Goal: Task Accomplishment & Management: Complete application form

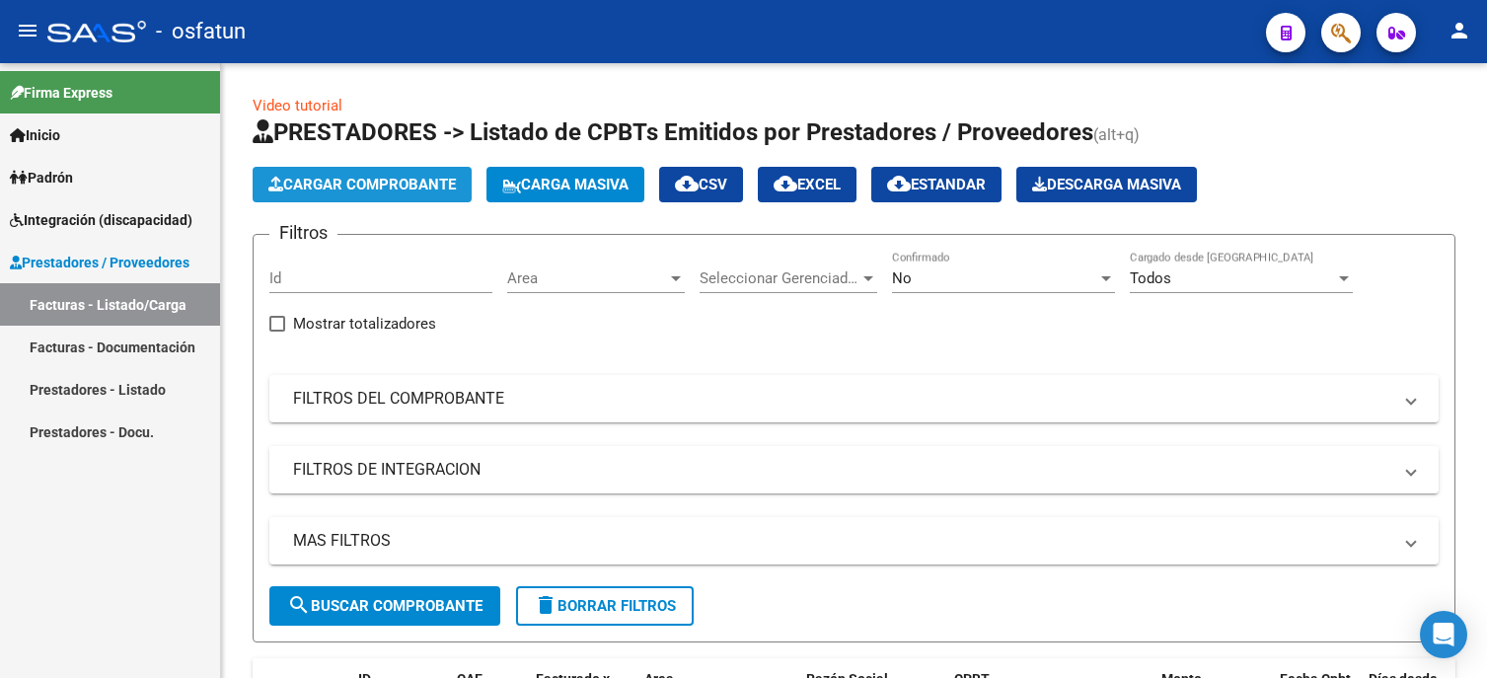
click at [357, 189] on span "Cargar Comprobante" at bounding box center [361, 185] width 187 height 18
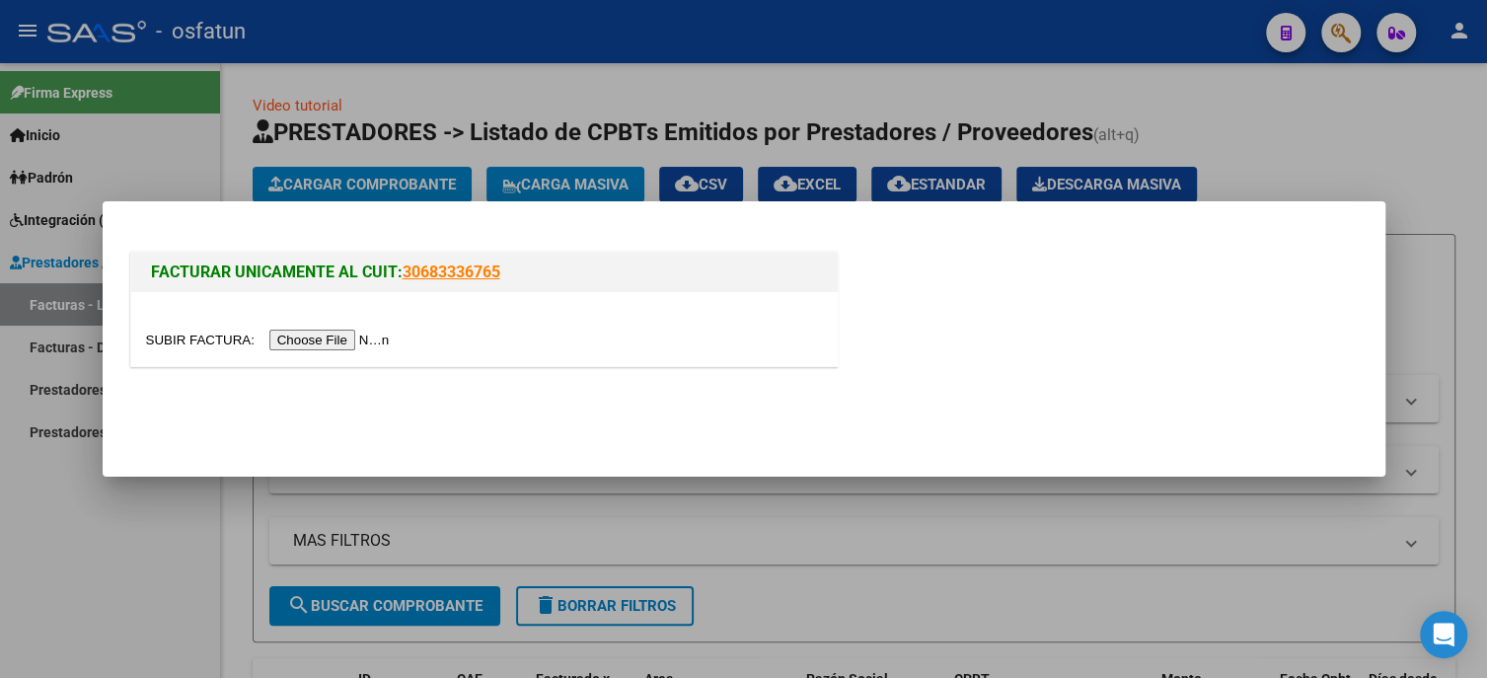
click at [311, 339] on input "file" at bounding box center [271, 340] width 250 height 21
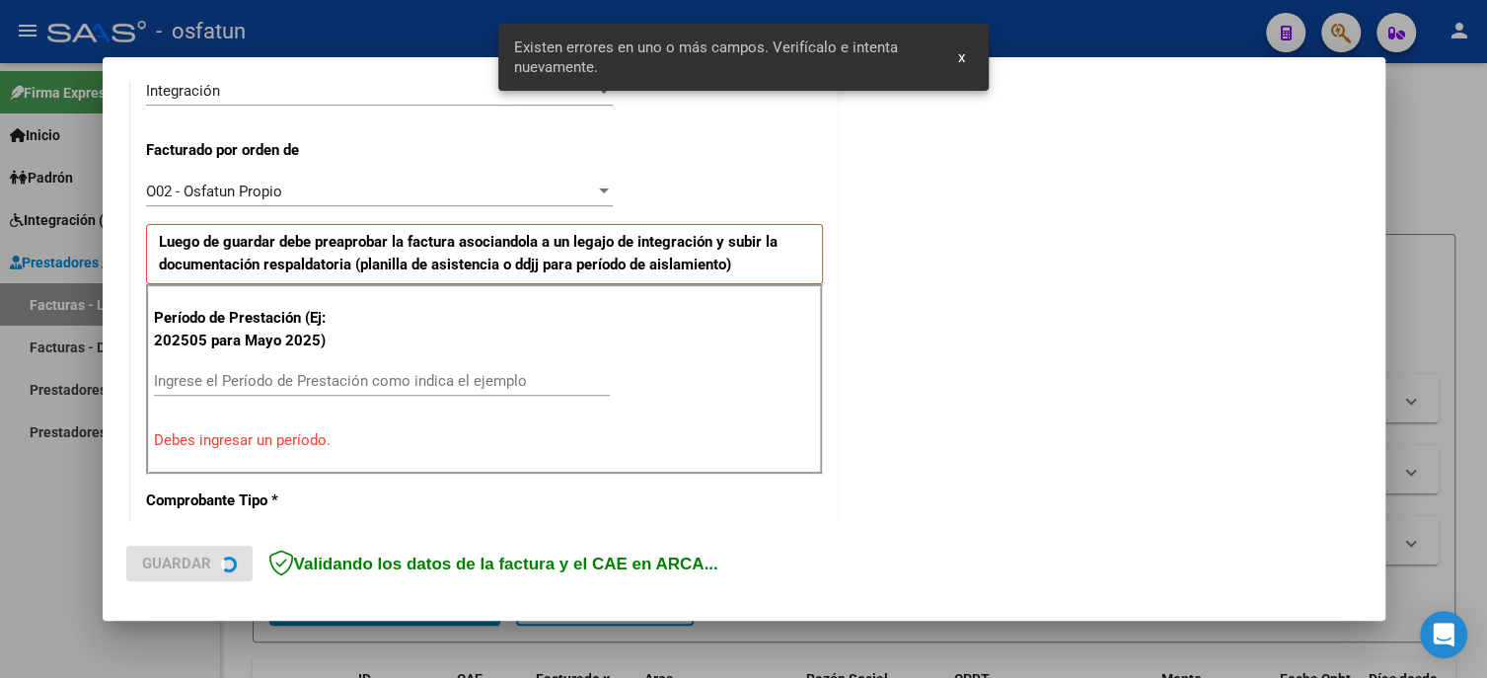
scroll to position [564, 0]
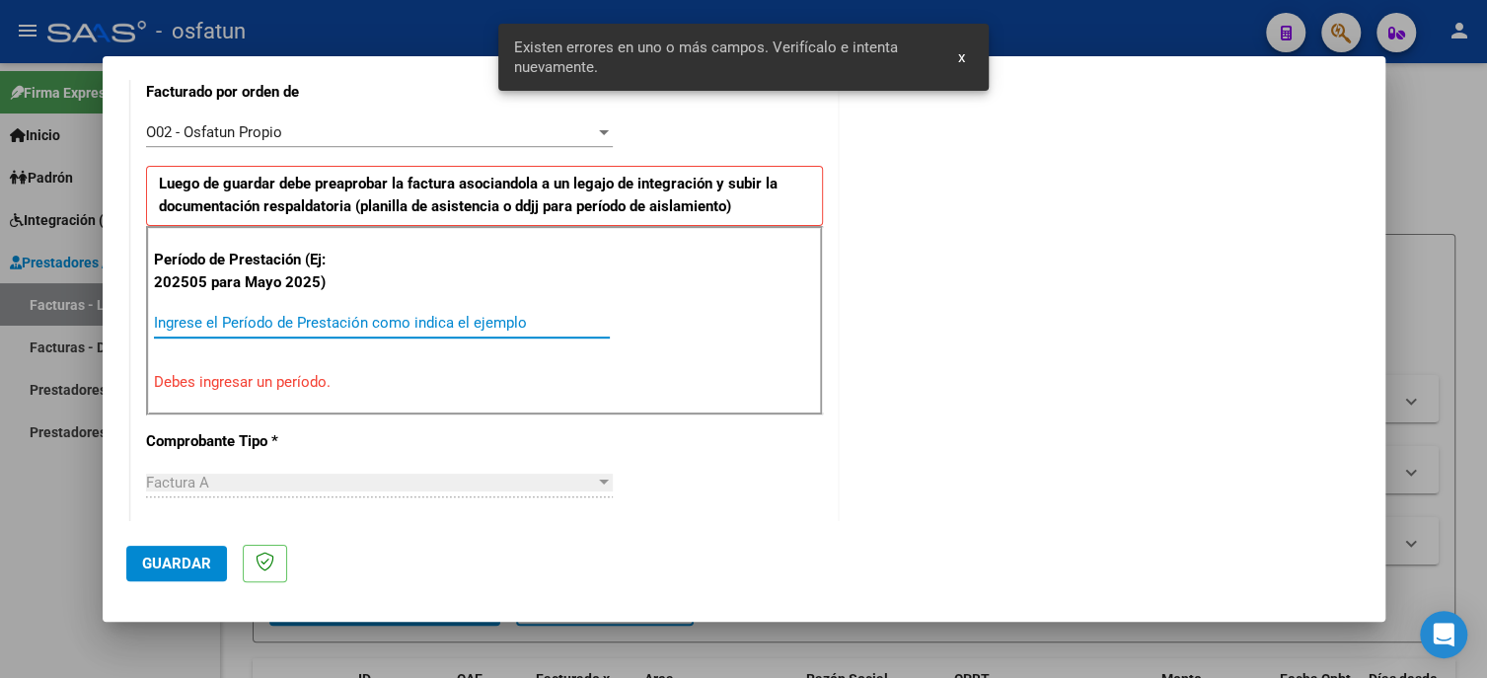
click at [272, 320] on input "Ingrese el Período de Prestación como indica el ejemplo" at bounding box center [382, 323] width 456 height 18
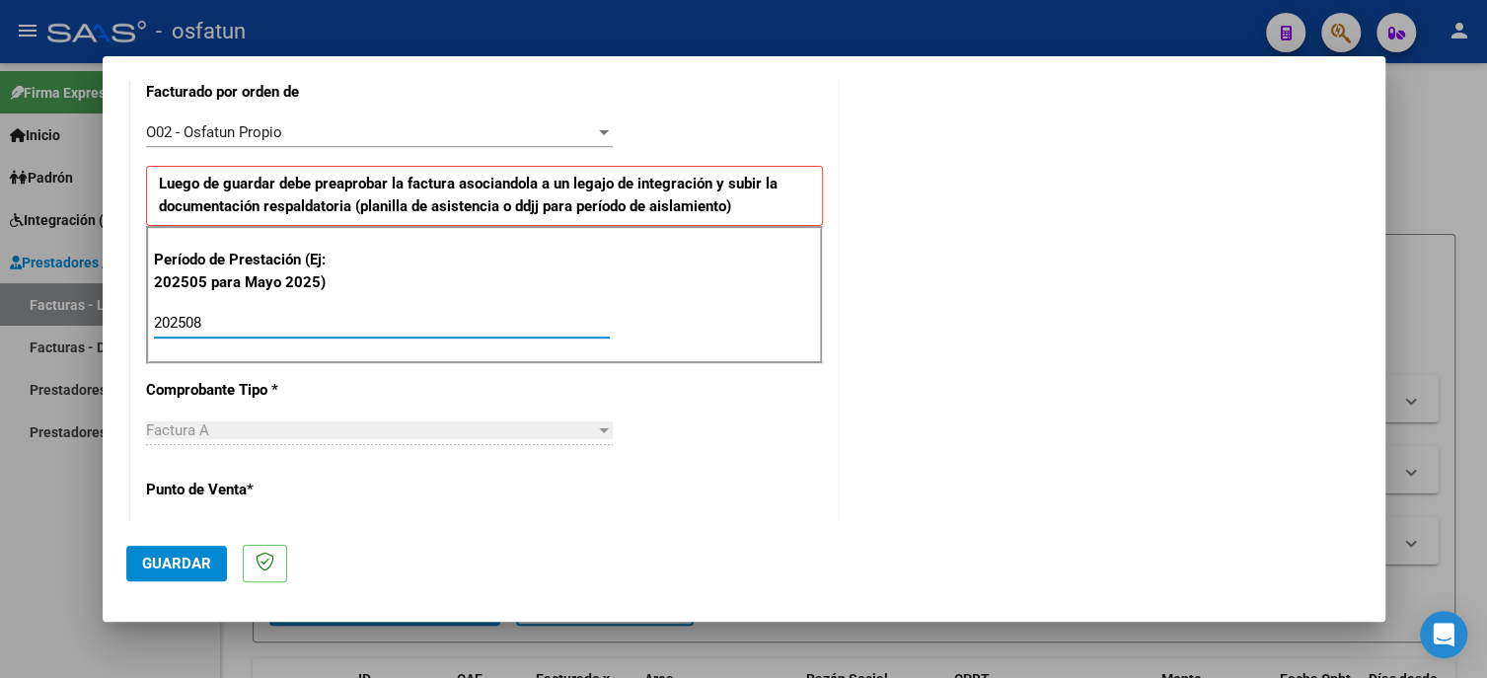
type input "202508"
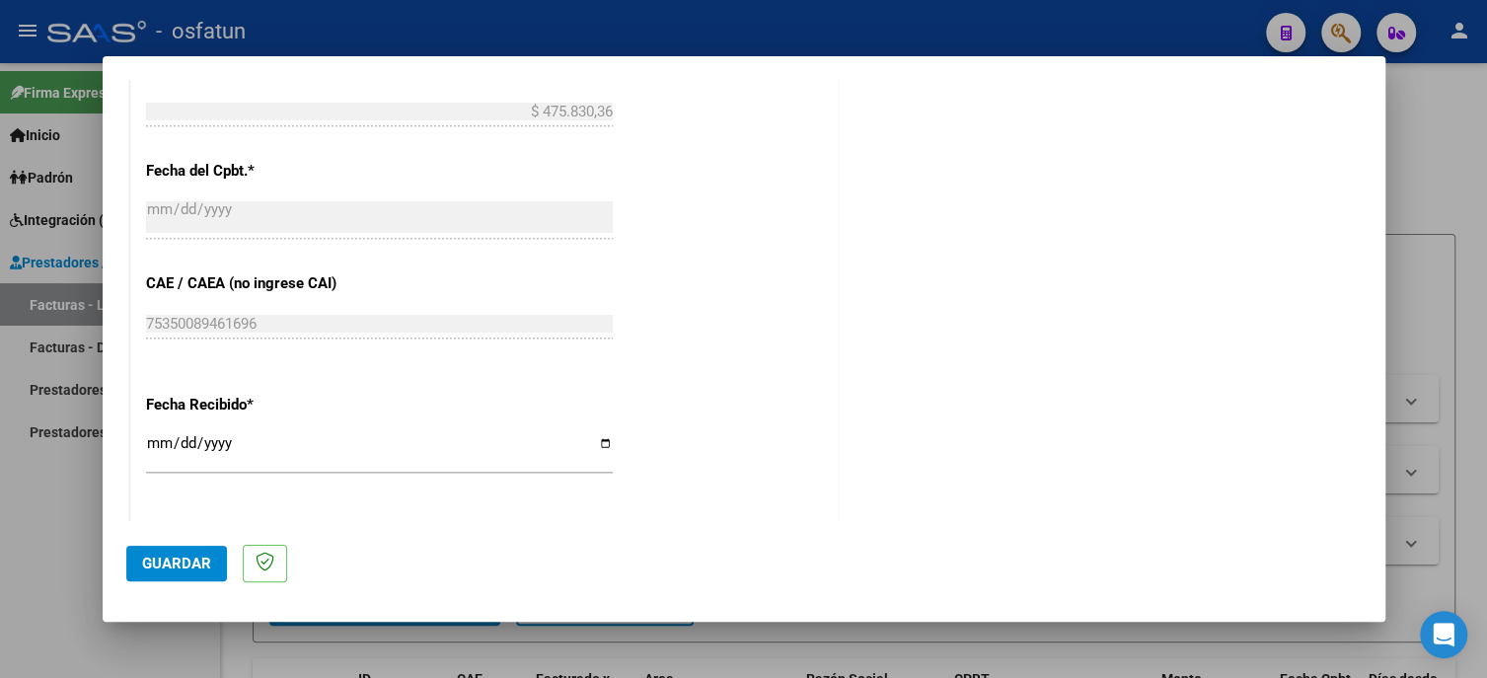
scroll to position [1184, 0]
click at [143, 564] on span "Guardar" at bounding box center [176, 563] width 69 height 18
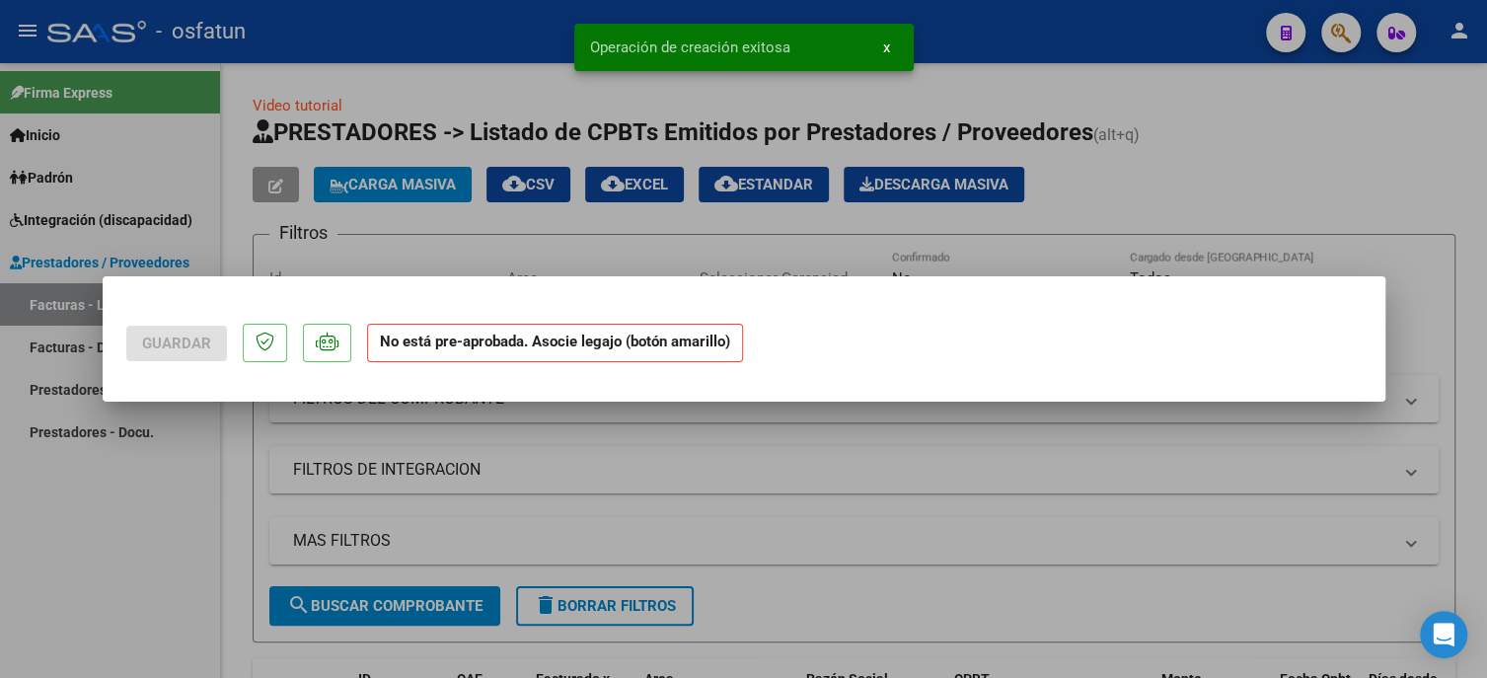
scroll to position [0, 0]
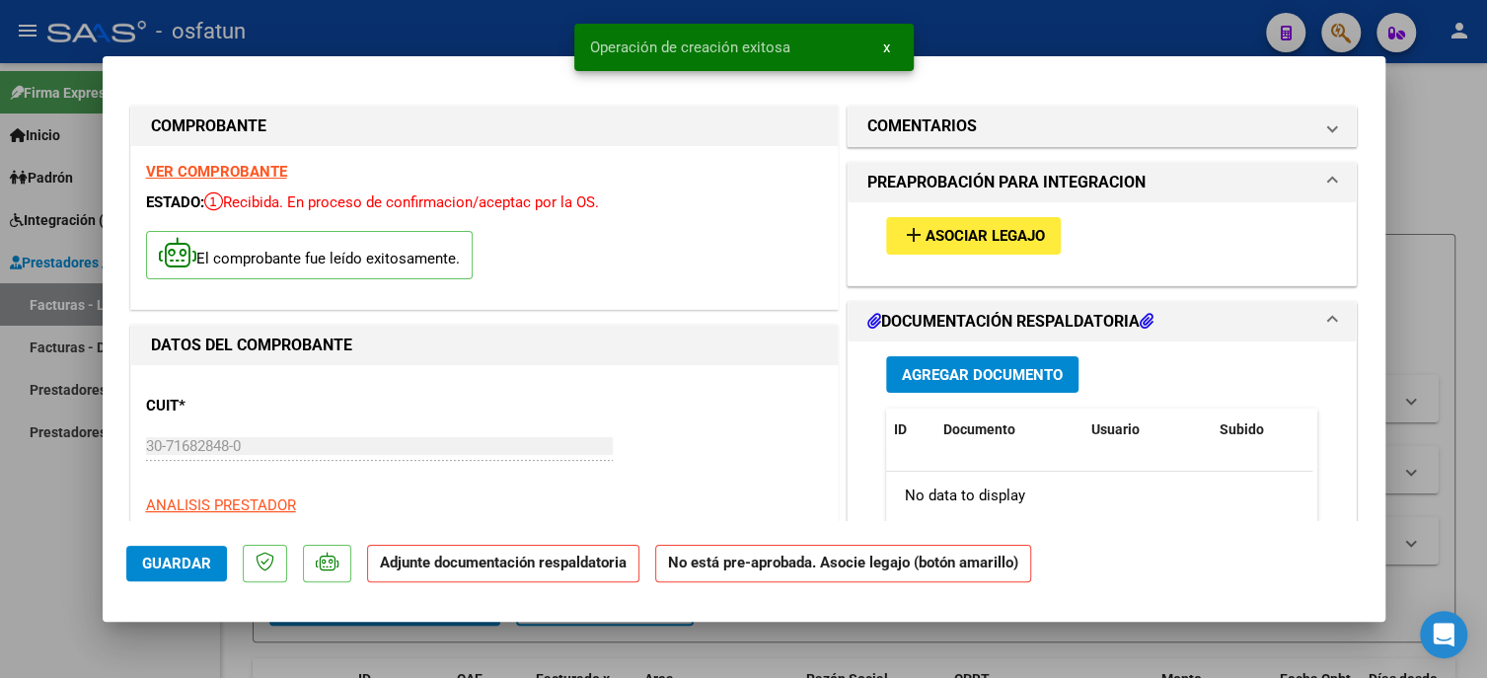
click at [956, 232] on span "Asociar Legajo" at bounding box center [984, 237] width 119 height 18
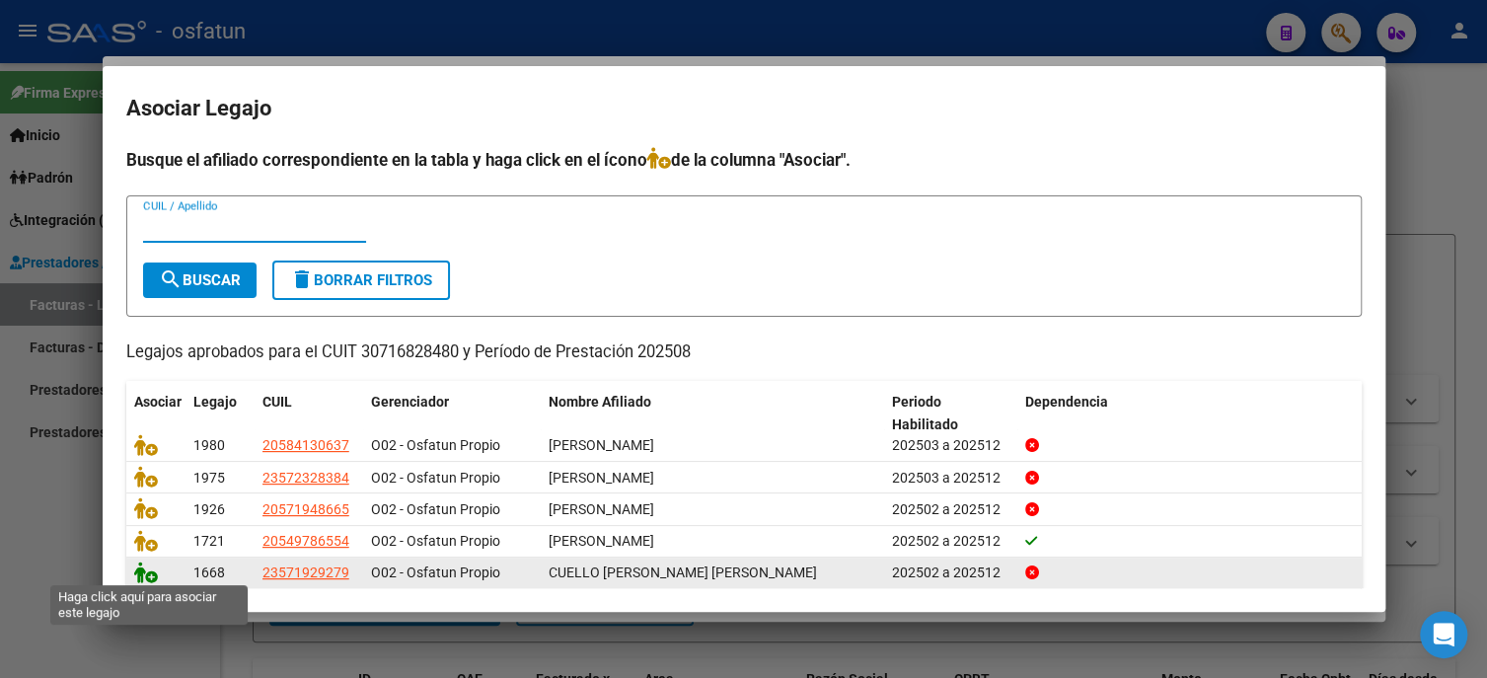
click at [147, 576] on icon at bounding box center [146, 572] width 24 height 22
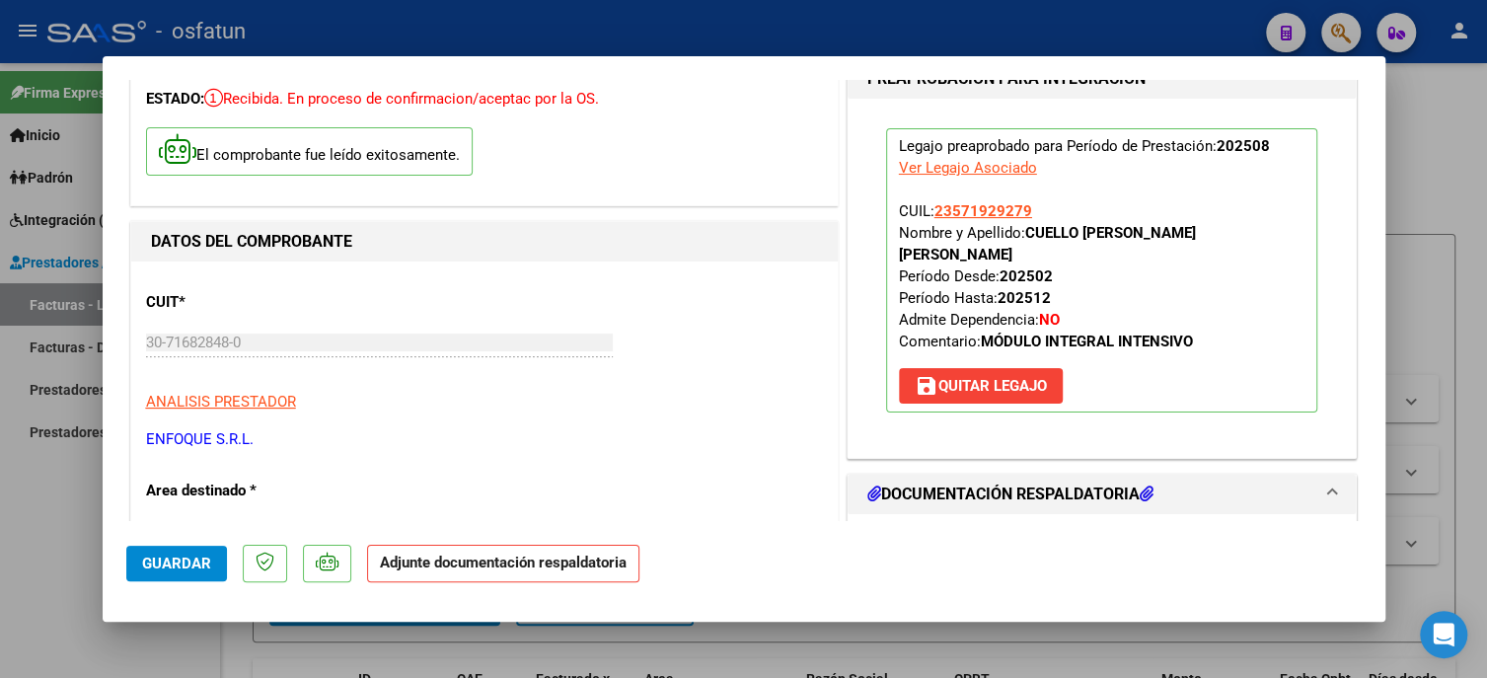
scroll to position [395, 0]
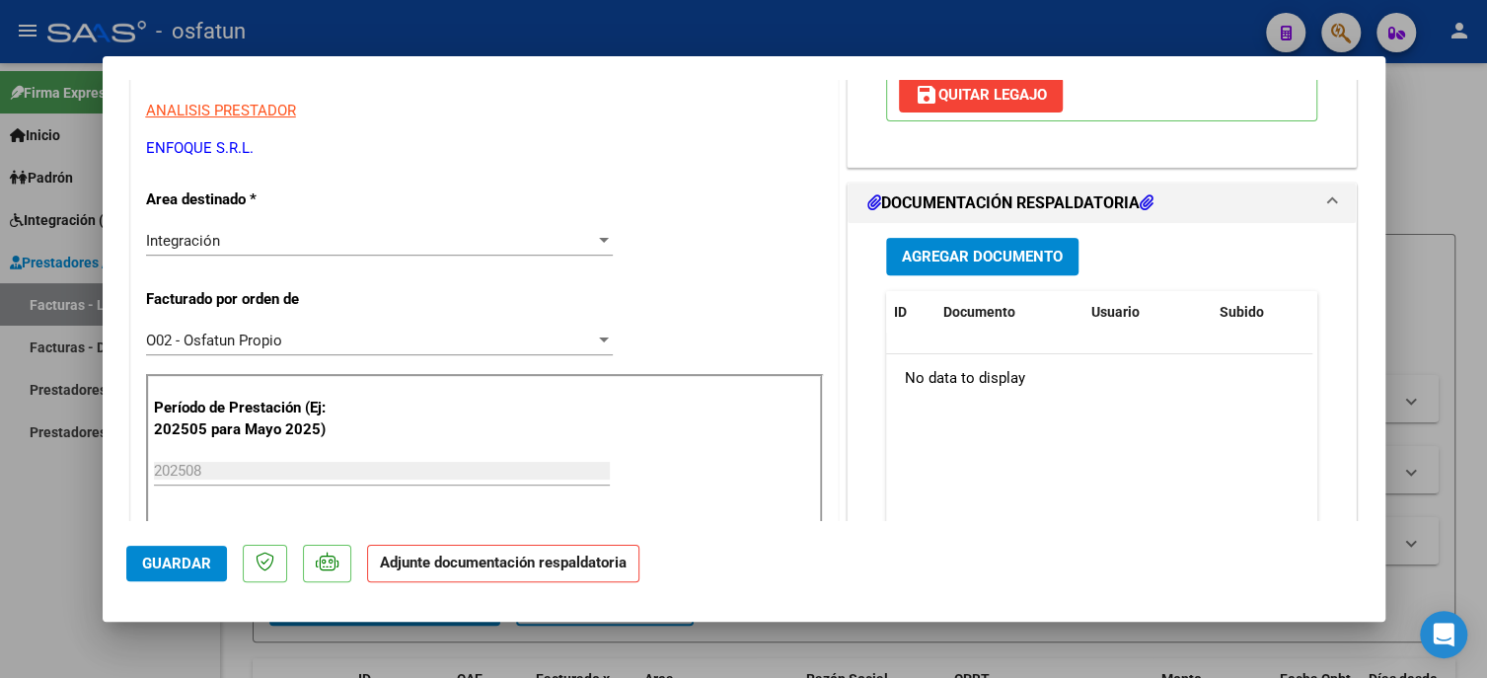
click at [957, 249] on span "Agregar Documento" at bounding box center [982, 258] width 161 height 18
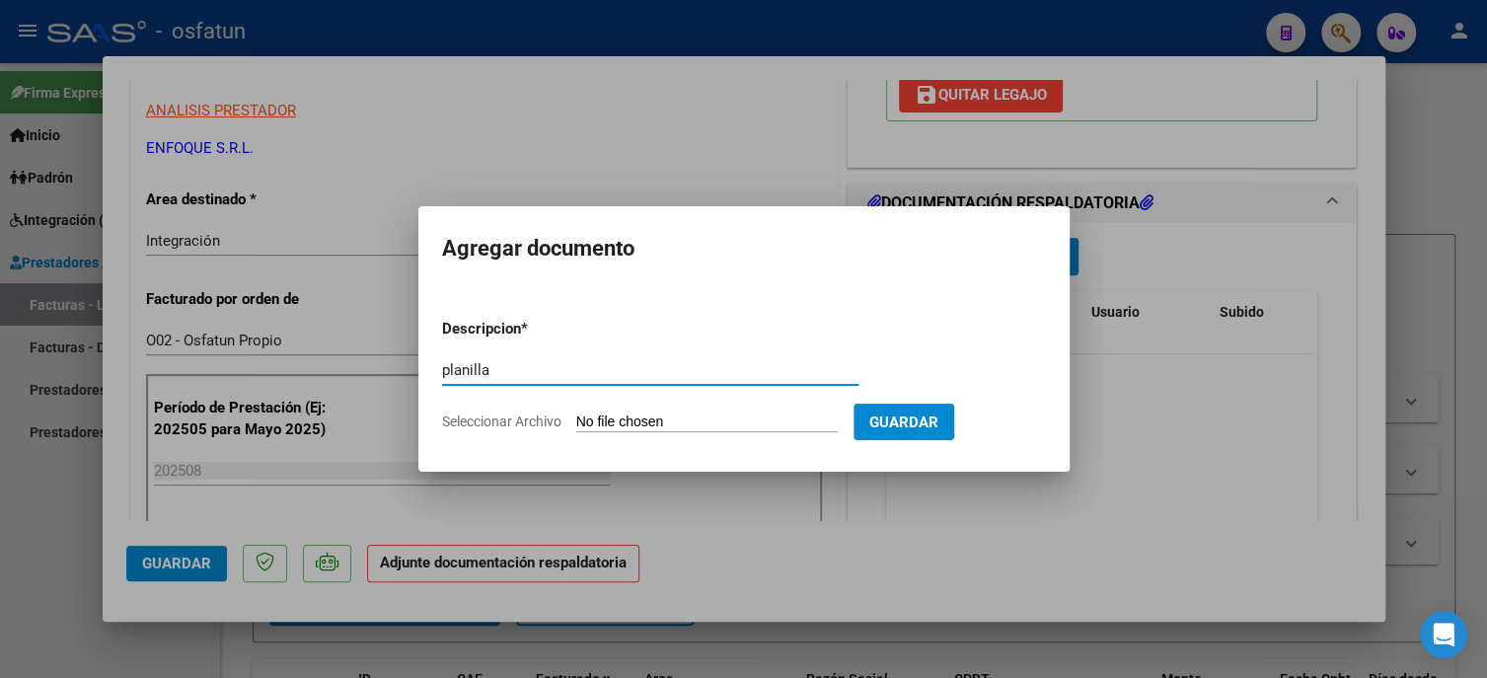
type input "planilla"
click at [637, 410] on form "Descripcion * planilla Escriba aquí una descripcion Seleccionar Archivo Guardar" at bounding box center [744, 375] width 604 height 144
click at [636, 413] on input "Seleccionar Archivo" at bounding box center [706, 422] width 261 height 19
type input "C:\fakepath\PLANILLA MIE (2).pdf"
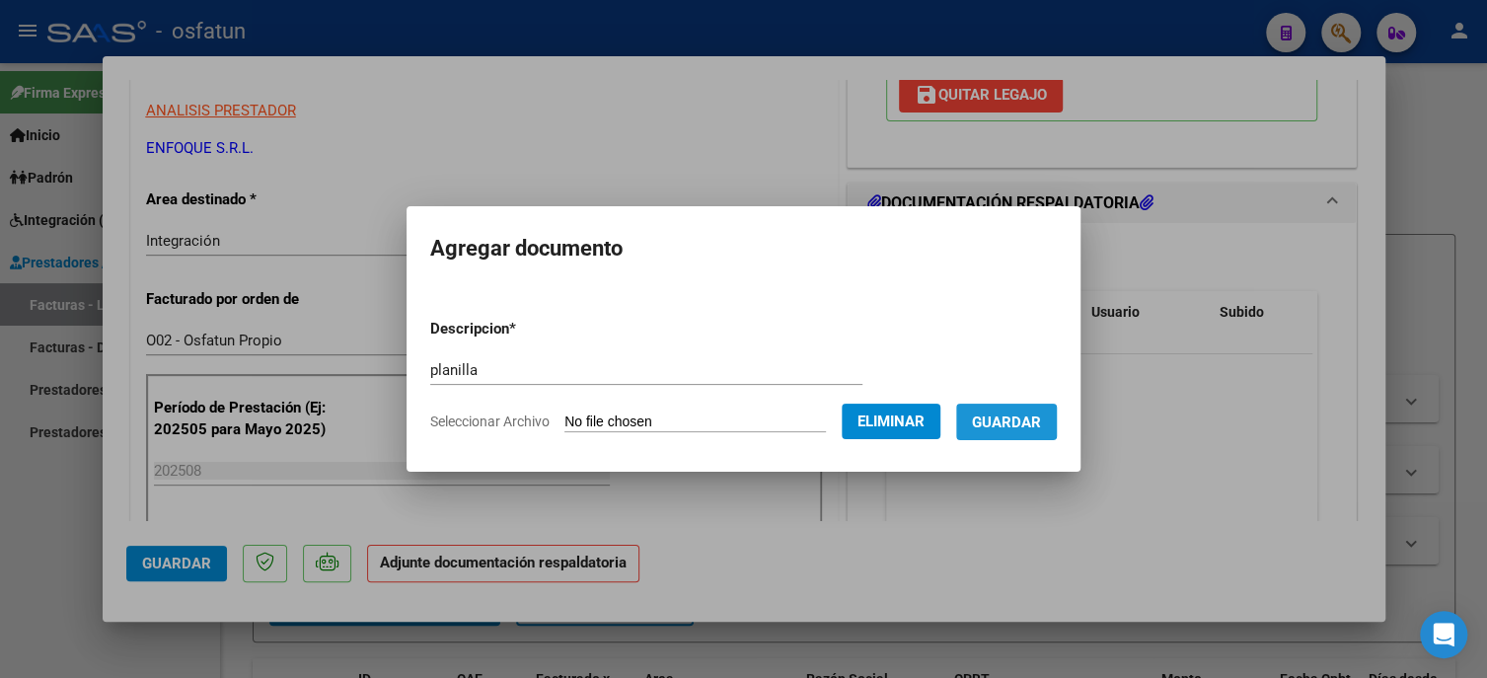
click at [996, 407] on button "Guardar" at bounding box center [1006, 422] width 101 height 37
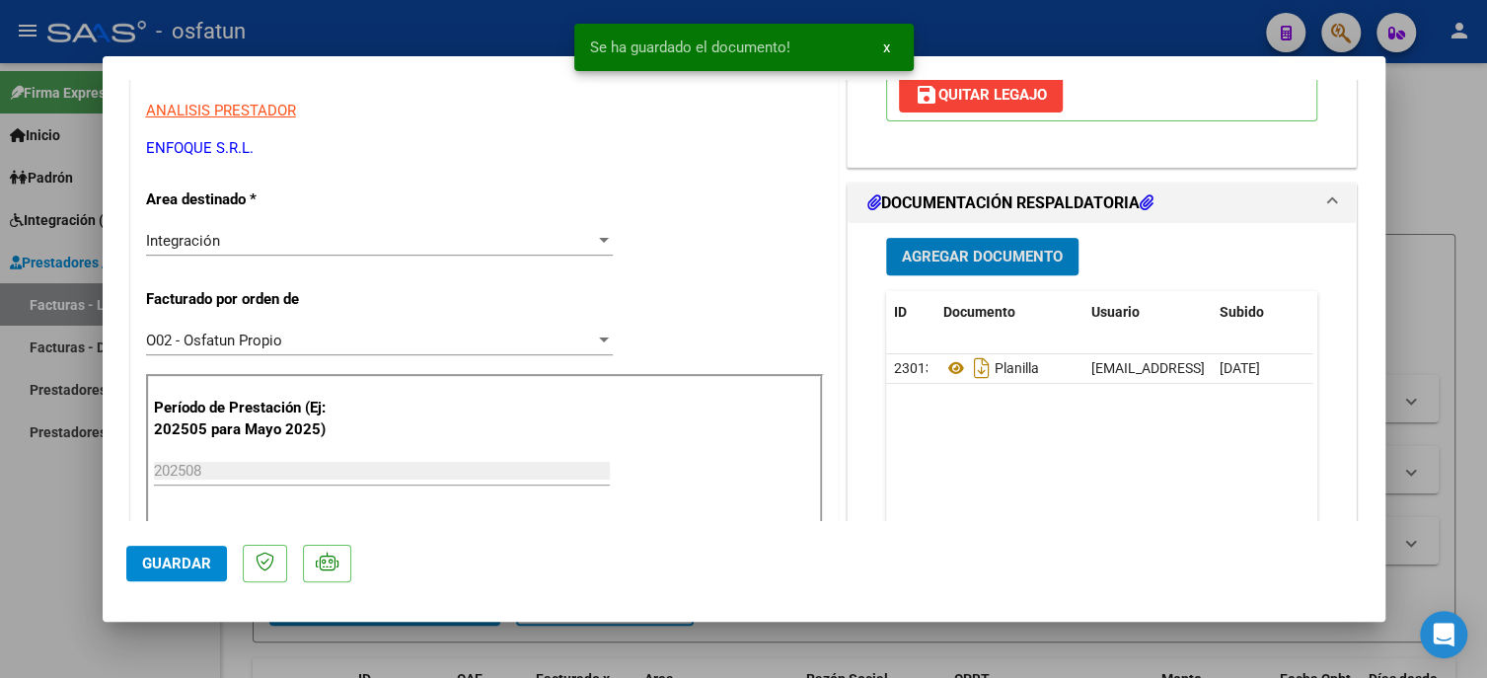
click at [943, 238] on button "Agregar Documento" at bounding box center [982, 256] width 192 height 37
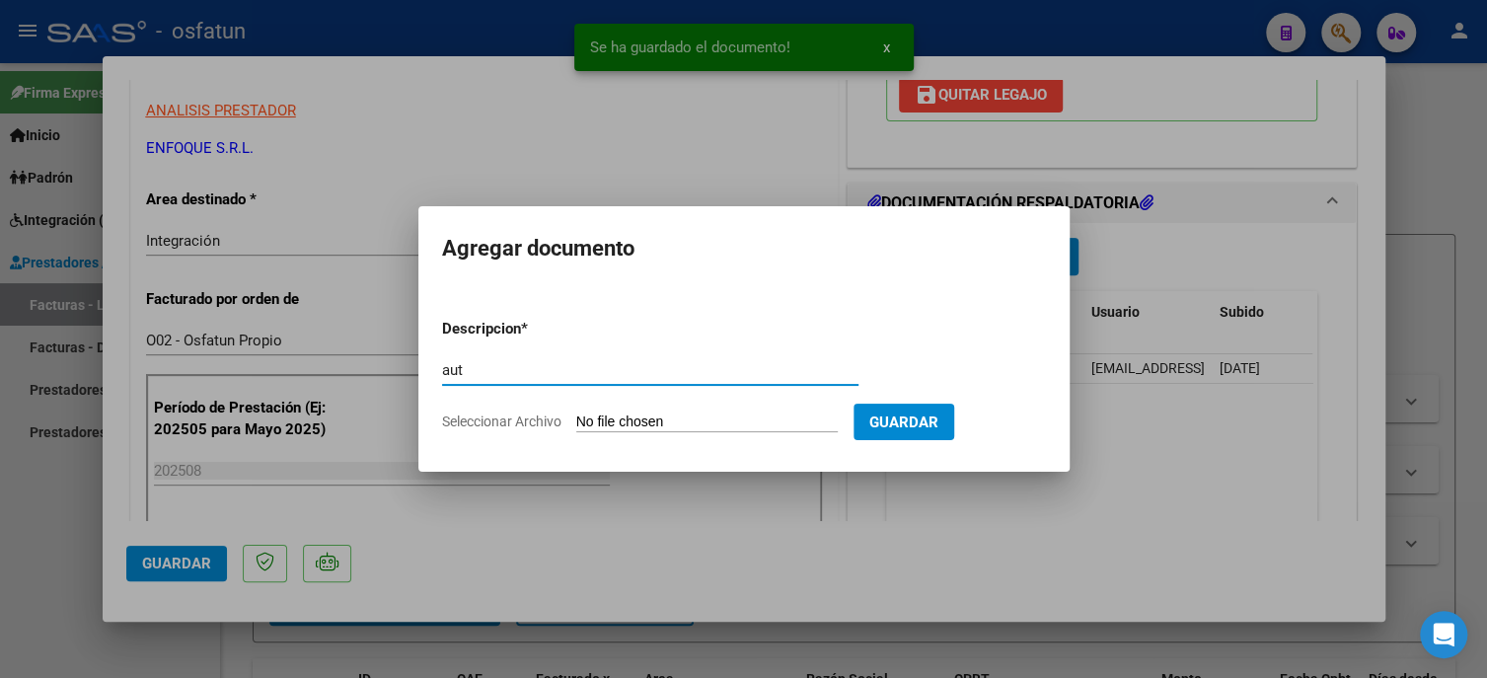
type input "aut"
click at [698, 414] on input "Seleccionar Archivo" at bounding box center [706, 422] width 261 height 19
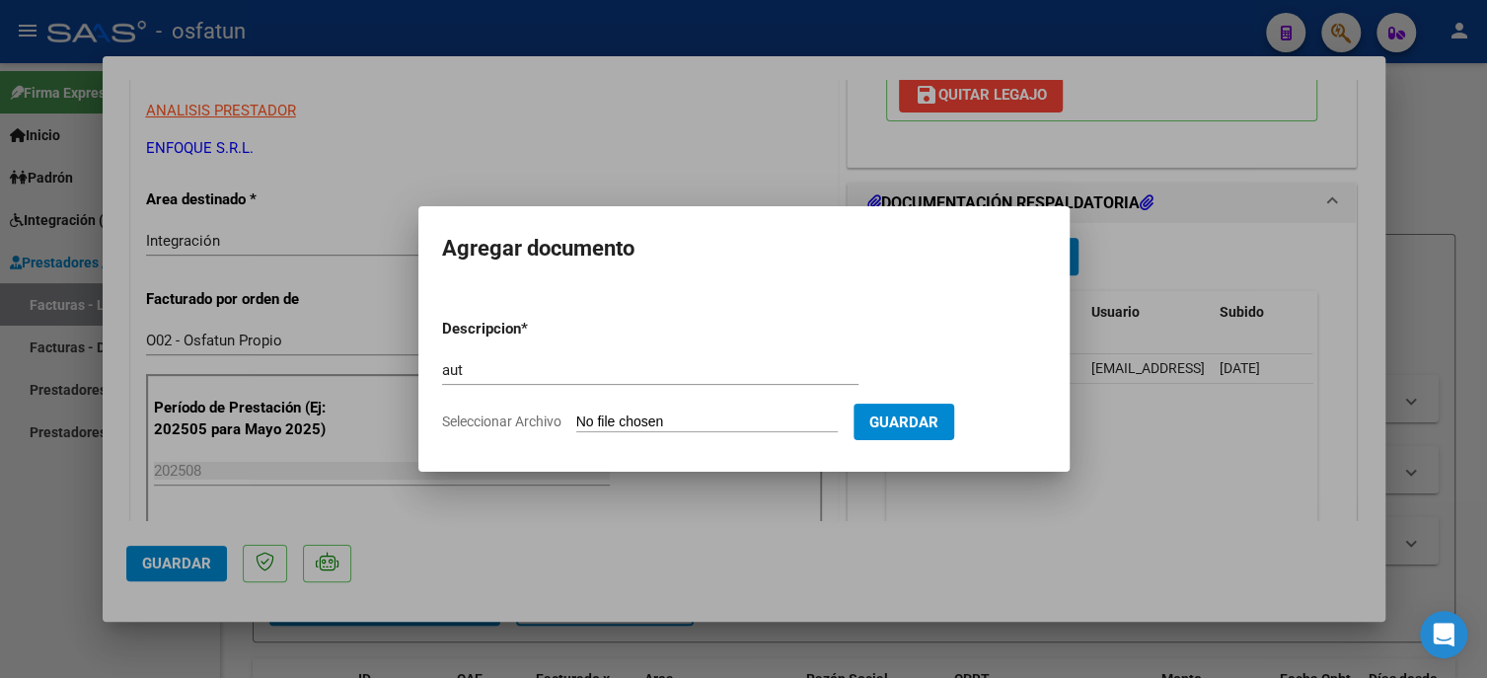
type input "C:\fakepath\ORDENES (2).pdf"
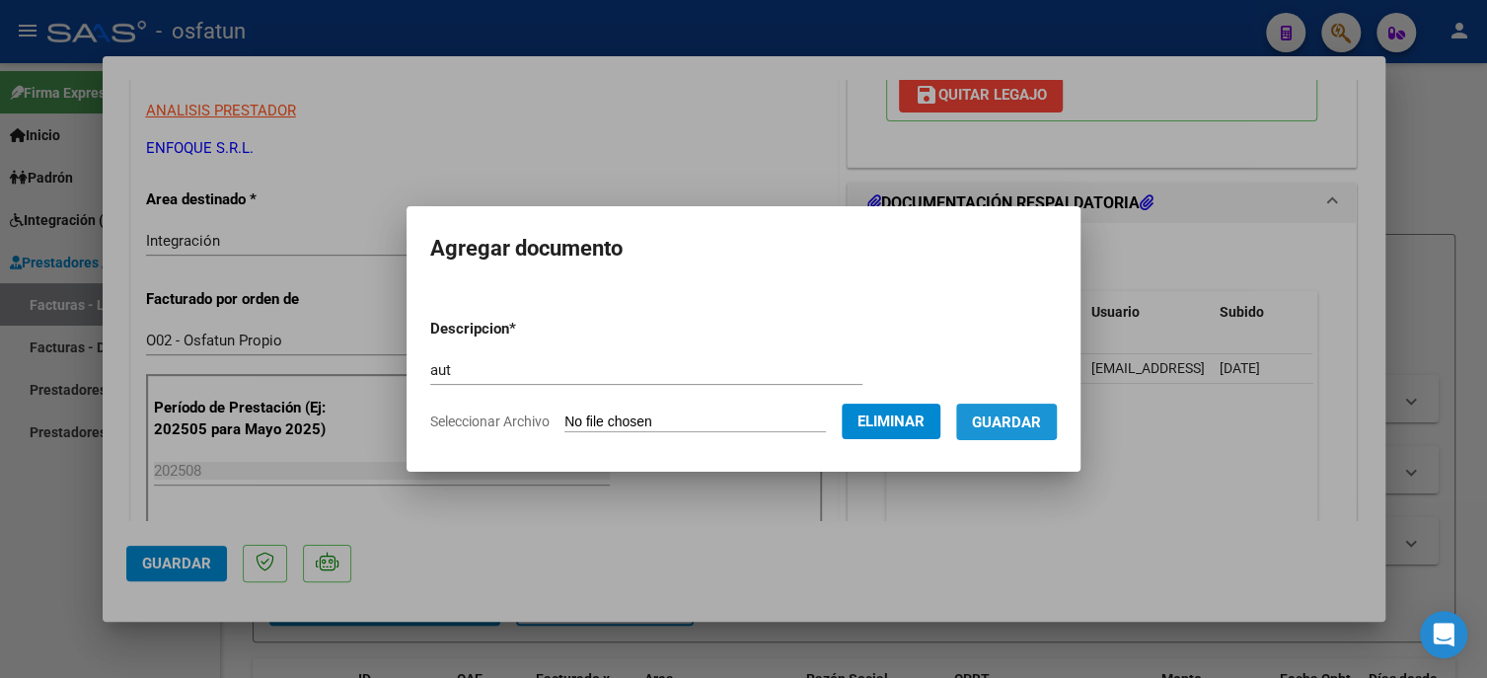
click at [1001, 414] on span "Guardar" at bounding box center [1006, 422] width 69 height 18
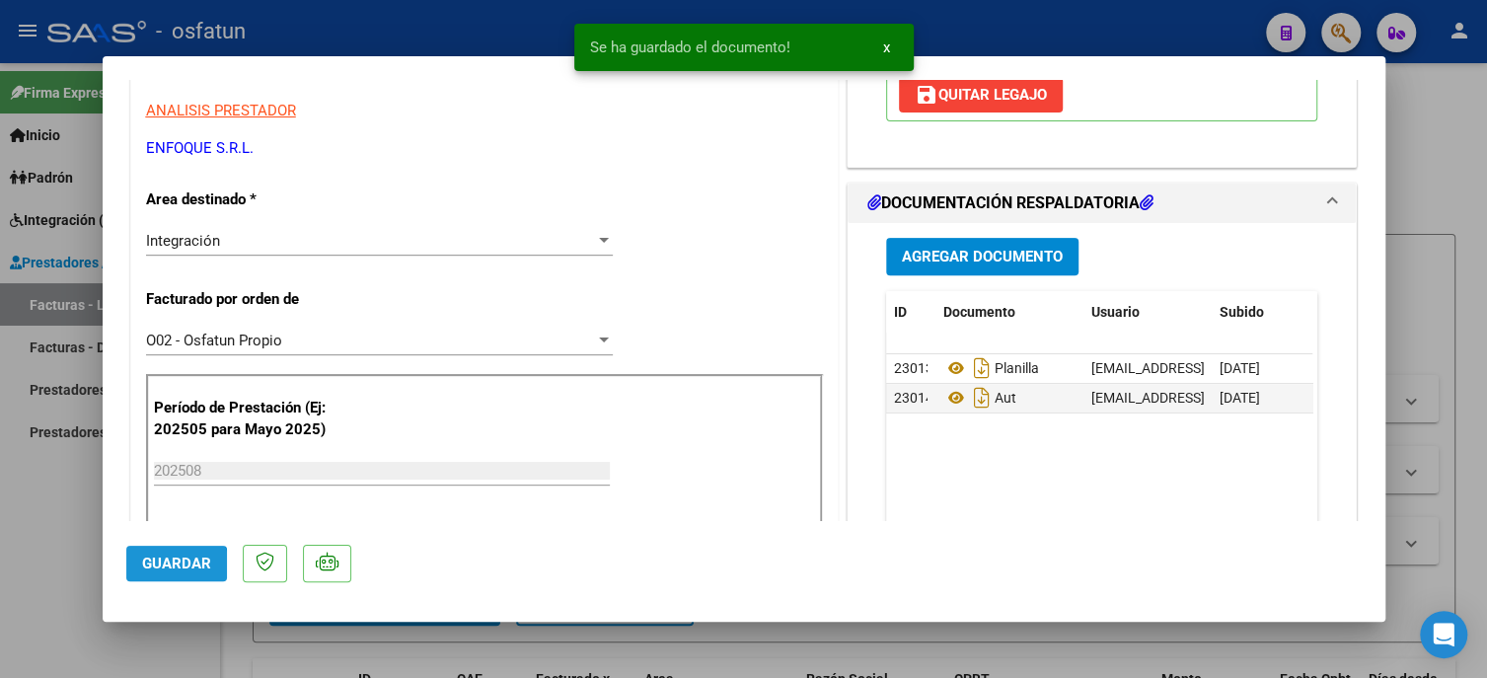
click at [155, 572] on button "Guardar" at bounding box center [176, 564] width 101 height 36
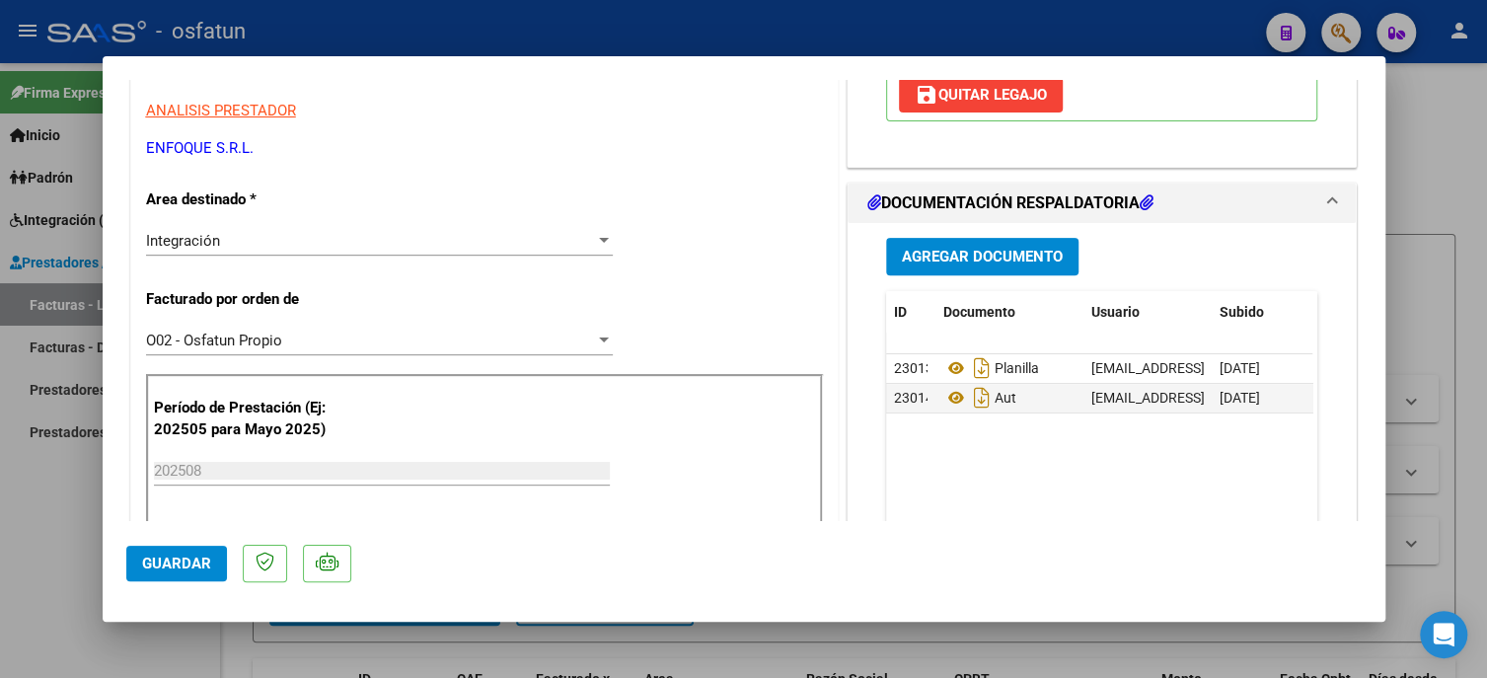
click at [169, 572] on button "Guardar" at bounding box center [176, 564] width 101 height 36
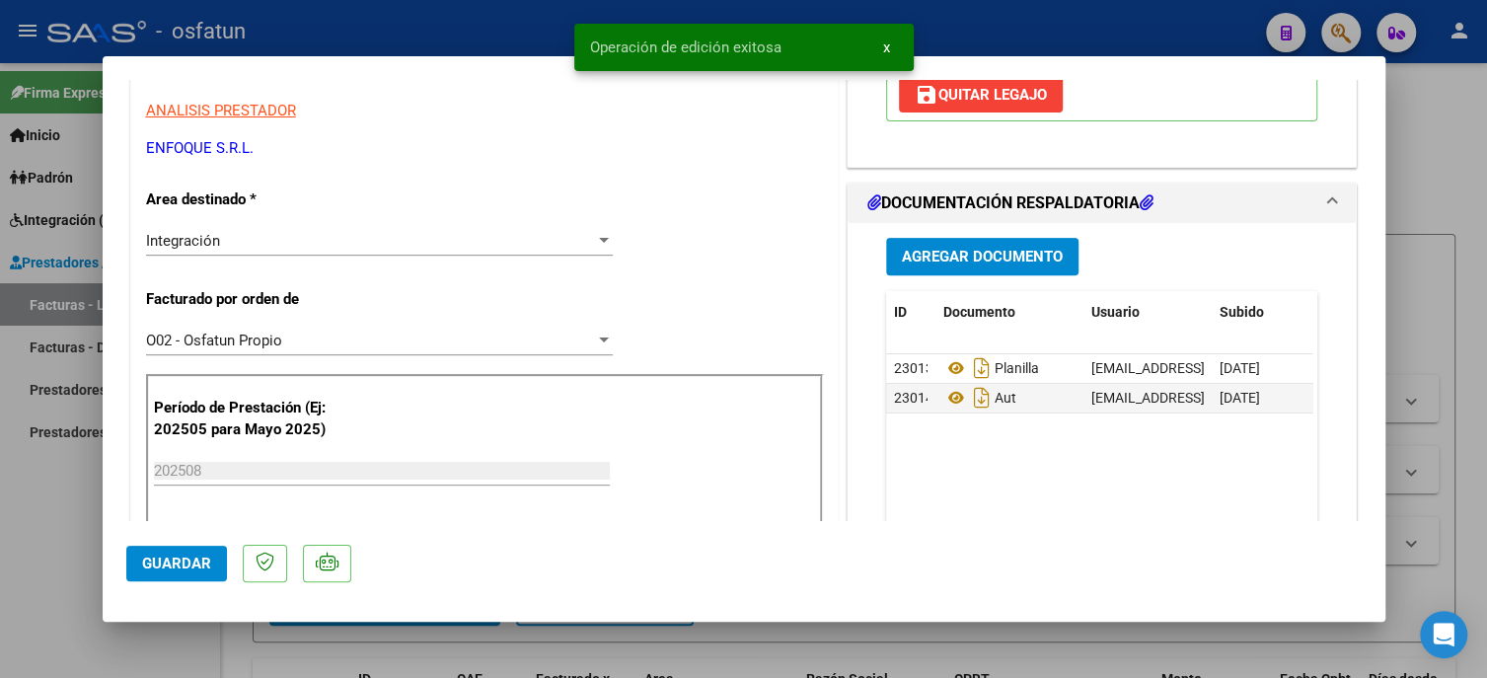
click at [49, 530] on div at bounding box center [743, 339] width 1487 height 678
type input "$ 0,00"
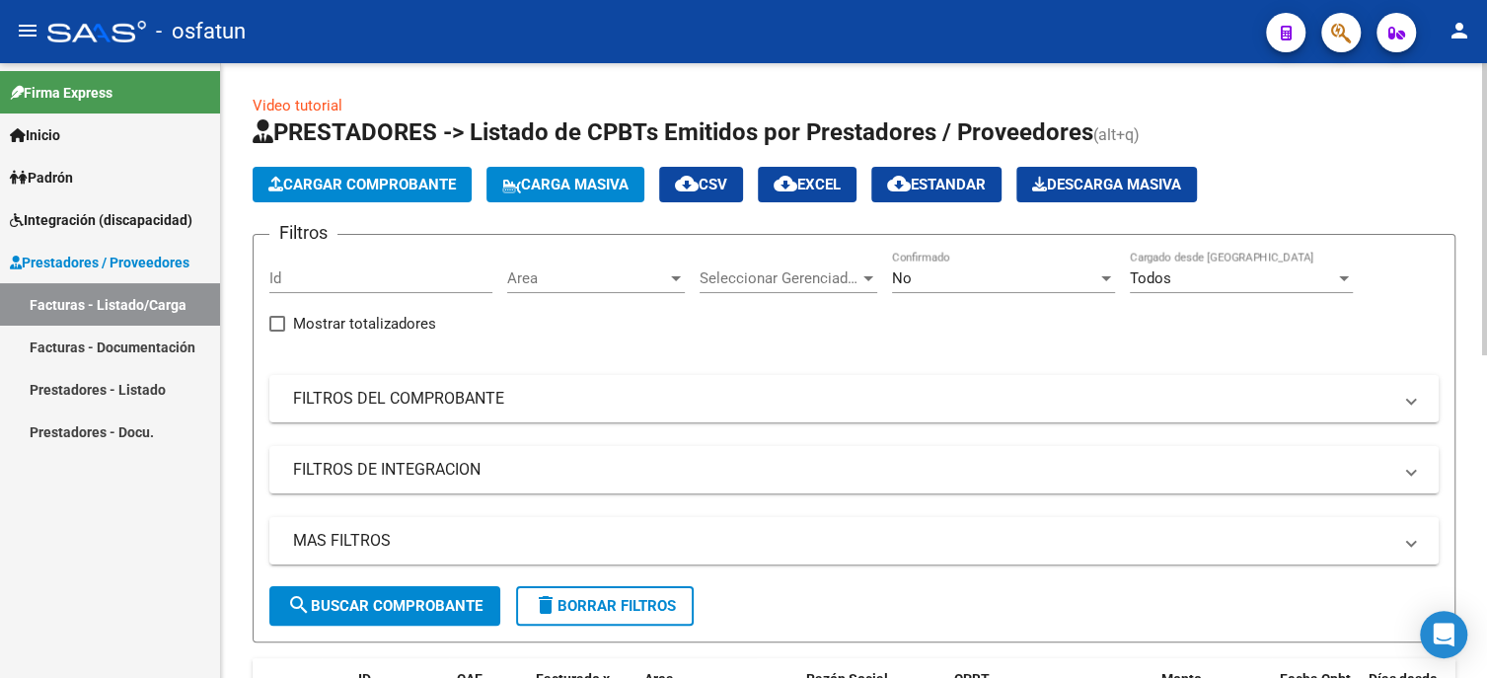
click at [437, 196] on button "Cargar Comprobante" at bounding box center [362, 185] width 219 height 36
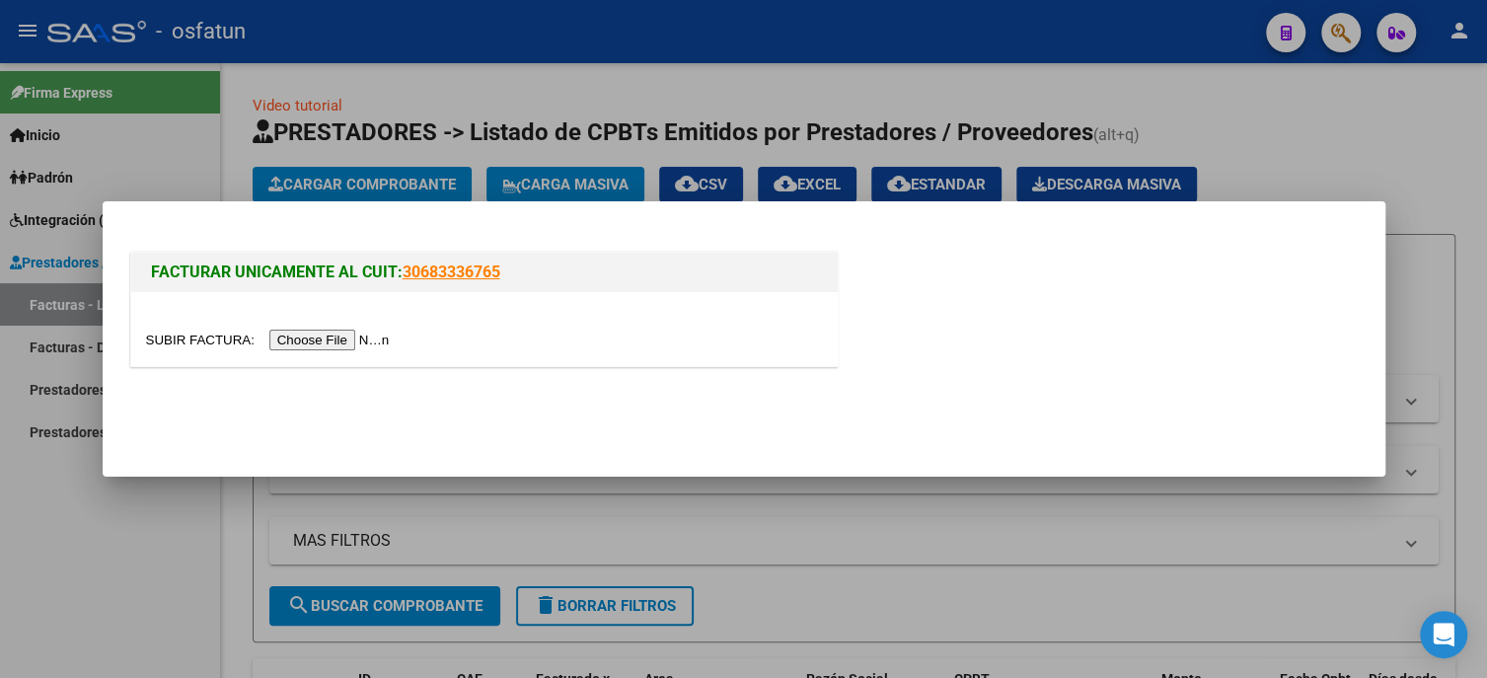
click at [368, 343] on input "file" at bounding box center [271, 340] width 250 height 21
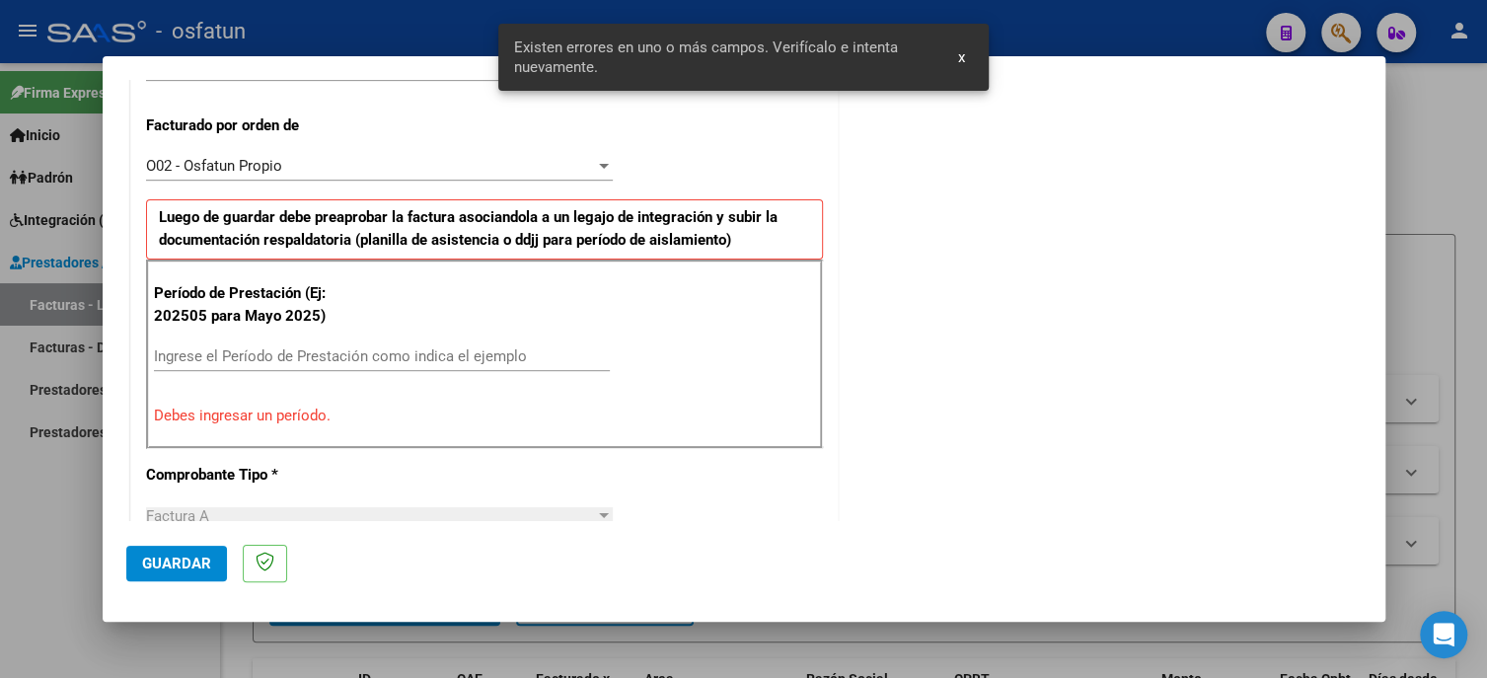
scroll to position [564, 0]
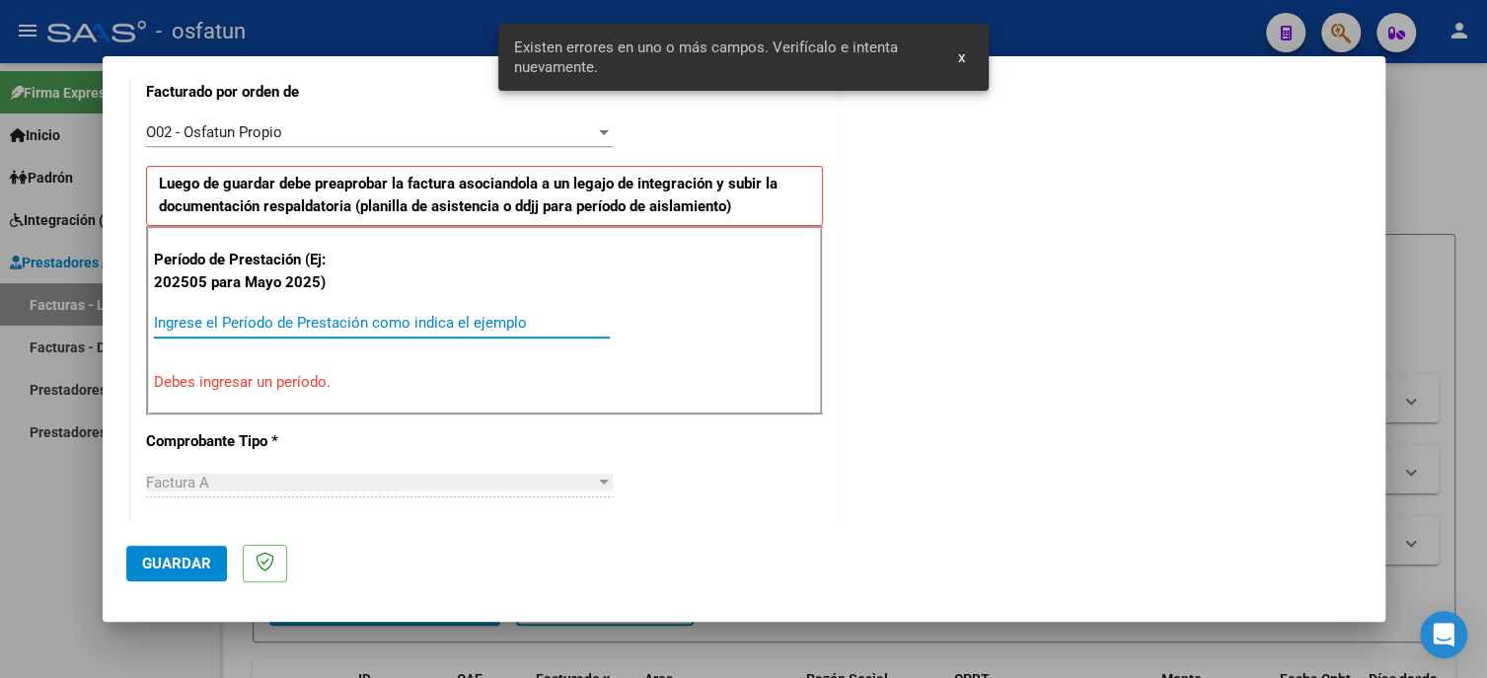
click at [340, 323] on input "Ingrese el Período de Prestación como indica el ejemplo" at bounding box center [382, 323] width 456 height 18
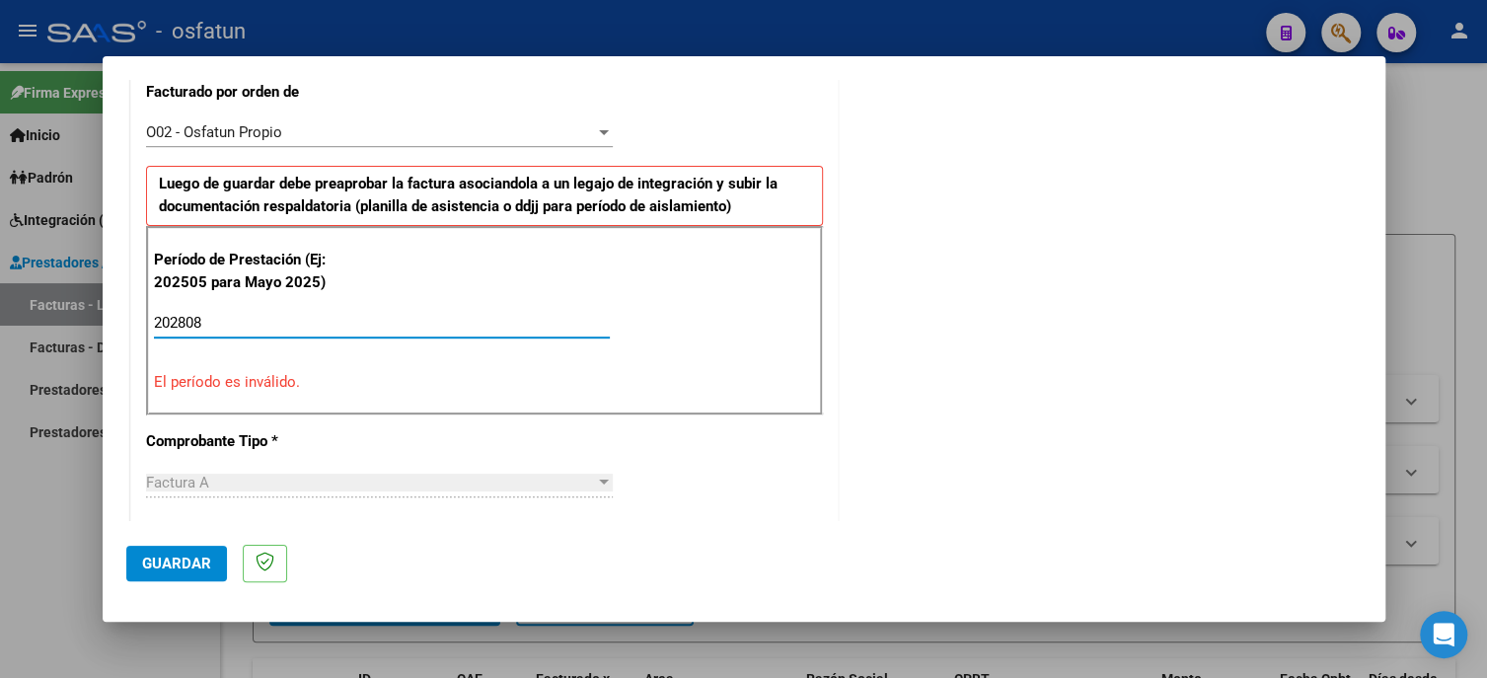
click at [186, 314] on input "202808" at bounding box center [382, 323] width 456 height 18
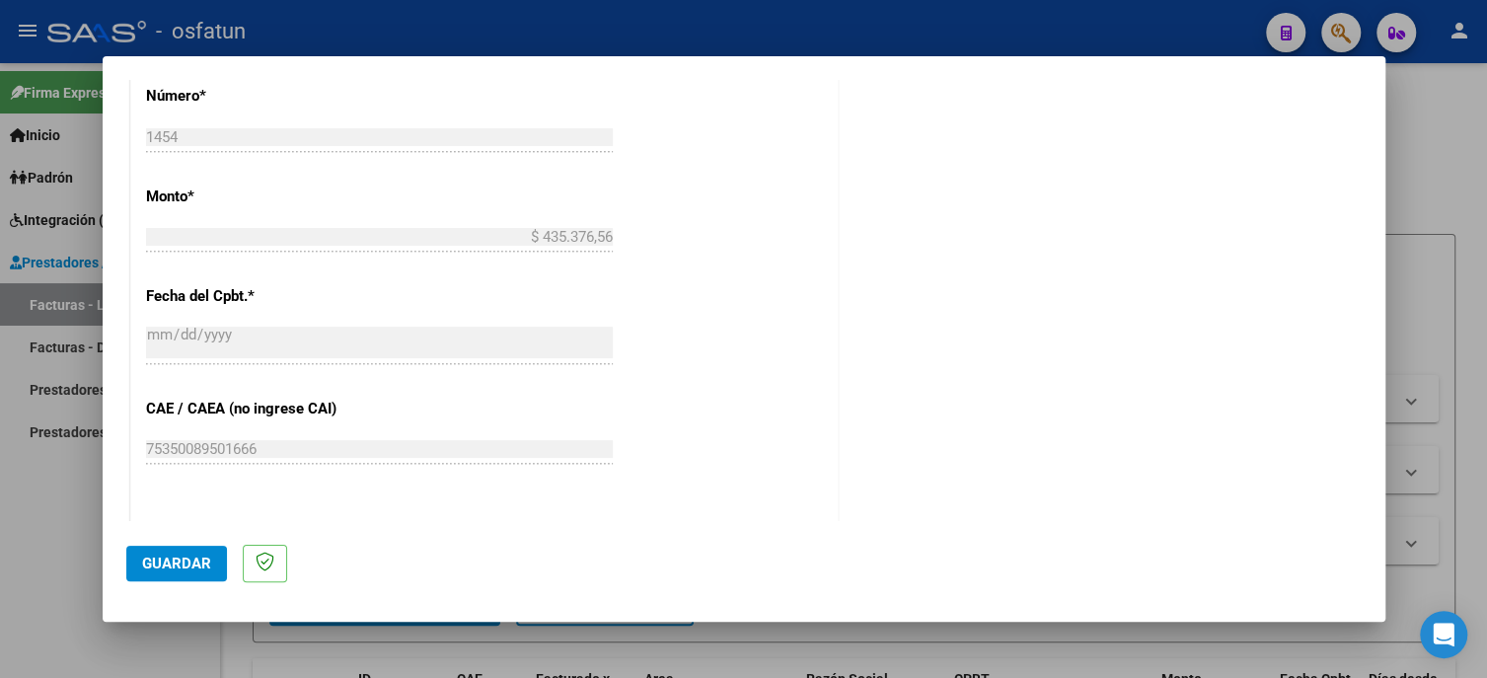
scroll to position [1505, 0]
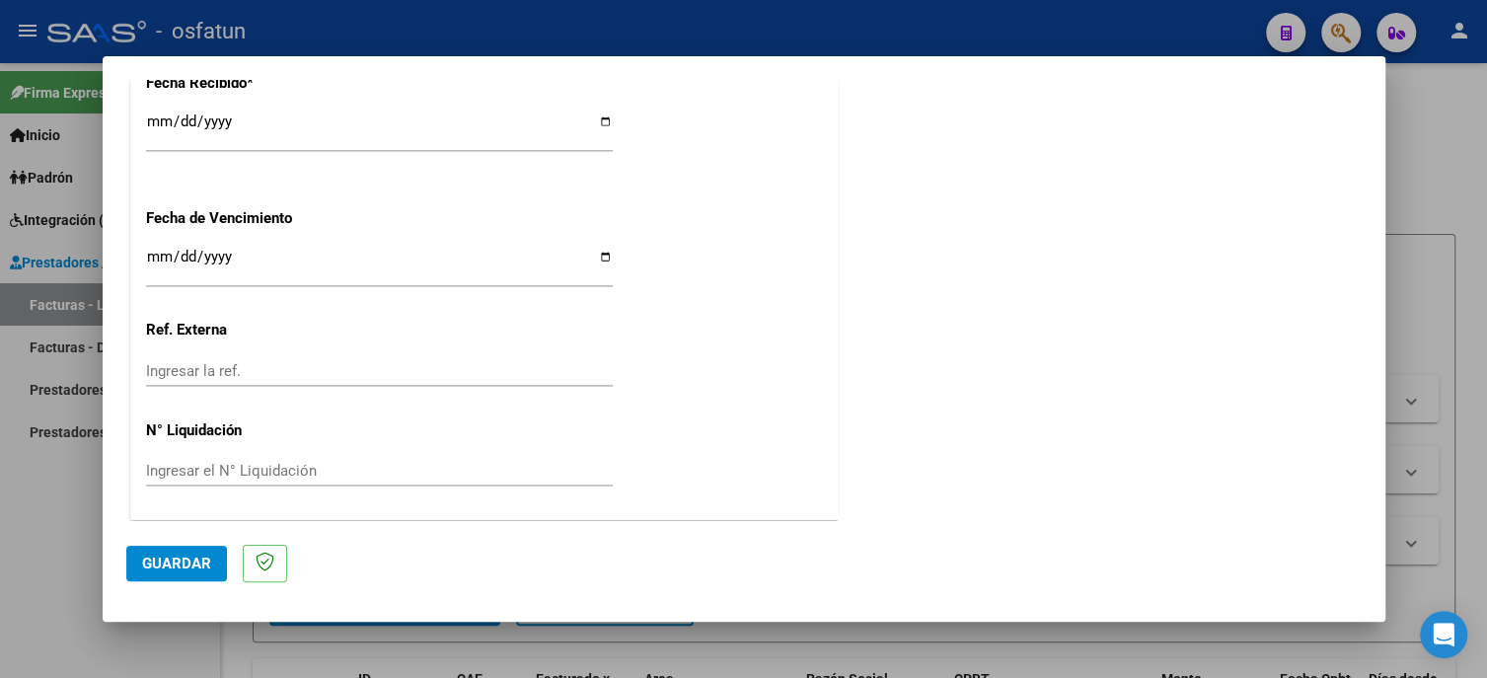
type input "202508"
click at [164, 561] on span "Guardar" at bounding box center [176, 563] width 69 height 18
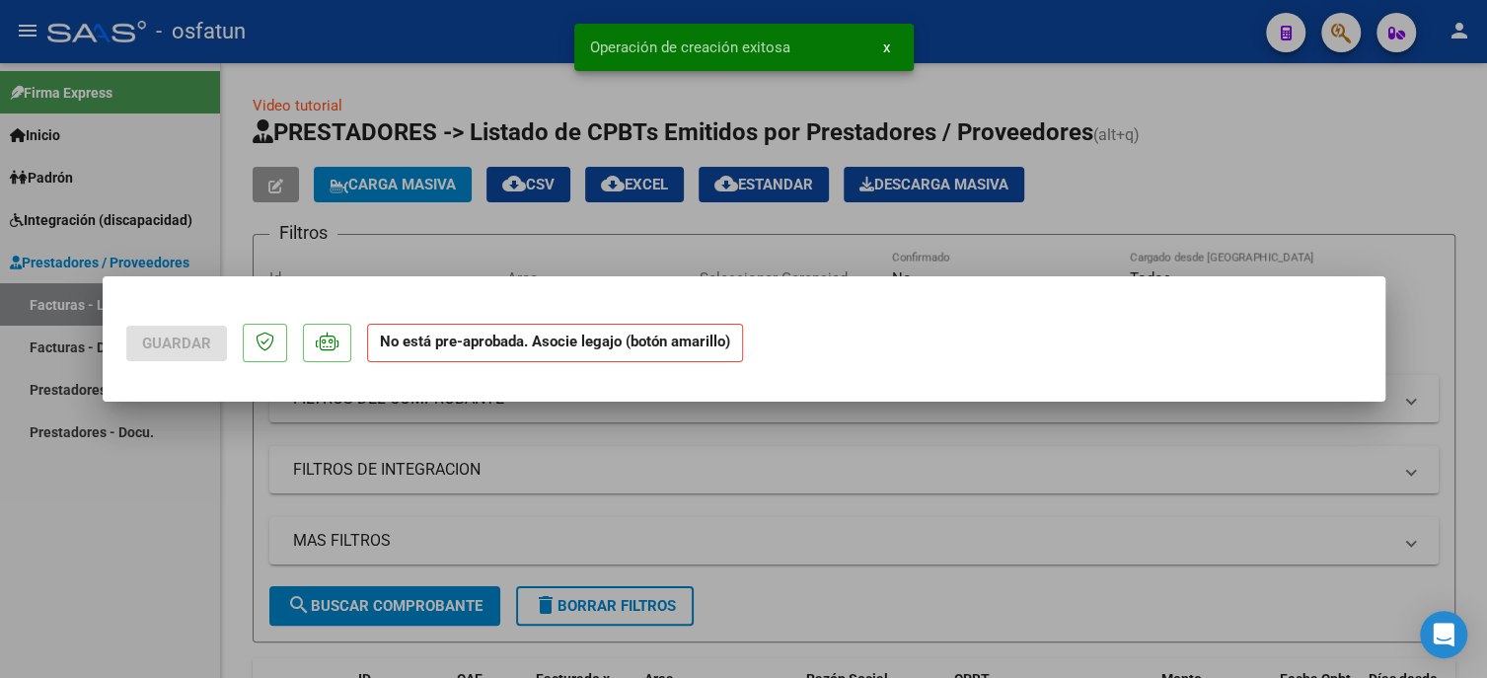
scroll to position [0, 0]
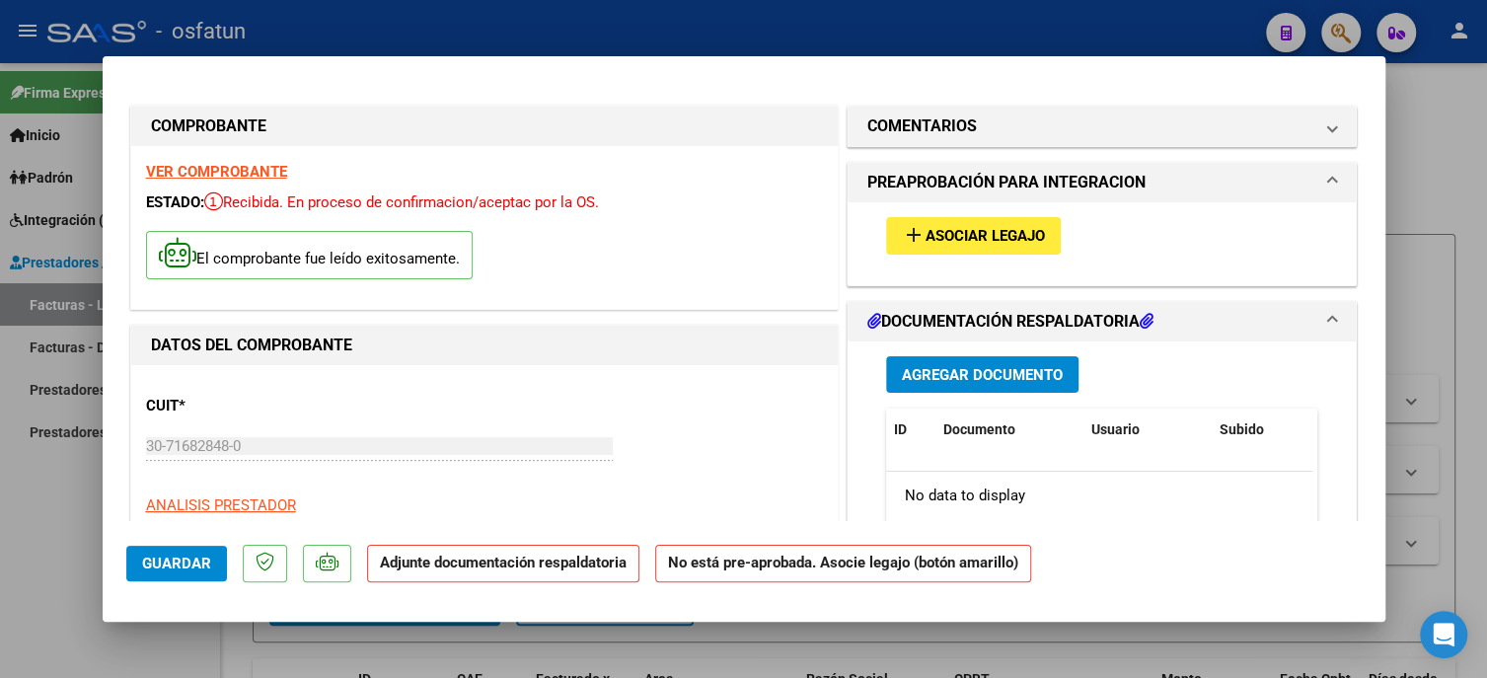
click at [929, 228] on span "Asociar Legajo" at bounding box center [984, 237] width 119 height 18
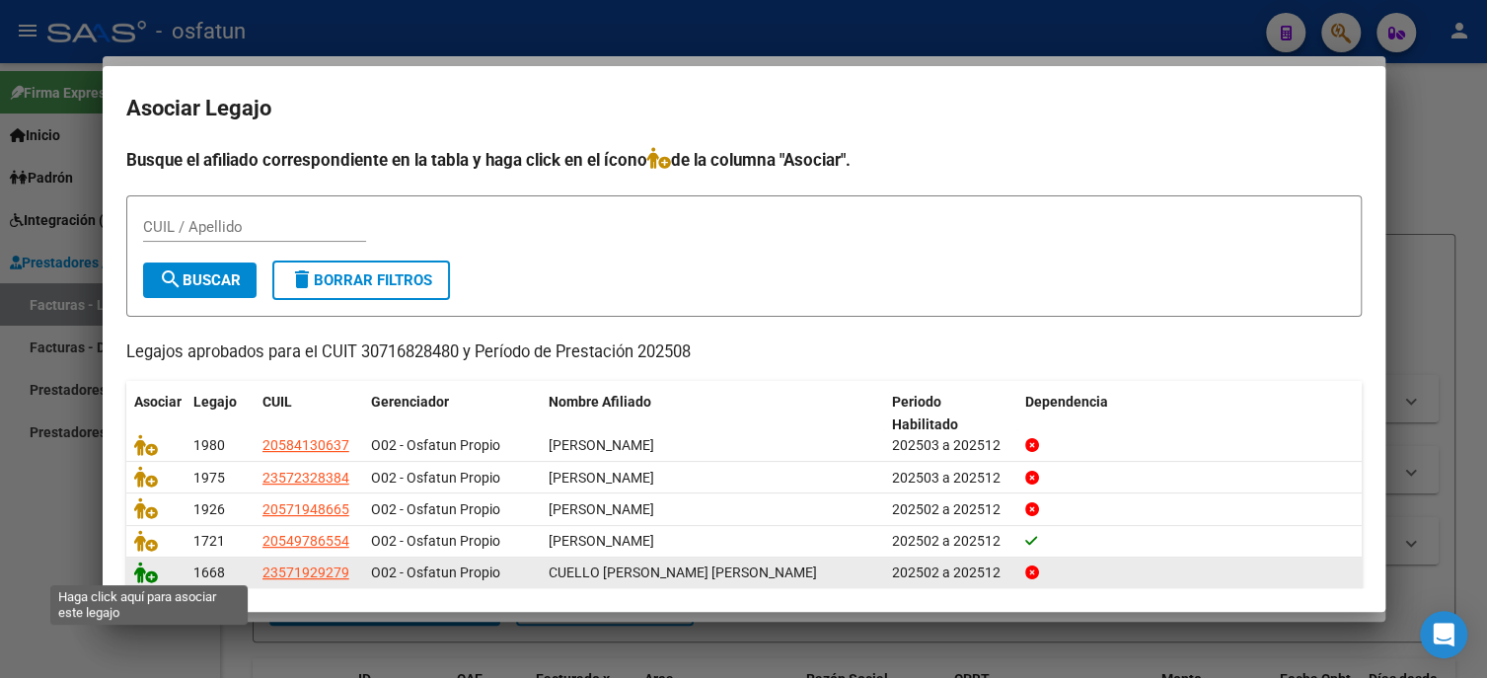
click at [154, 574] on icon at bounding box center [146, 572] width 24 height 22
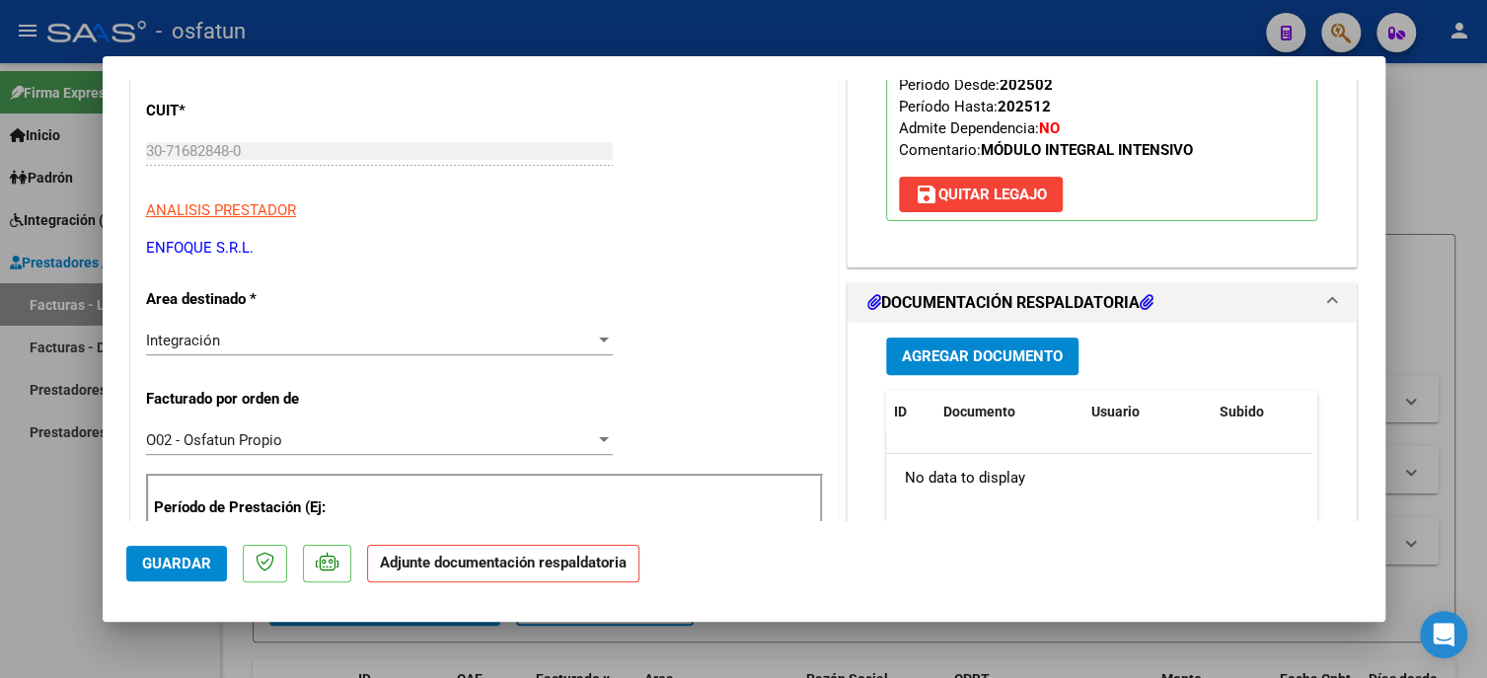
scroll to position [296, 0]
click at [961, 350] on div "Agregar Documento ID Documento Usuario Subido Acción No data to display 0 total…" at bounding box center [1102, 519] width 462 height 394
click at [963, 347] on span "Agregar Documento" at bounding box center [982, 356] width 161 height 18
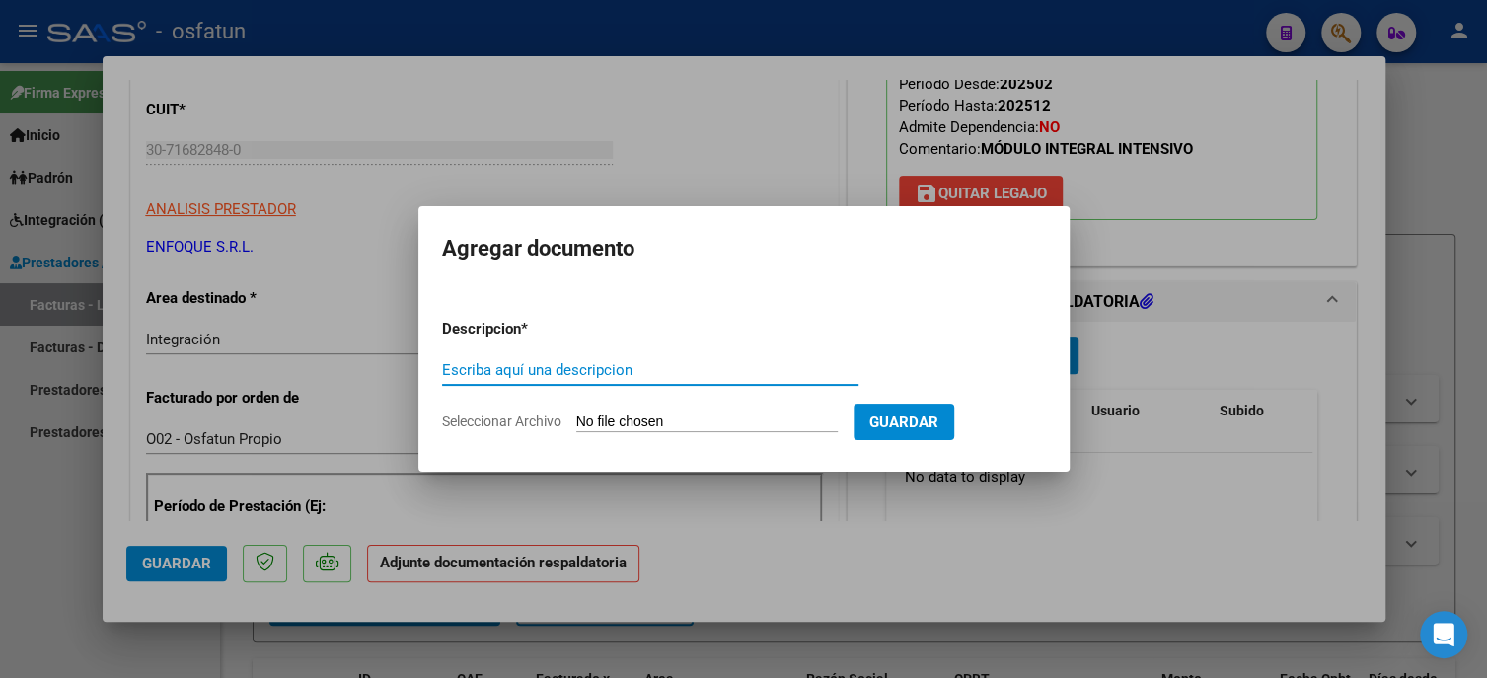
click at [610, 368] on input "Escriba aquí una descripcion" at bounding box center [650, 370] width 416 height 18
type input "planilla"
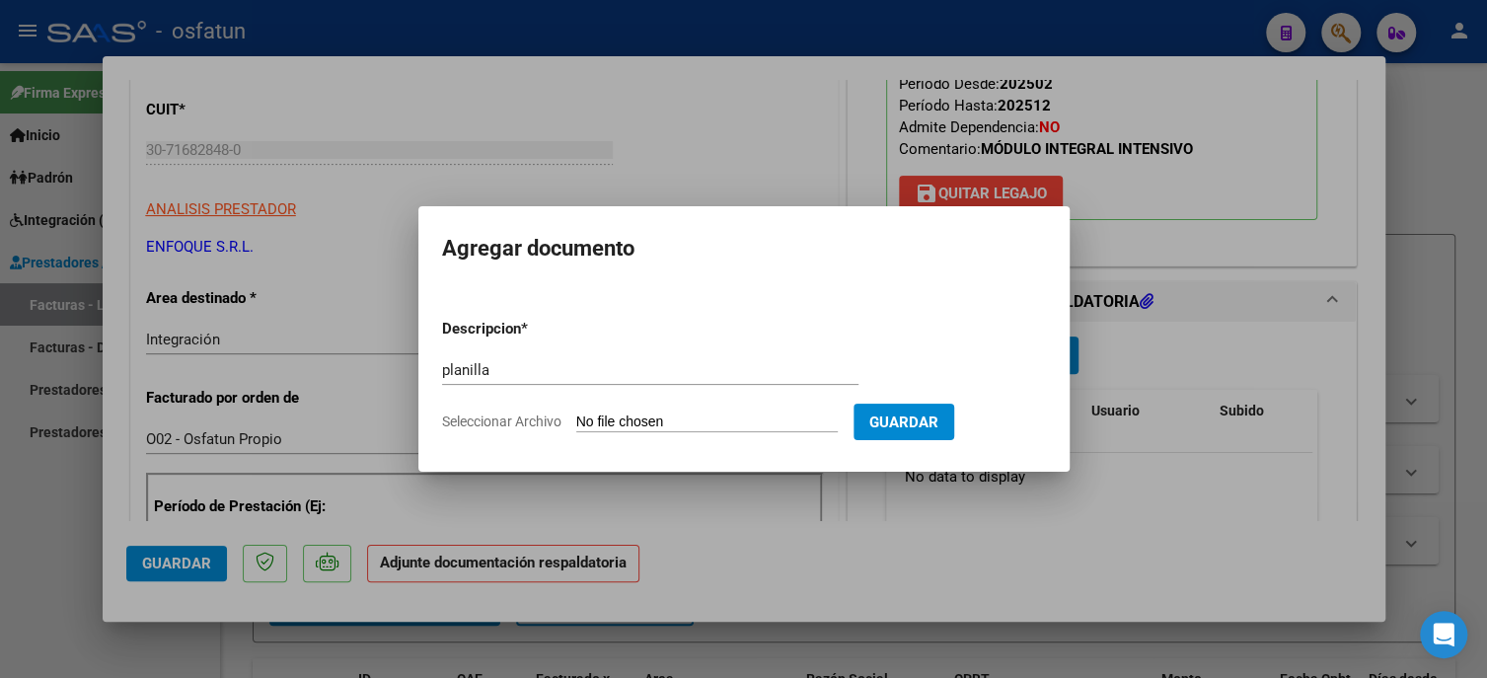
click at [653, 418] on input "Seleccionar Archivo" at bounding box center [706, 422] width 261 height 19
type input "C:\fakepath\PLANILLA MII.pdf"
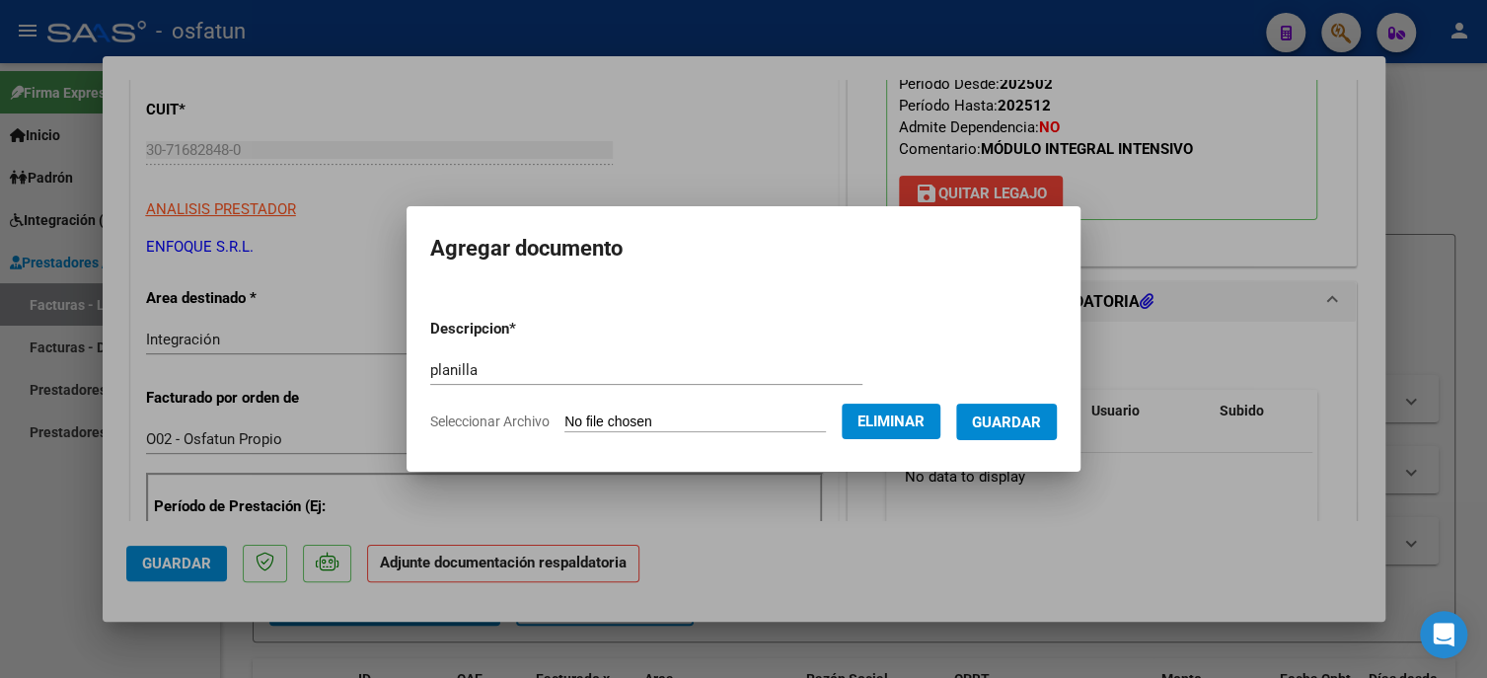
click at [1015, 426] on span "Guardar" at bounding box center [1006, 422] width 69 height 18
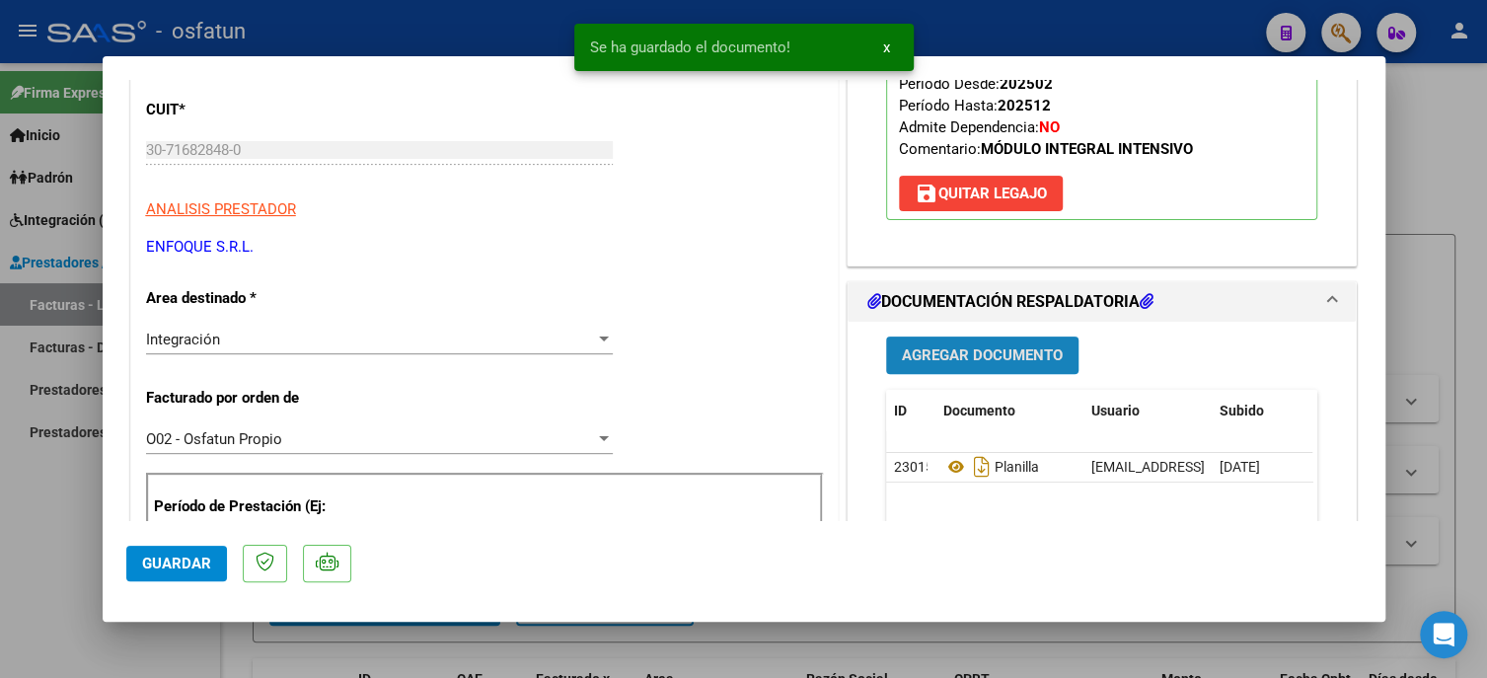
click at [943, 340] on button "Agregar Documento" at bounding box center [982, 354] width 192 height 37
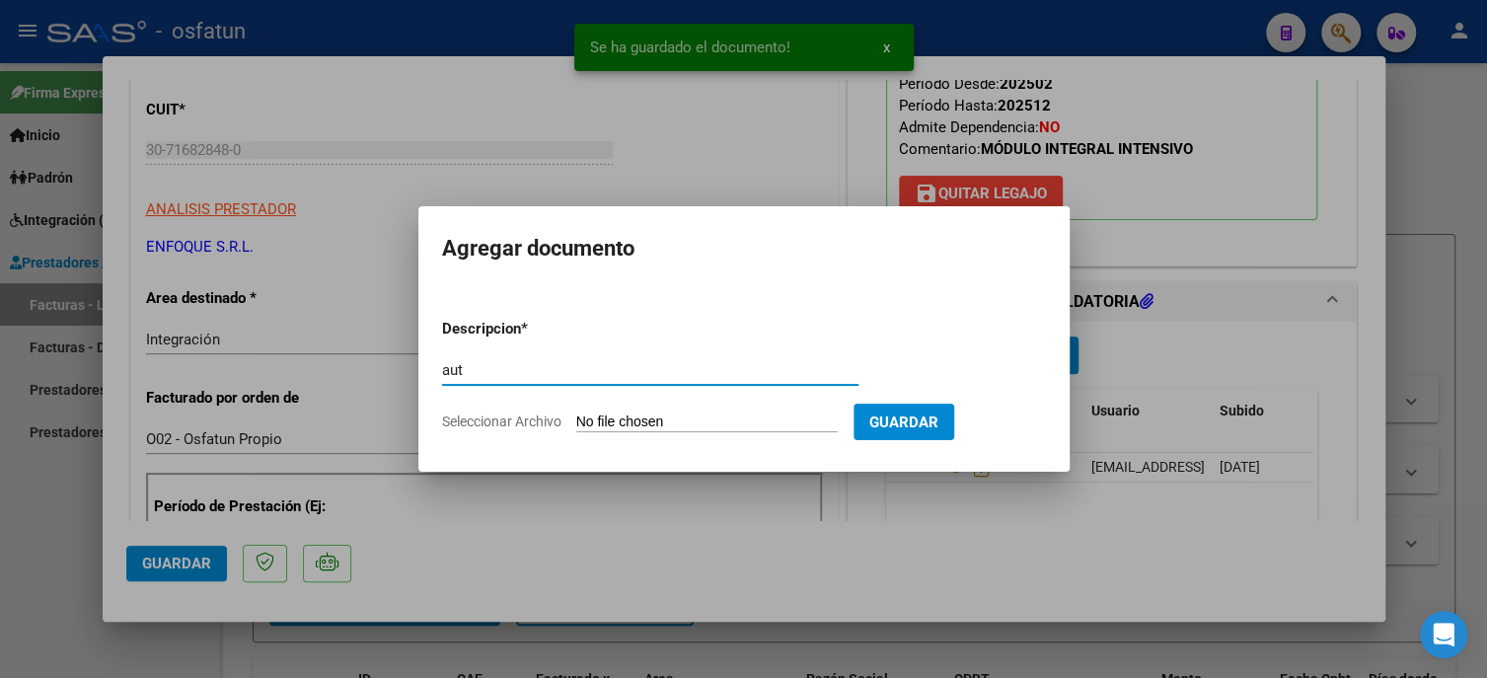
type input "aut"
click at [751, 426] on input "Seleccionar Archivo" at bounding box center [706, 422] width 261 height 19
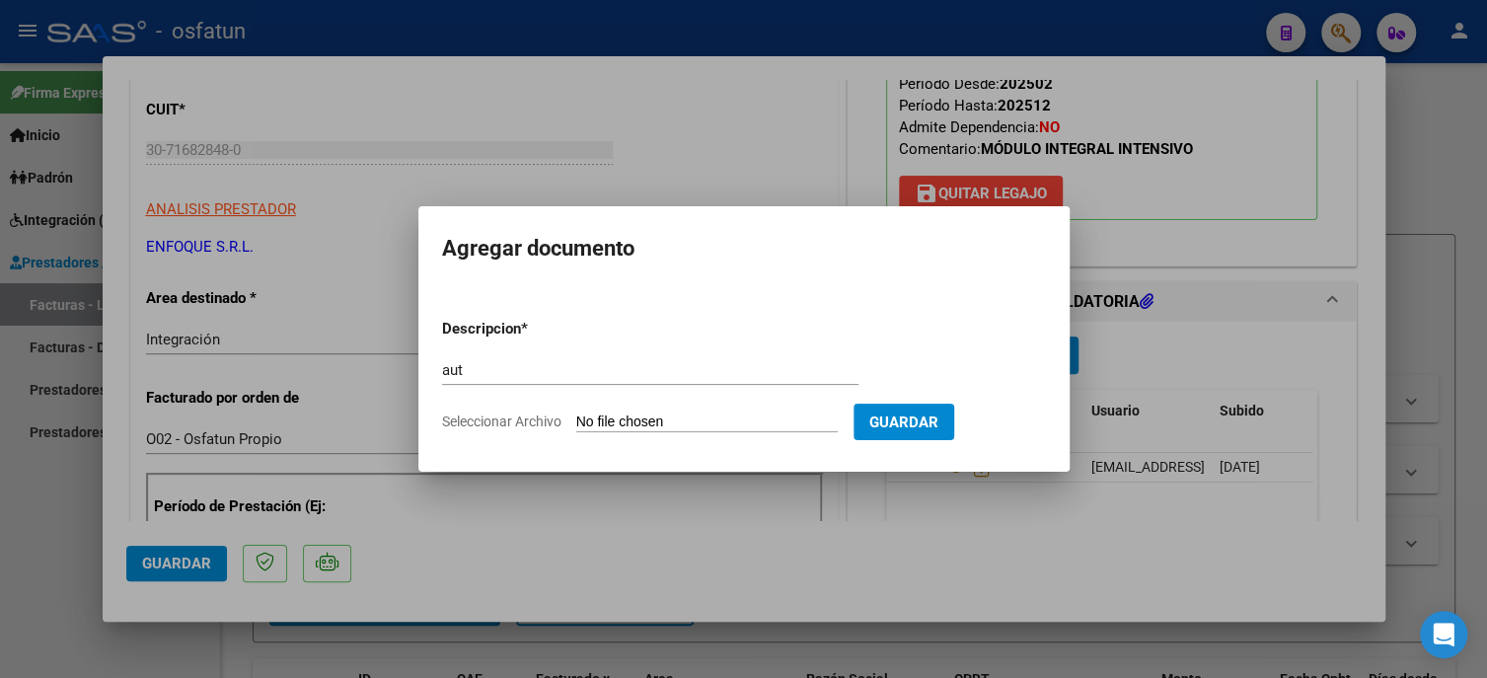
type input "C:\fakepath\ORDENES (2).pdf"
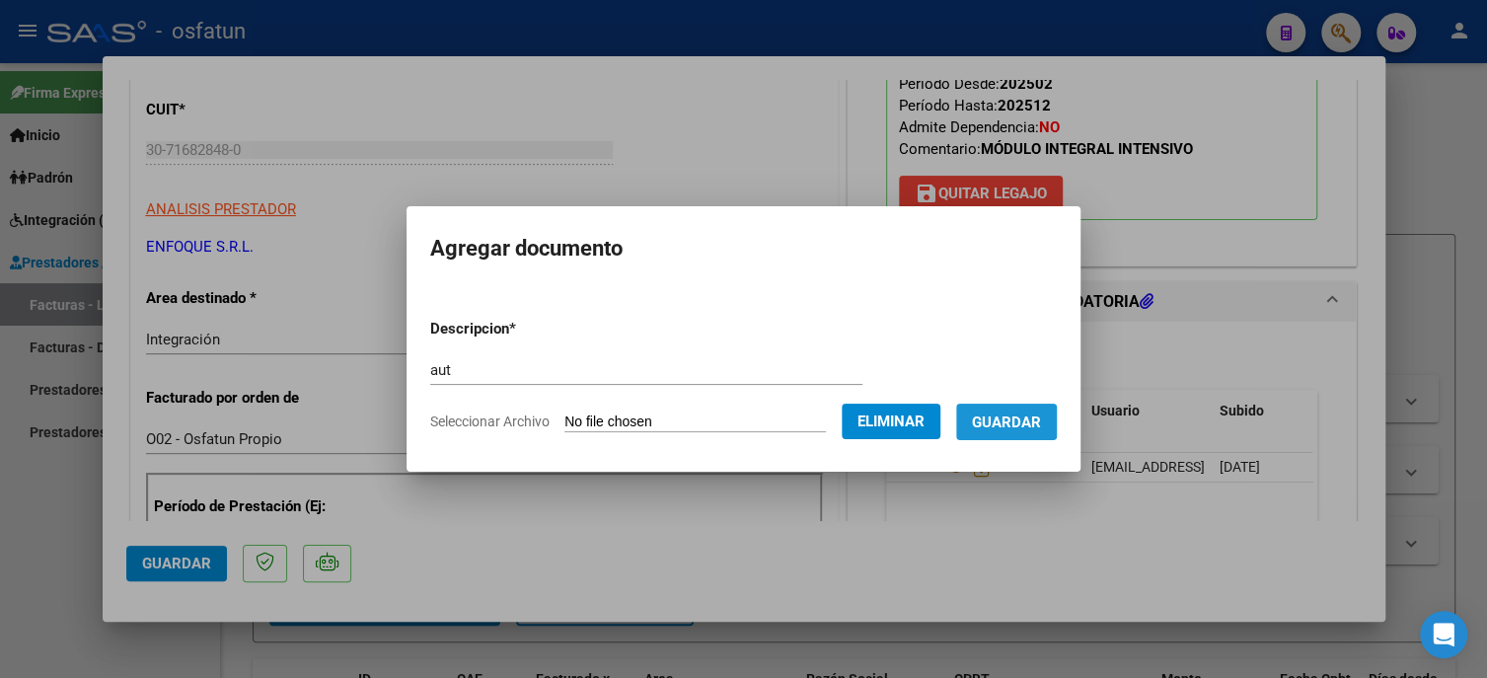
click at [1012, 418] on span "Guardar" at bounding box center [1006, 422] width 69 height 18
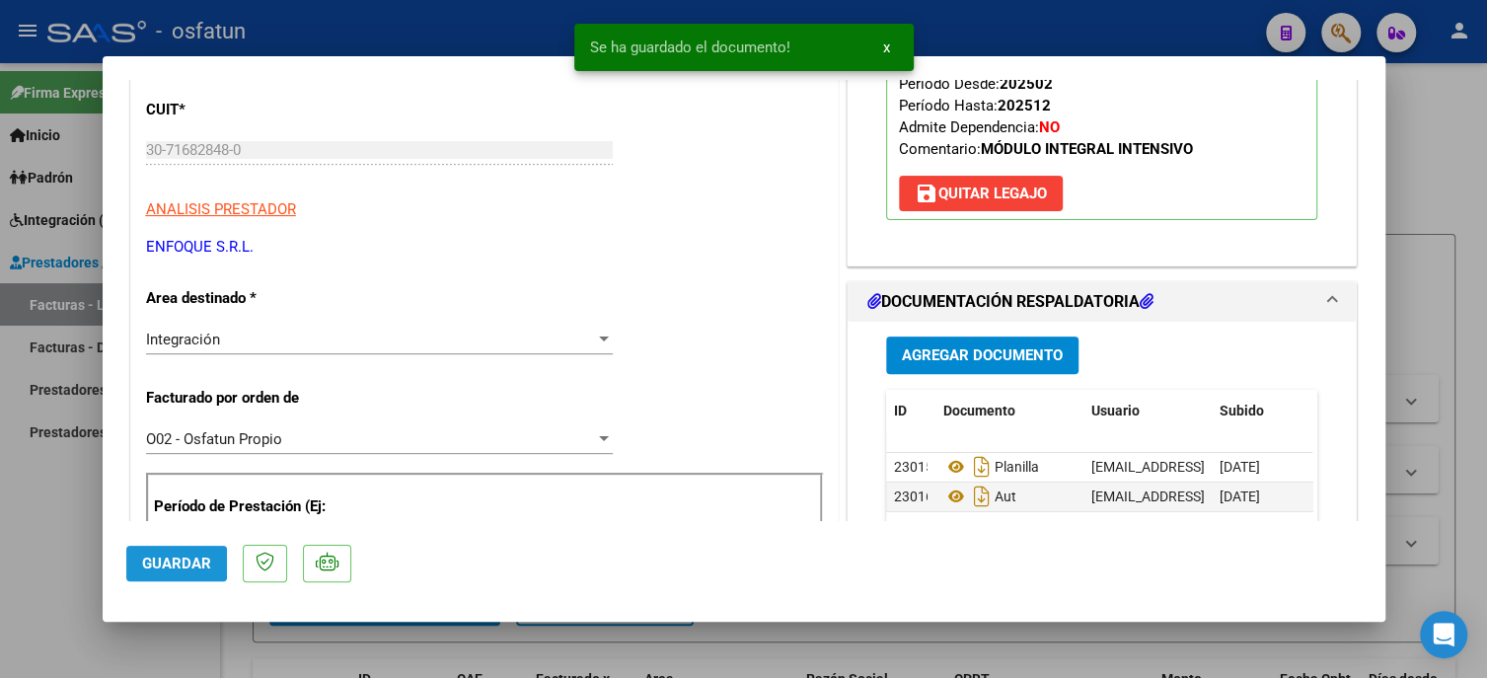
click at [134, 557] on button "Guardar" at bounding box center [176, 564] width 101 height 36
click at [14, 557] on div at bounding box center [743, 339] width 1487 height 678
type input "$ 0,00"
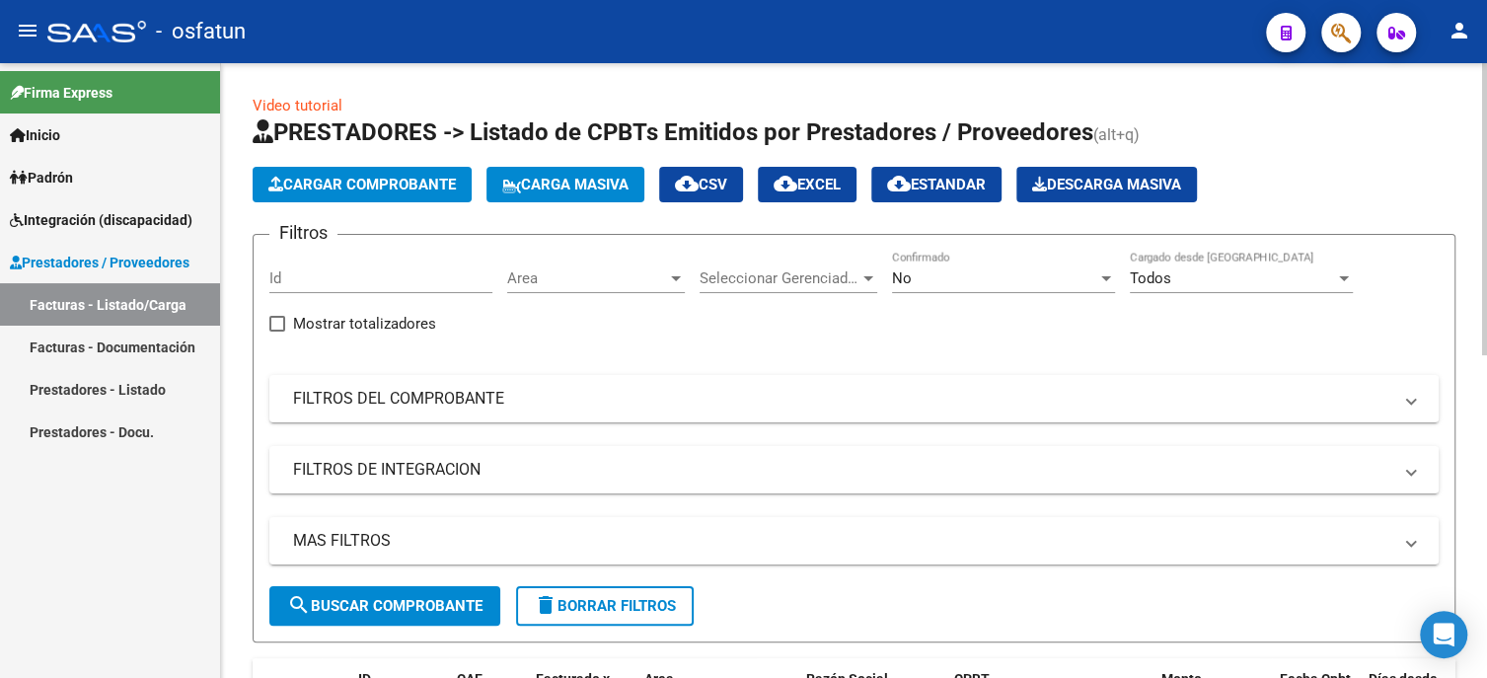
click at [371, 199] on button "Cargar Comprobante" at bounding box center [362, 185] width 219 height 36
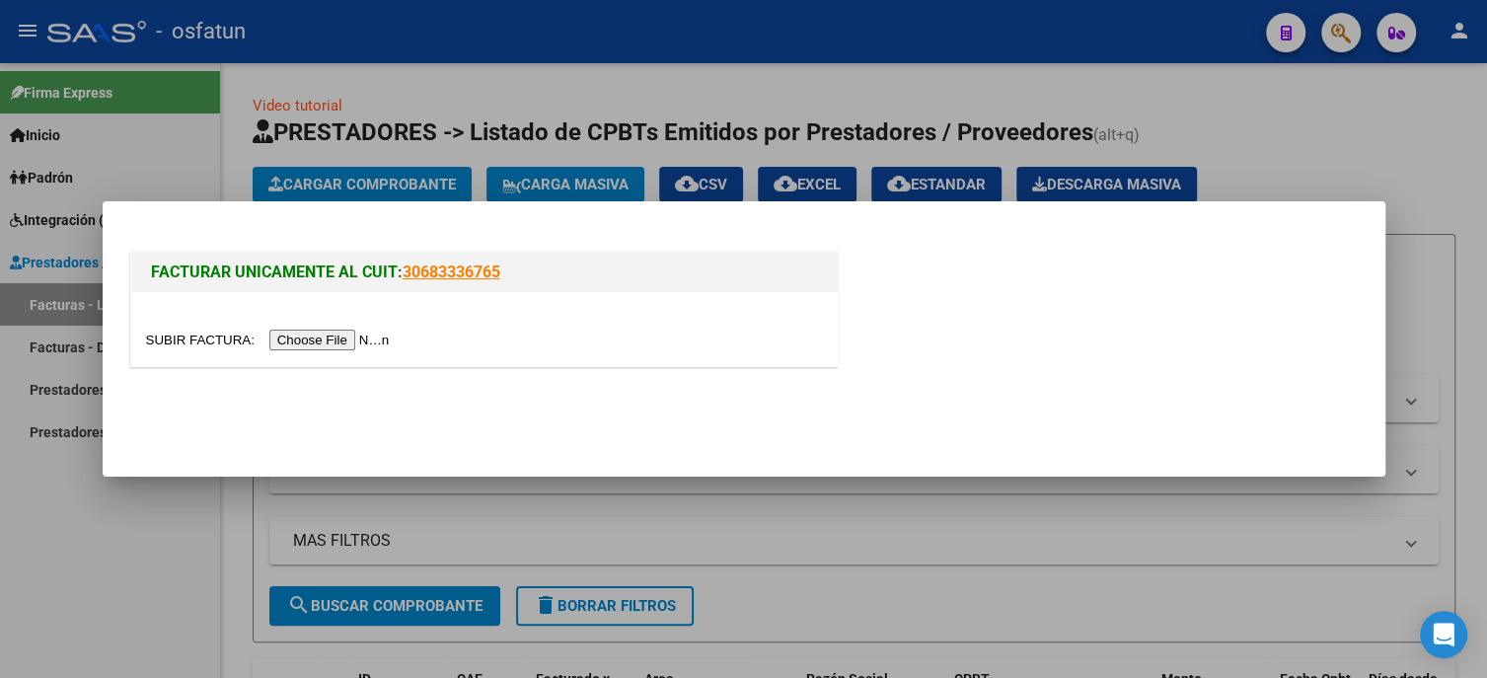
click at [345, 339] on input "file" at bounding box center [271, 340] width 250 height 21
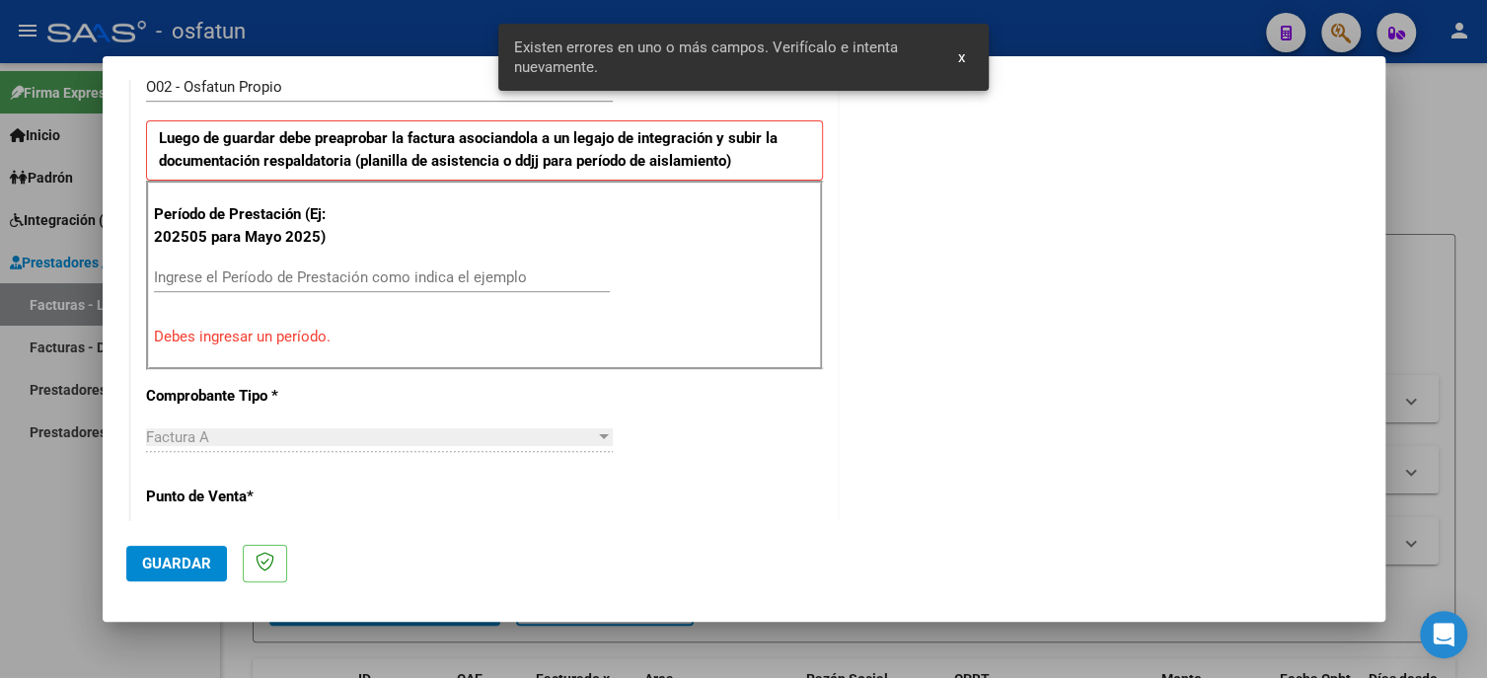
scroll to position [663, 0]
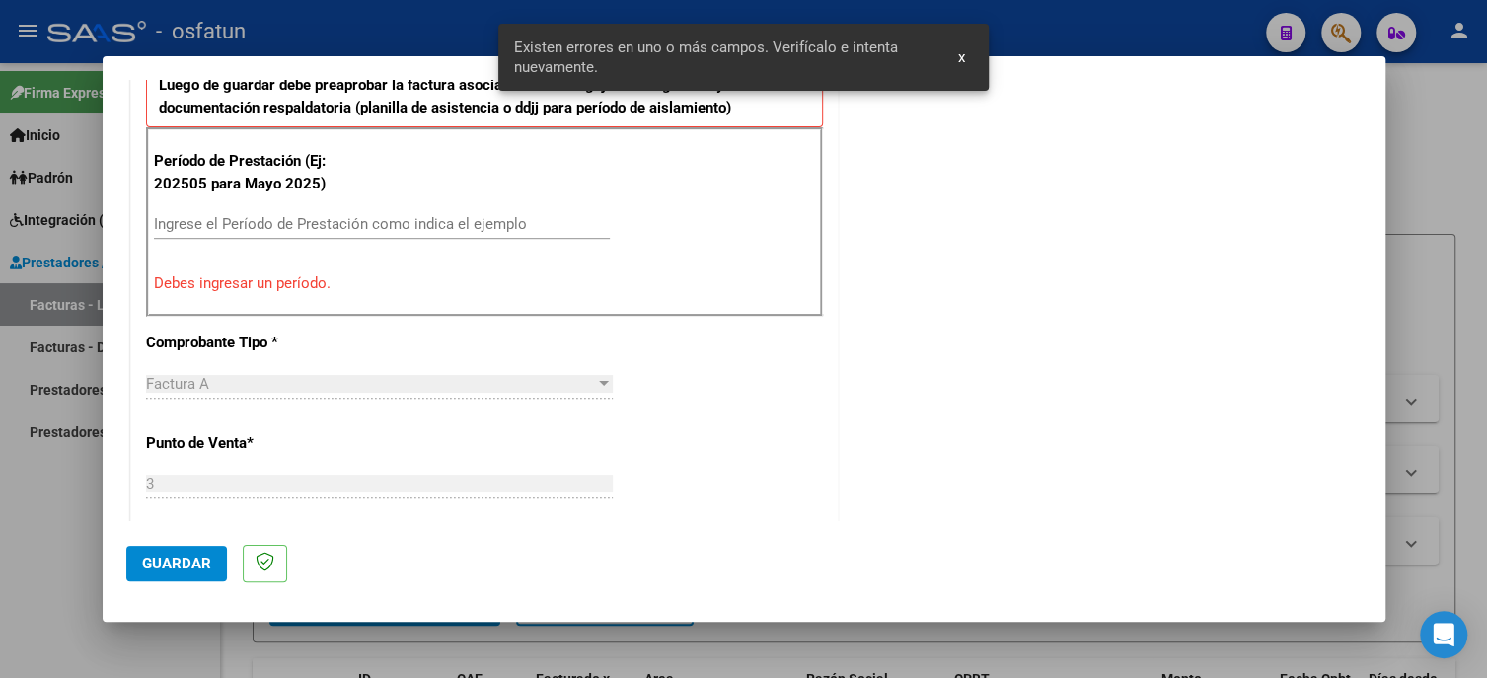
click at [257, 230] on input "Ingrese el Período de Prestación como indica el ejemplo" at bounding box center [382, 224] width 456 height 18
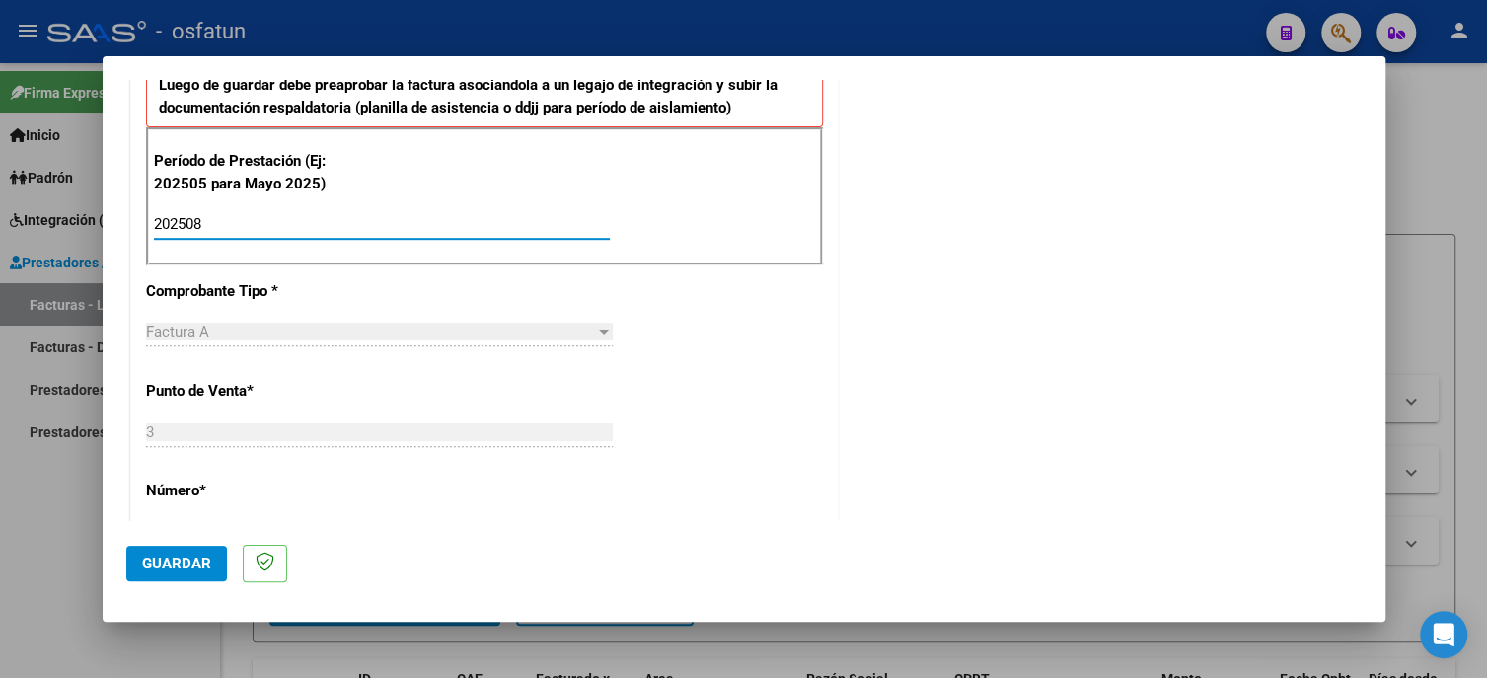
type input "202508"
drag, startPoint x: 179, startPoint y: 571, endPoint x: 193, endPoint y: 576, distance: 15.6
click at [179, 571] on span "Guardar" at bounding box center [176, 563] width 69 height 18
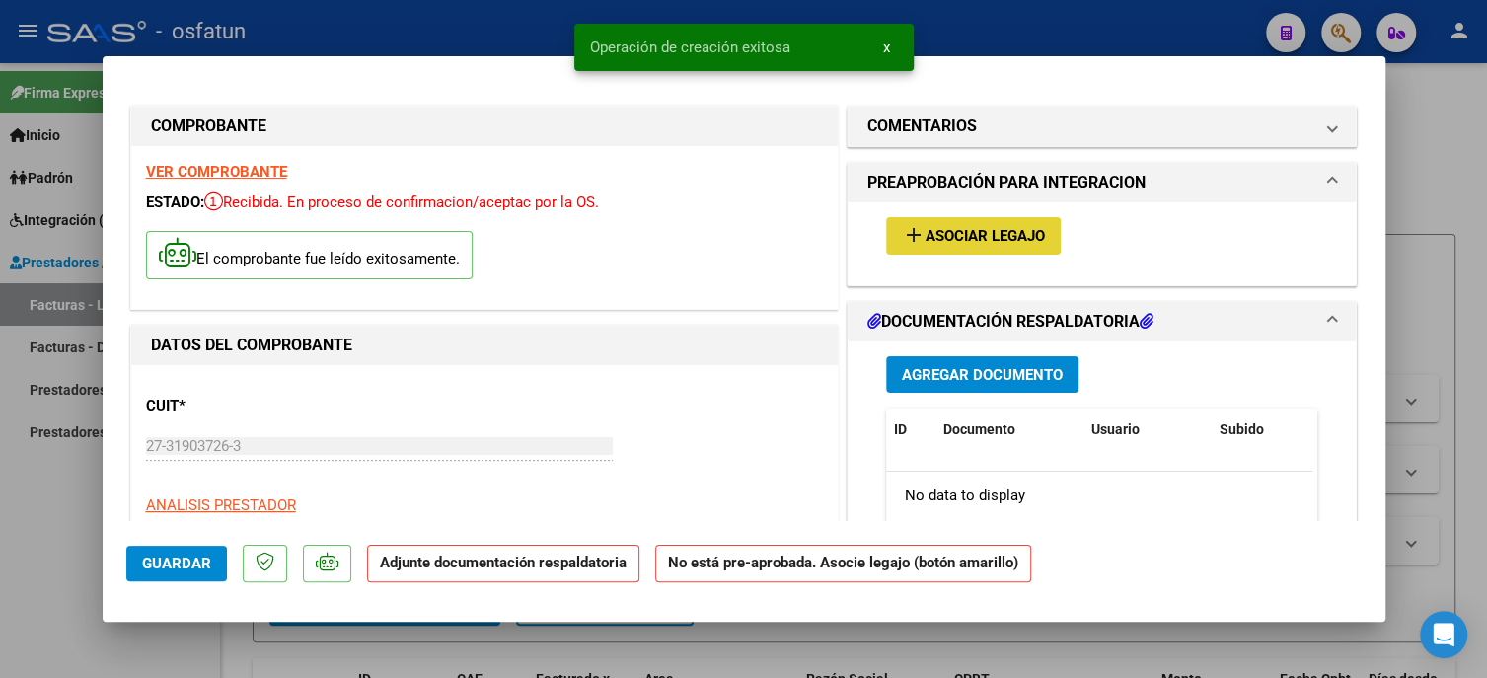
click at [902, 228] on mat-icon "add" at bounding box center [914, 235] width 24 height 24
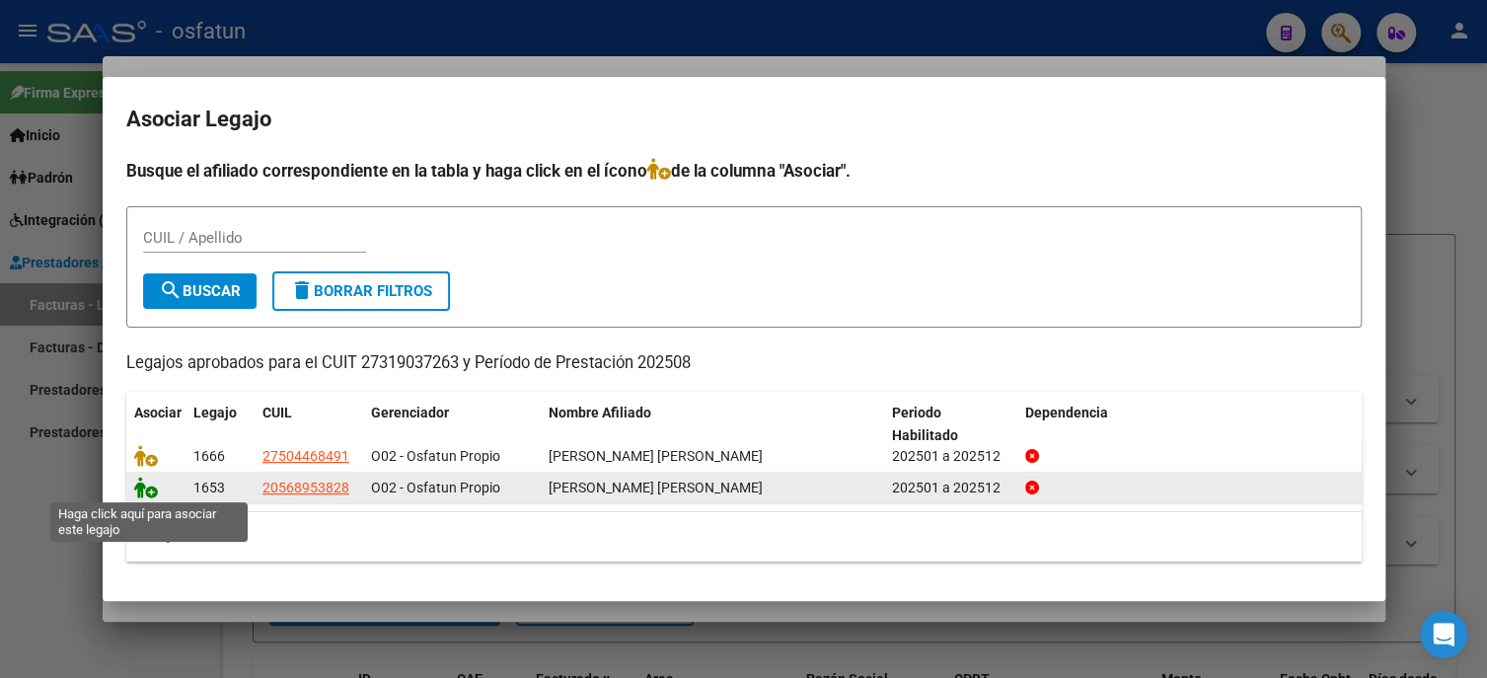
click at [148, 490] on icon at bounding box center [146, 488] width 24 height 22
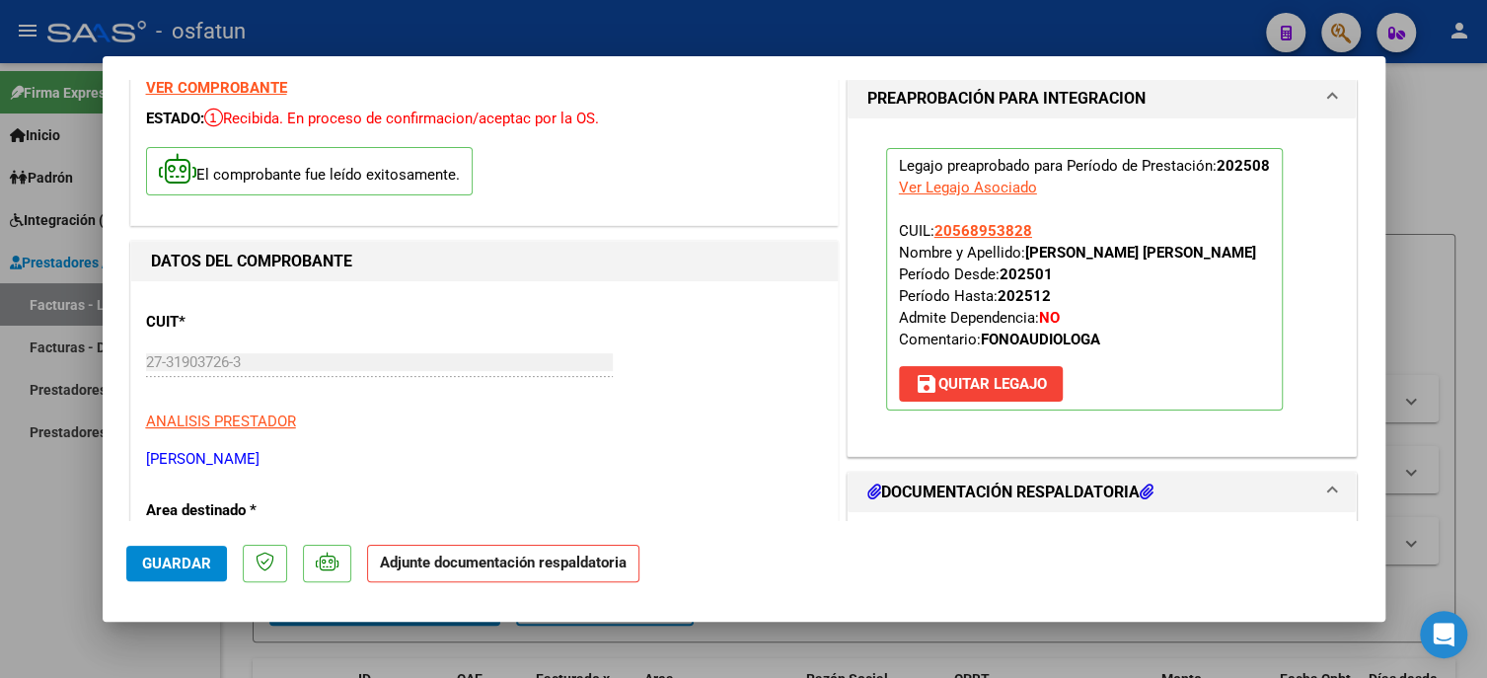
scroll to position [197, 0]
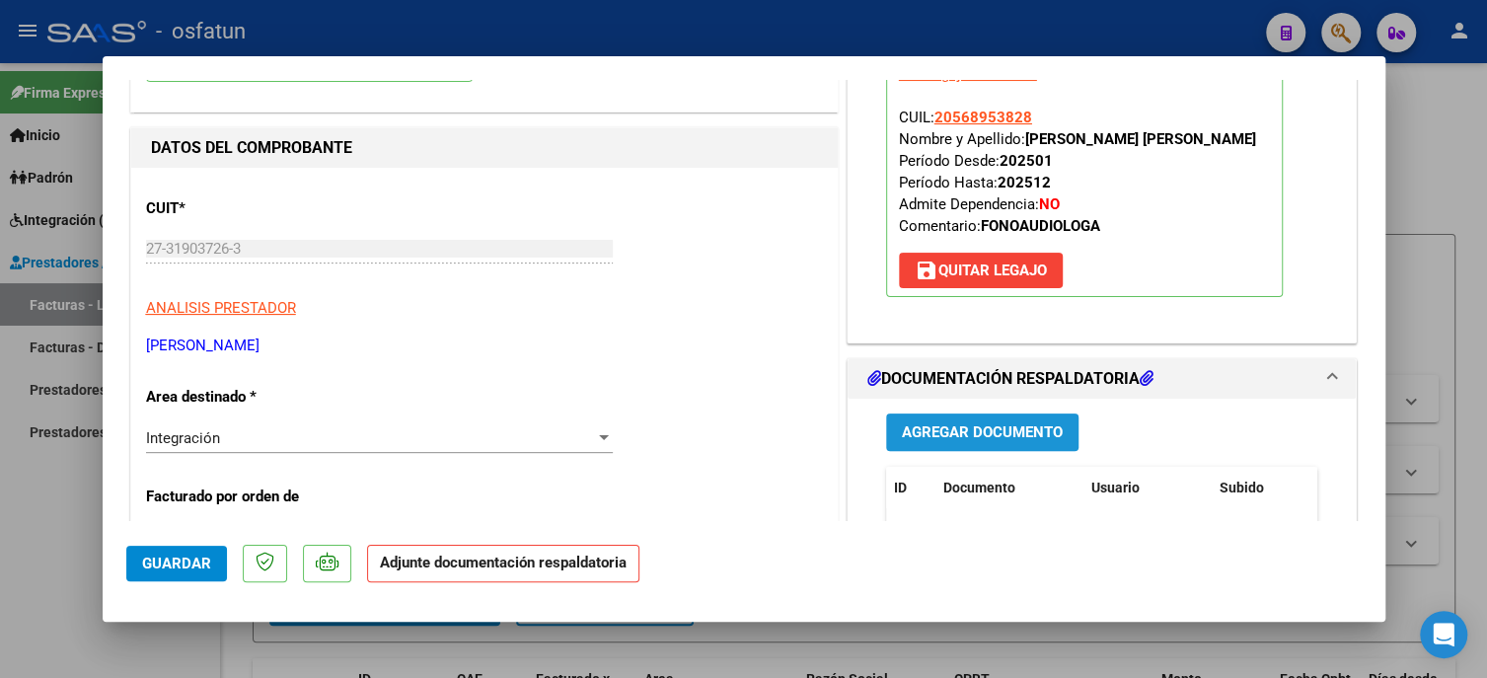
click at [978, 417] on button "Agregar Documento" at bounding box center [982, 431] width 192 height 37
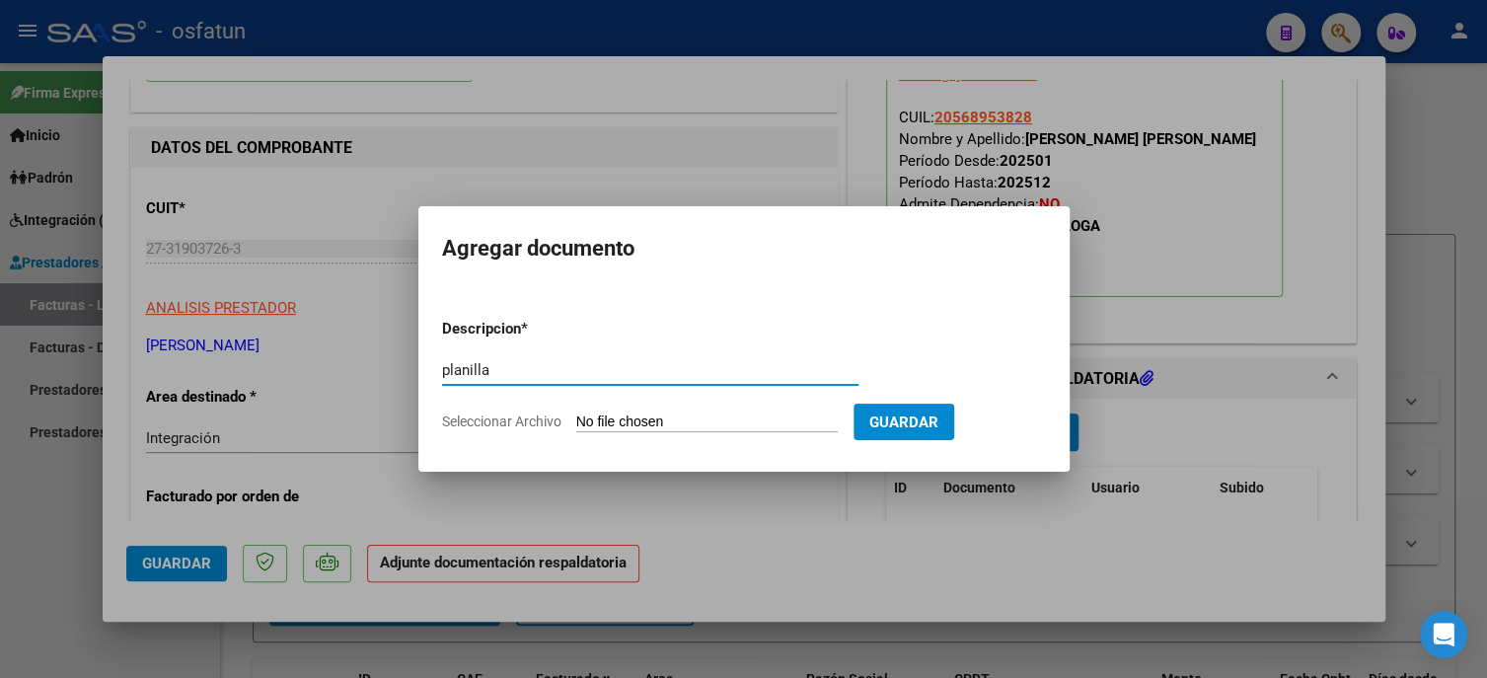
type input "planilla"
click at [774, 420] on input "Seleccionar Archivo" at bounding box center [706, 422] width 261 height 19
type input "C:\fakepath\[PERSON_NAME] asistencia agosto .pdf"
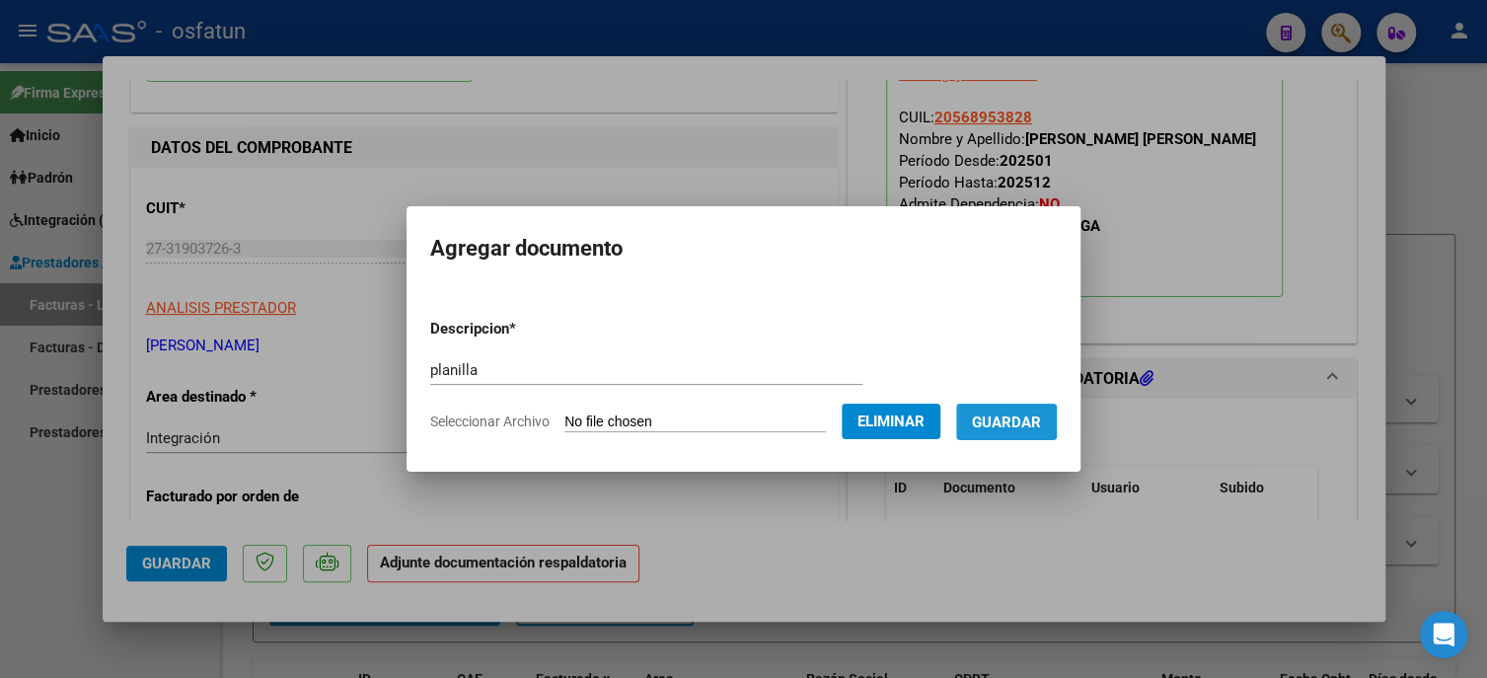
click at [1004, 410] on button "Guardar" at bounding box center [1006, 422] width 101 height 37
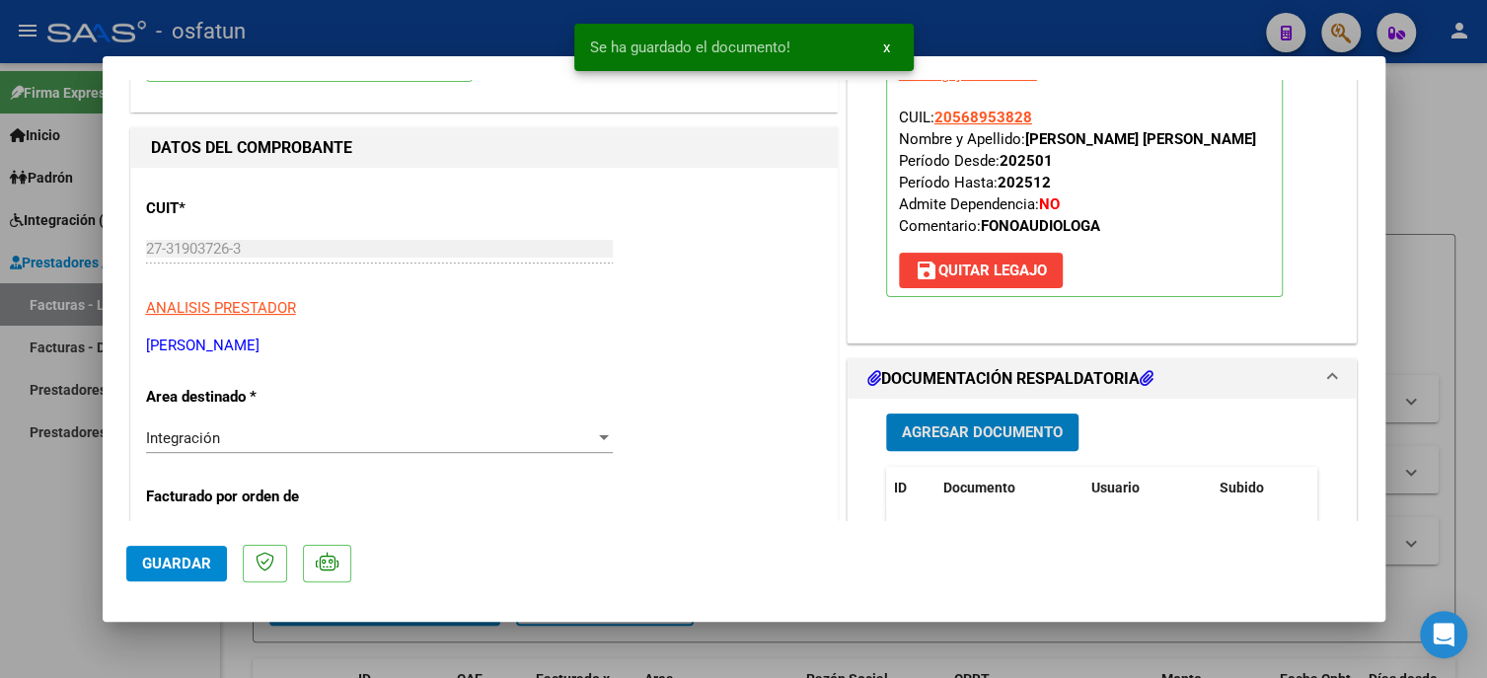
click at [150, 565] on span "Guardar" at bounding box center [176, 563] width 69 height 18
click at [57, 533] on div at bounding box center [743, 339] width 1487 height 678
type input "$ 0,00"
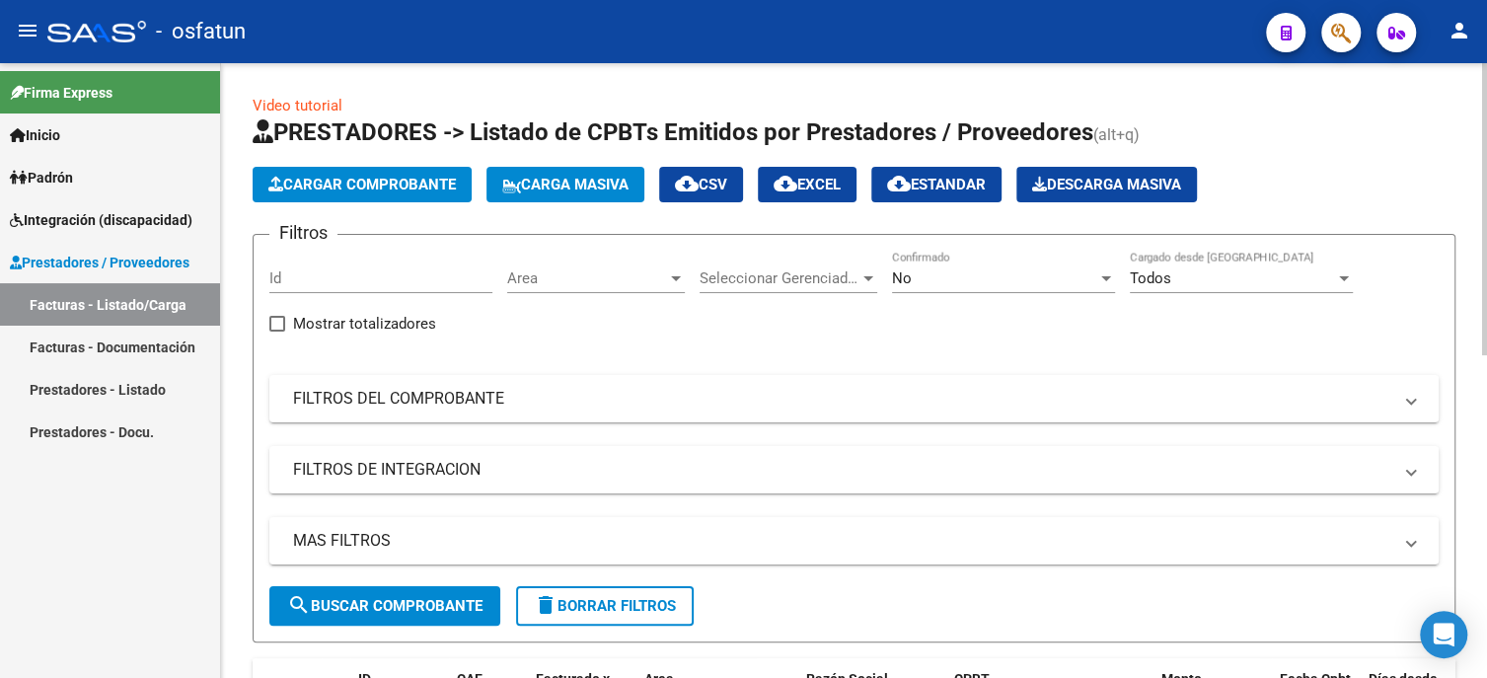
click at [357, 193] on button "Cargar Comprobante" at bounding box center [362, 185] width 219 height 36
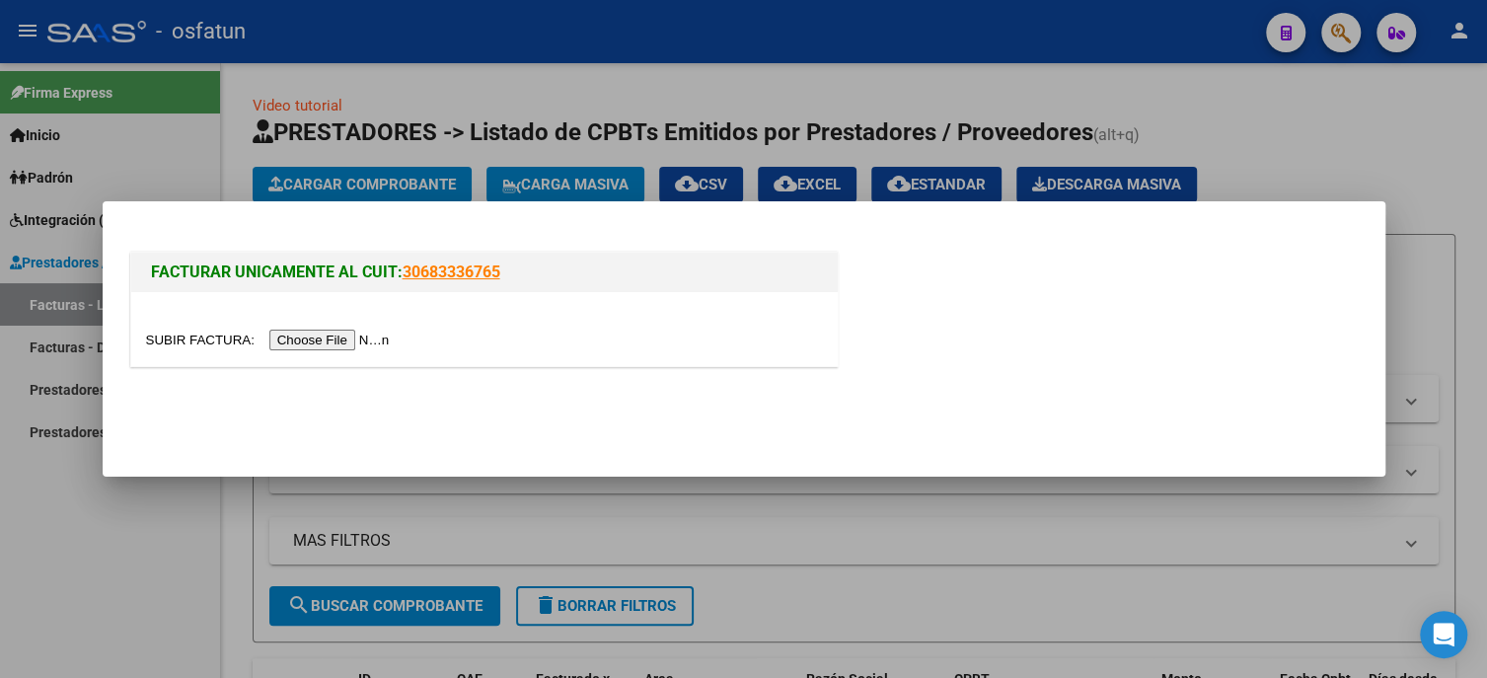
click at [335, 336] on input "file" at bounding box center [271, 340] width 250 height 21
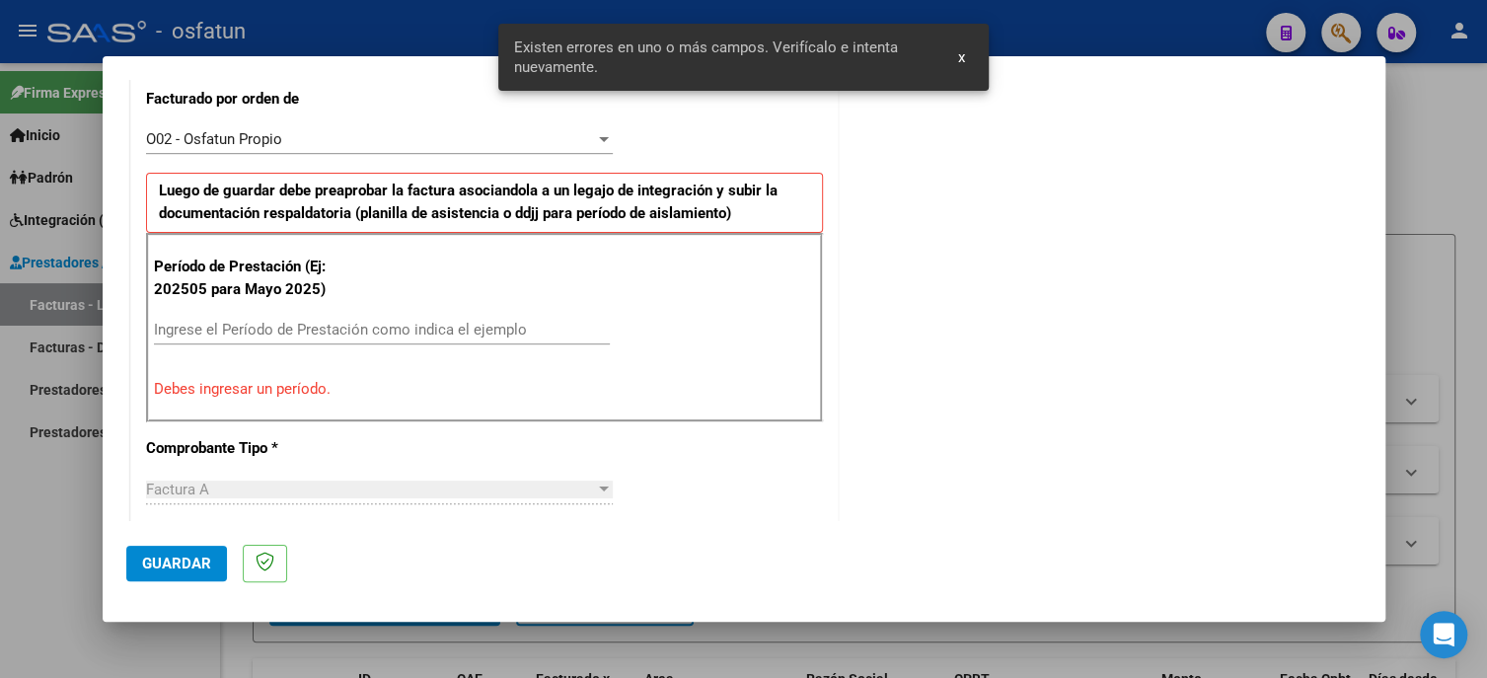
scroll to position [564, 0]
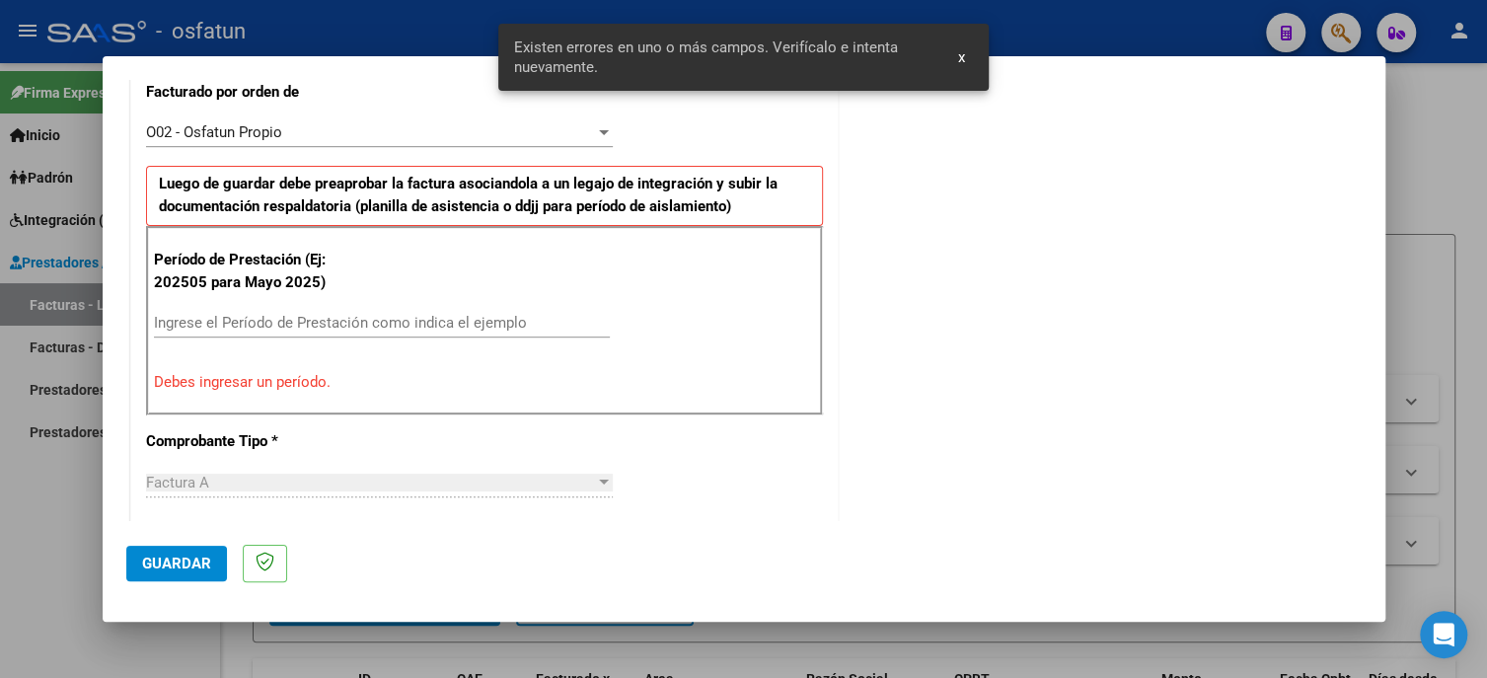
click at [232, 314] on input "Ingrese el Período de Prestación como indica el ejemplo" at bounding box center [382, 323] width 456 height 18
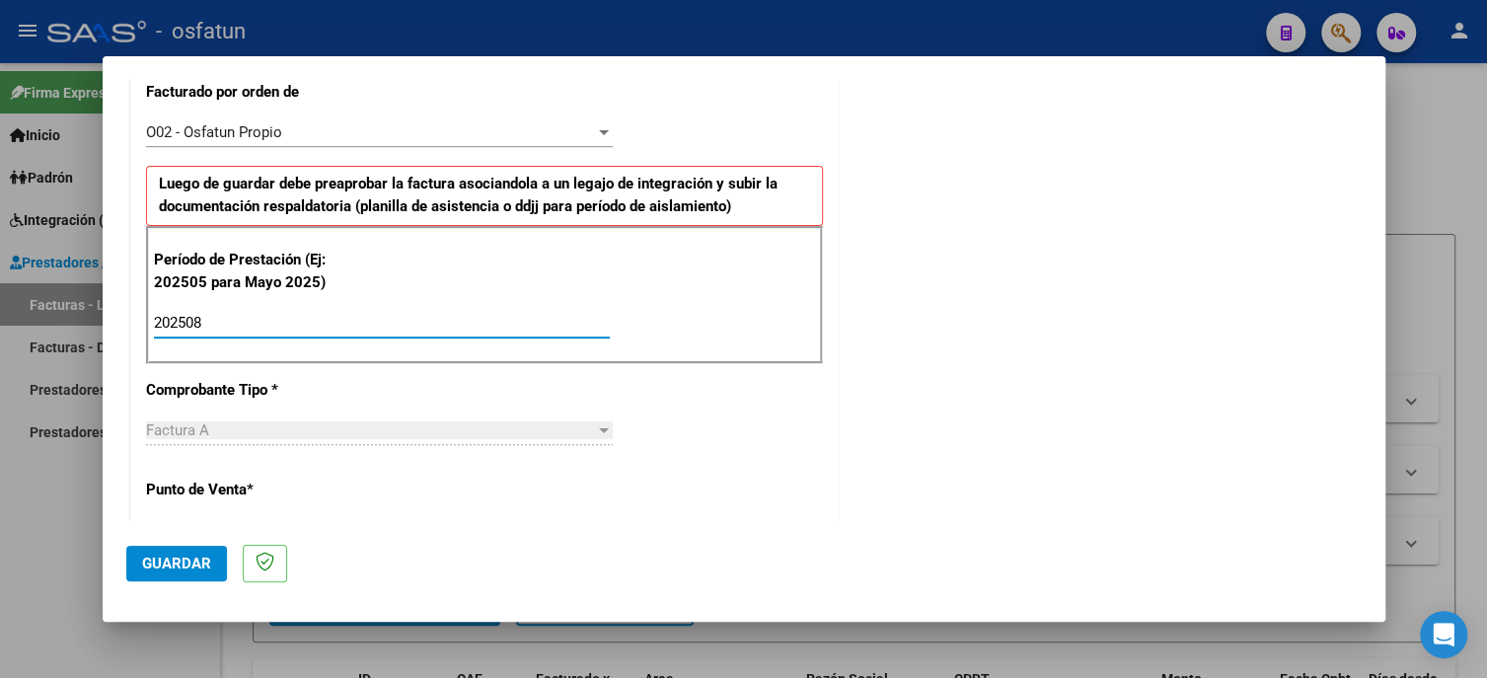
type input "202508"
click at [334, 319] on input "202508" at bounding box center [382, 323] width 456 height 18
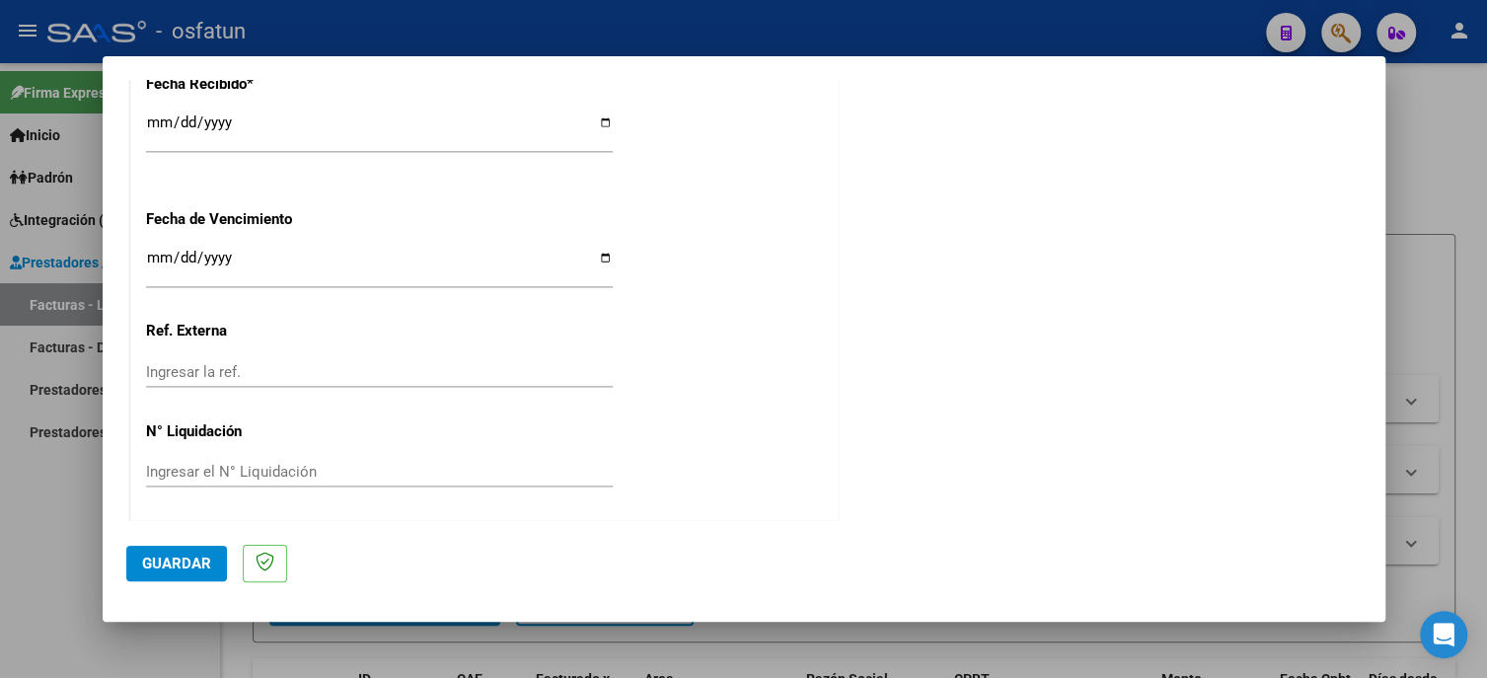
scroll to position [1505, 0]
click at [191, 568] on span "Guardar" at bounding box center [176, 563] width 69 height 18
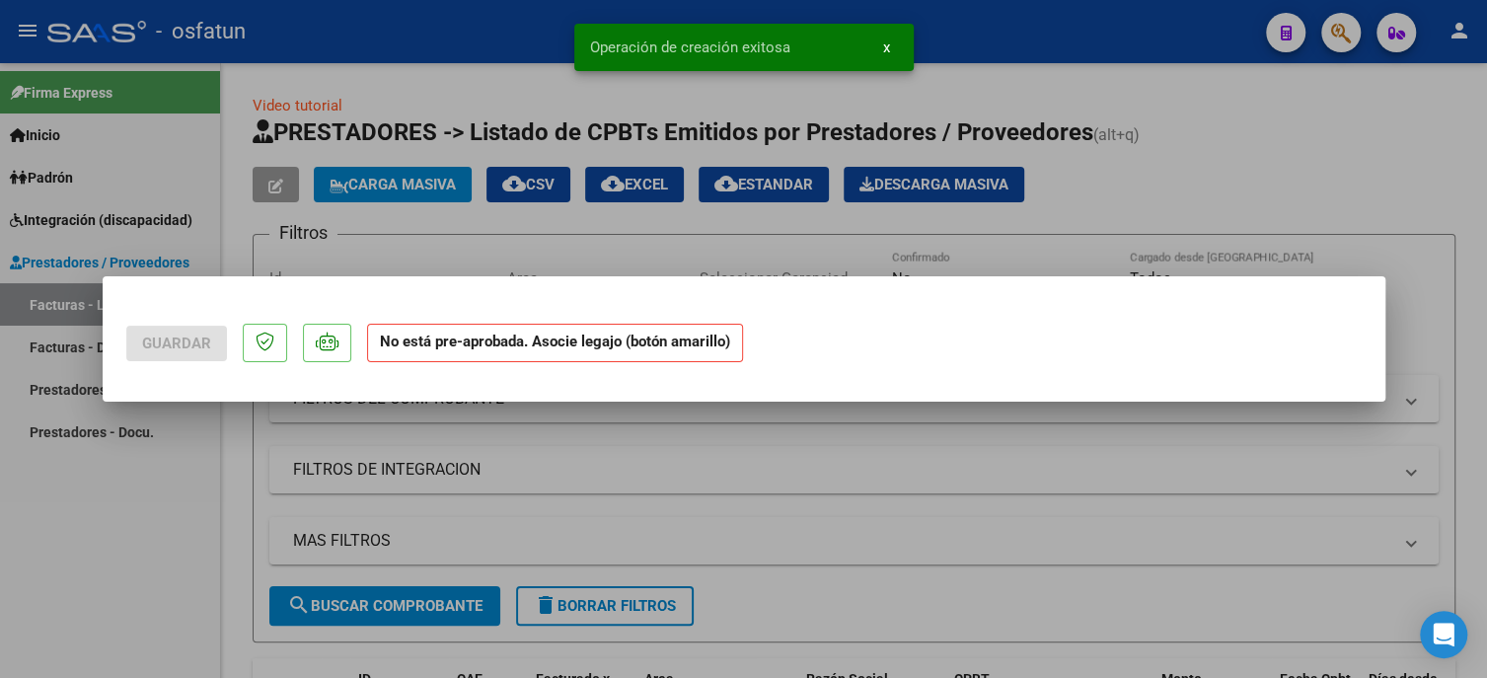
scroll to position [0, 0]
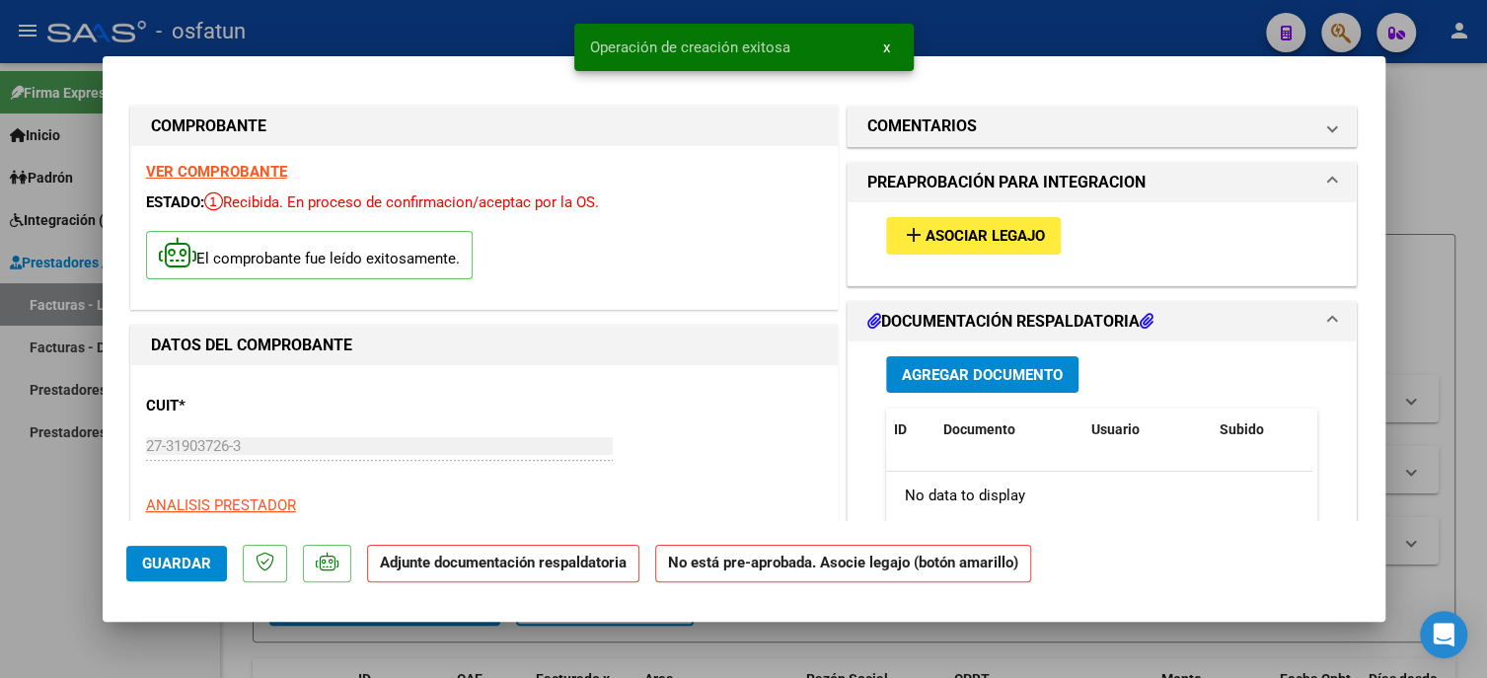
click at [1019, 243] on span "Asociar Legajo" at bounding box center [984, 237] width 119 height 18
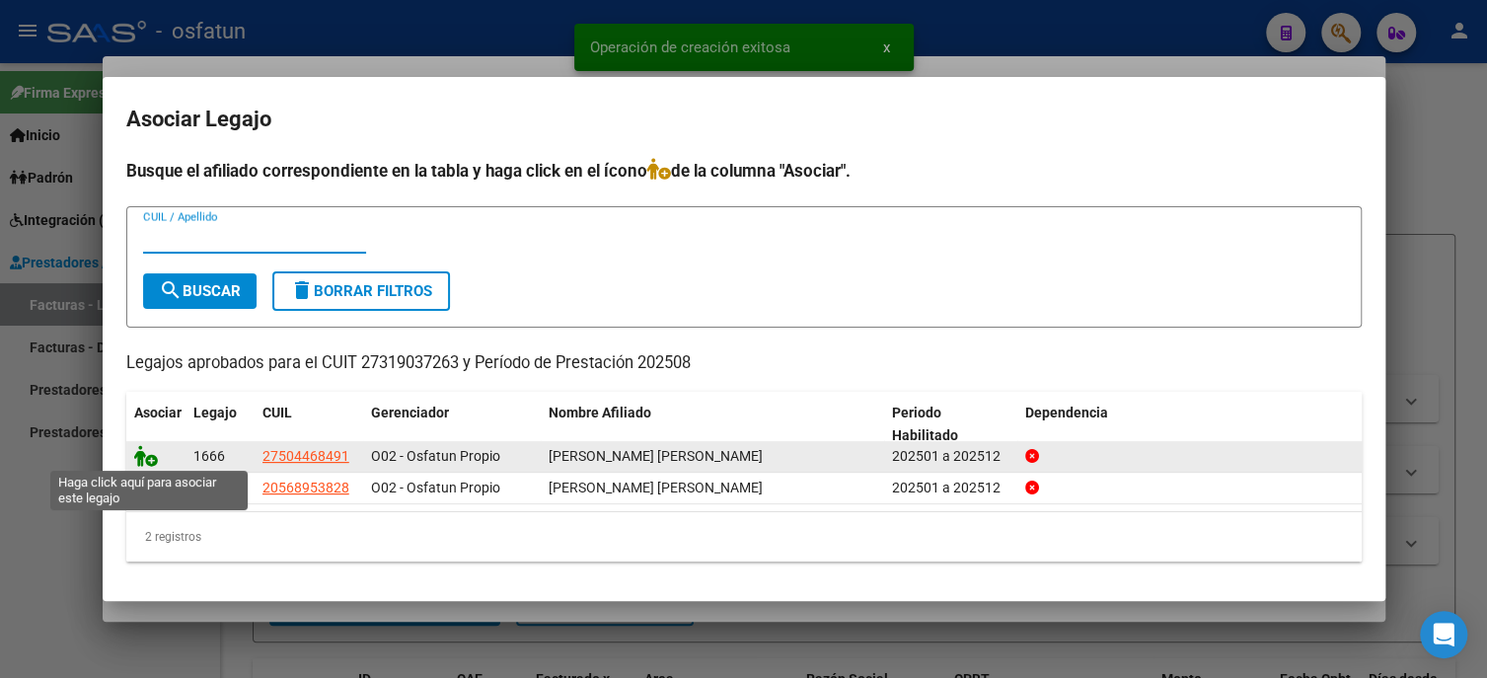
click at [155, 452] on icon at bounding box center [146, 456] width 24 height 22
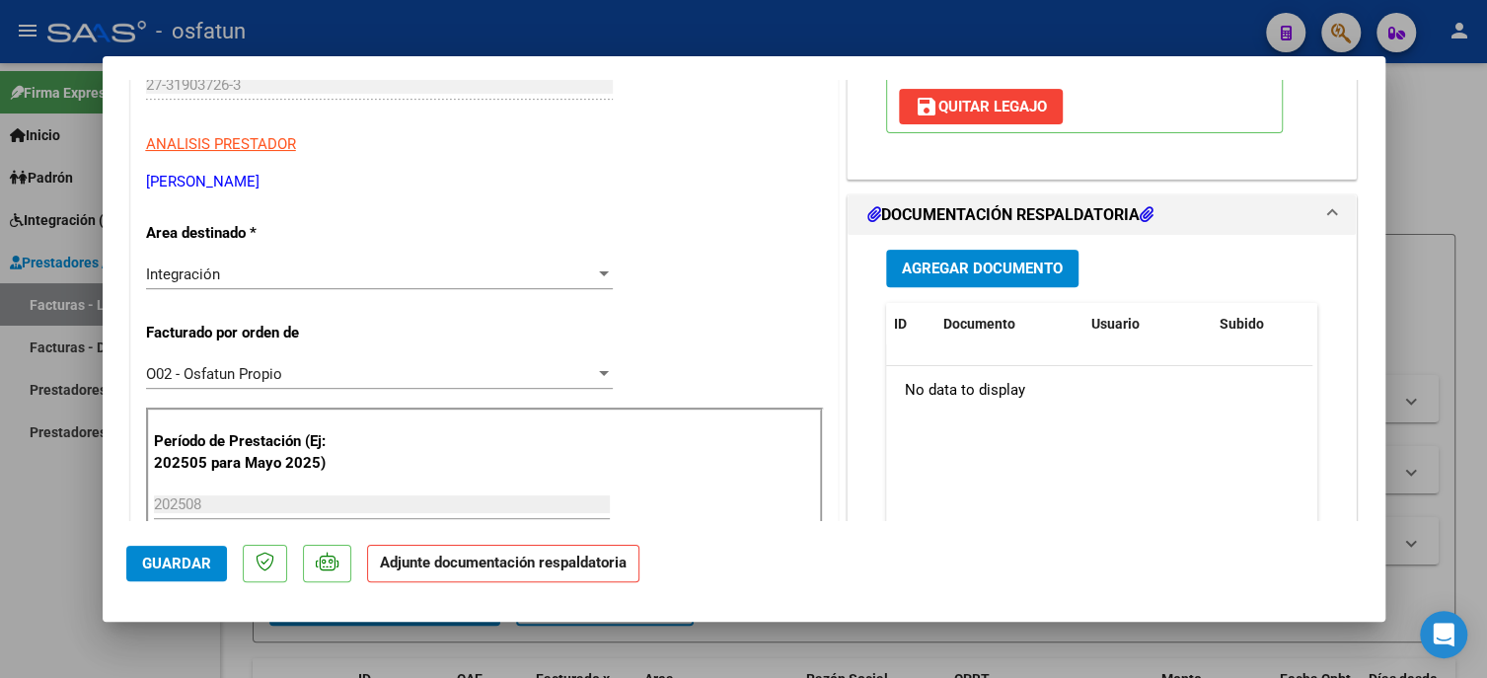
scroll to position [395, 0]
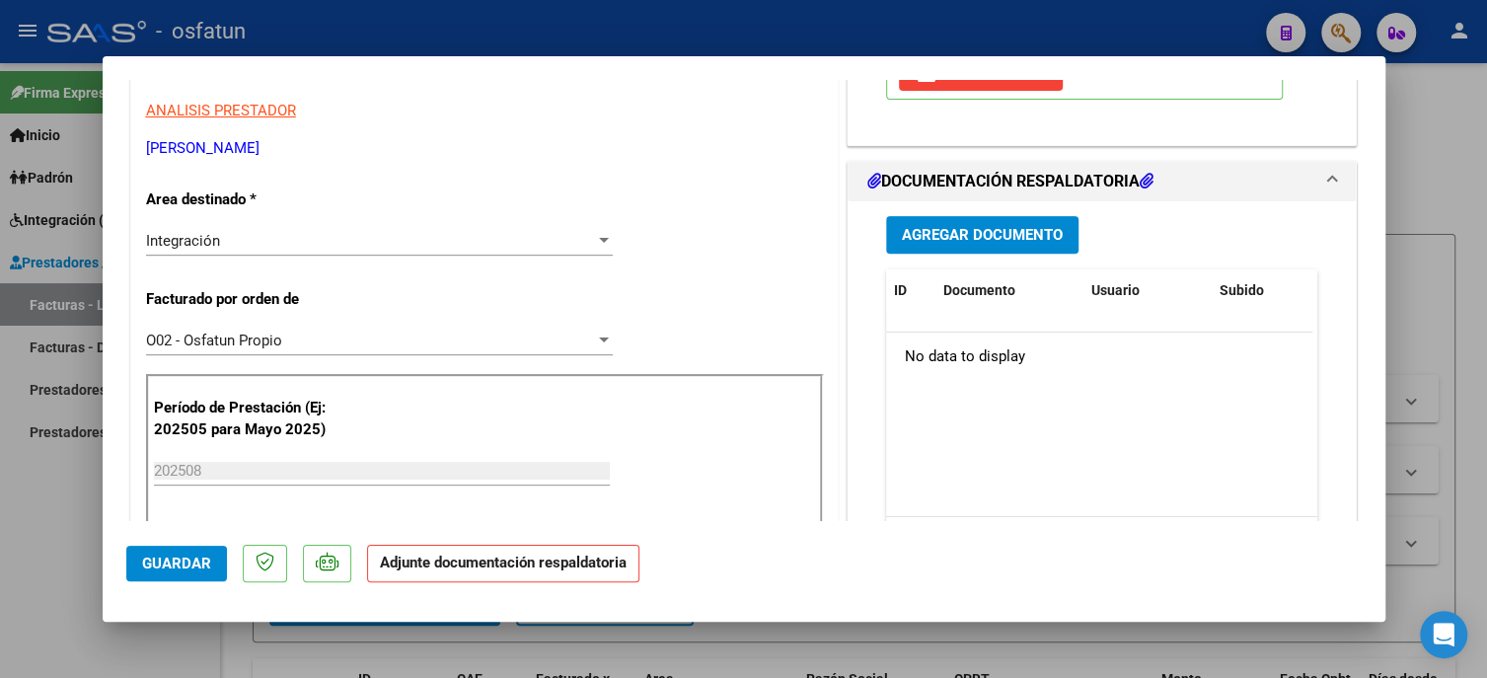
click at [989, 245] on span "Agregar Documento" at bounding box center [982, 236] width 161 height 18
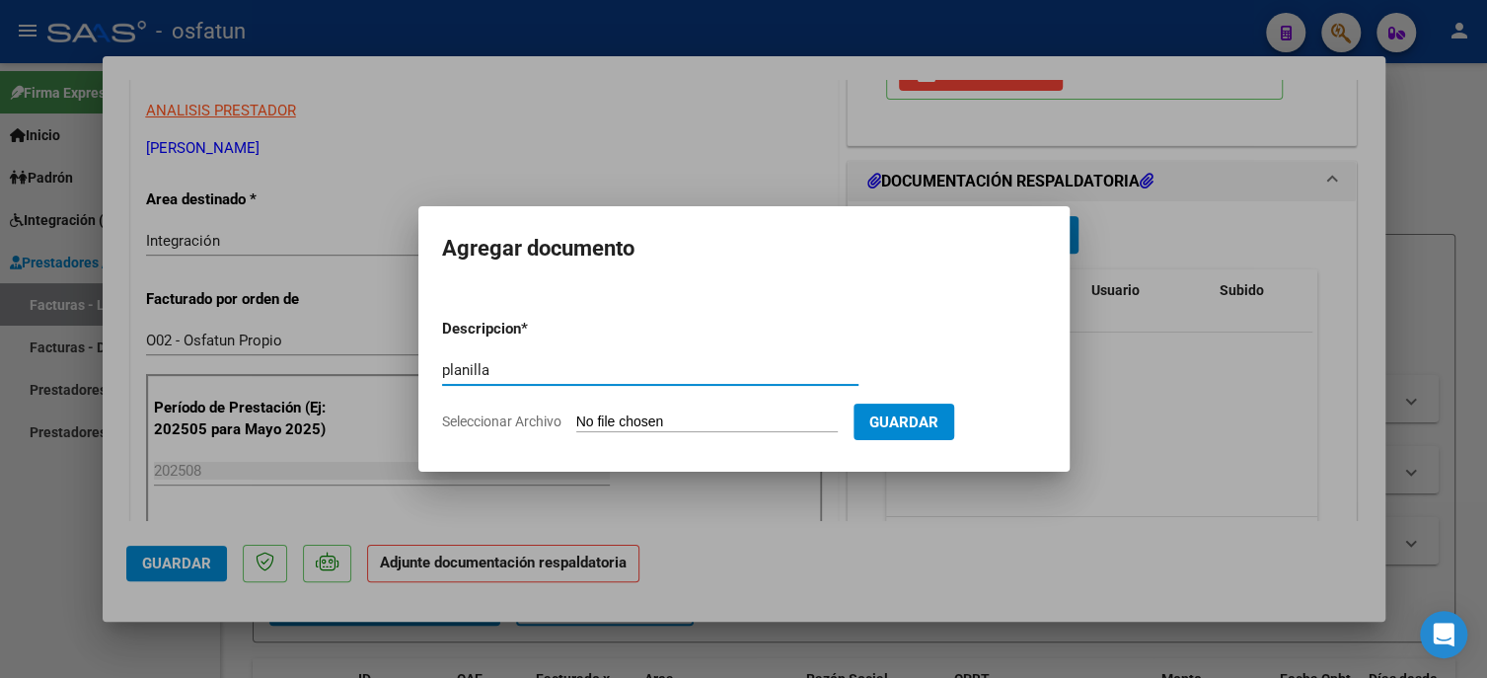
type input "planilla"
click at [696, 414] on input "Seleccionar Archivo" at bounding box center [706, 422] width 261 height 19
type input "C:\fakepath\[PERSON_NAME] asistencia agosto (1).pdf"
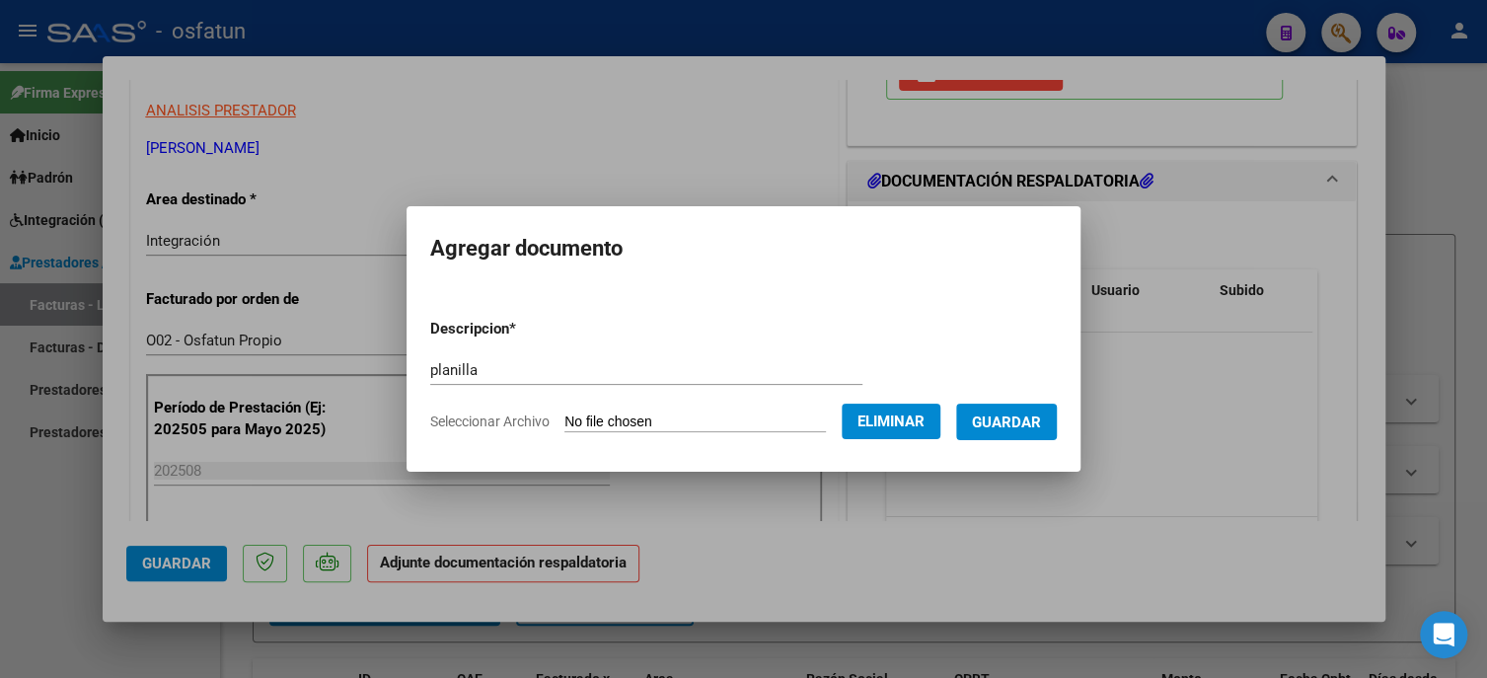
click at [1001, 419] on span "Guardar" at bounding box center [1006, 422] width 69 height 18
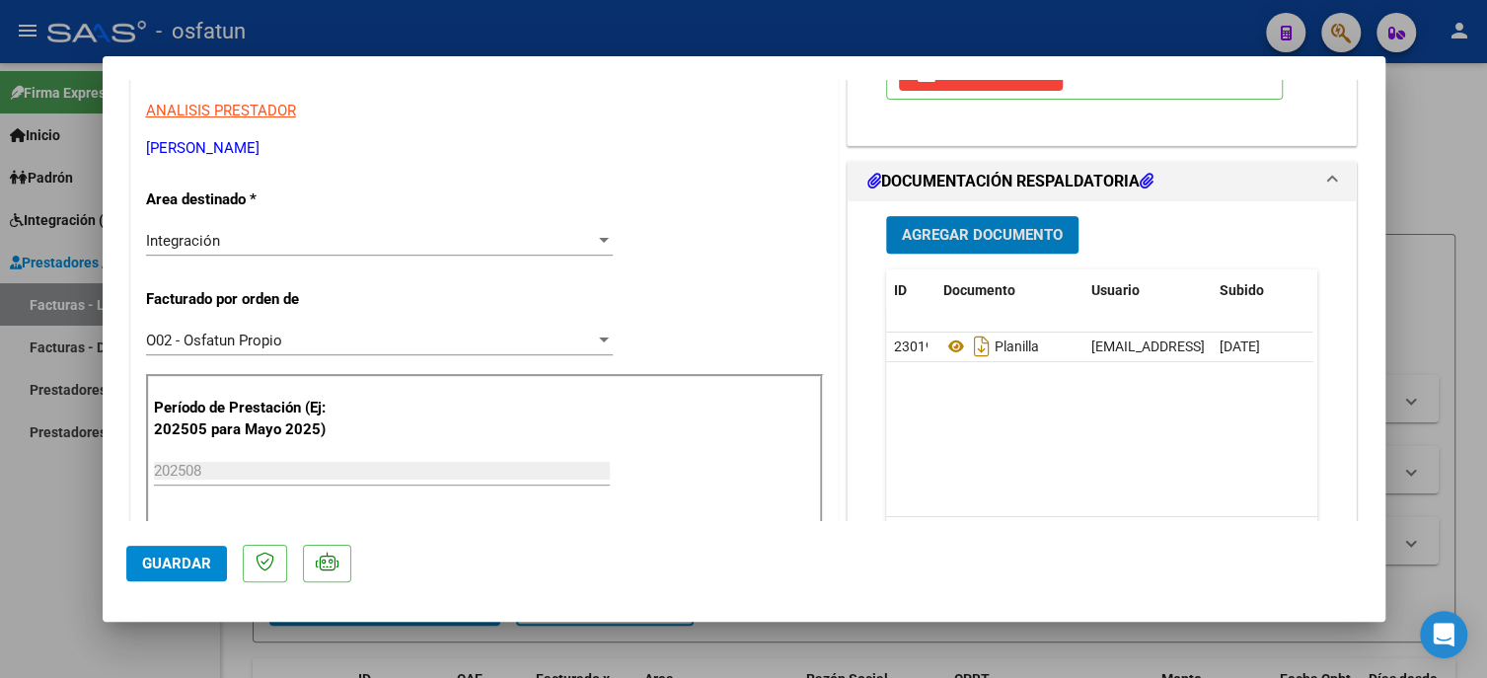
click at [151, 562] on span "Guardar" at bounding box center [176, 563] width 69 height 18
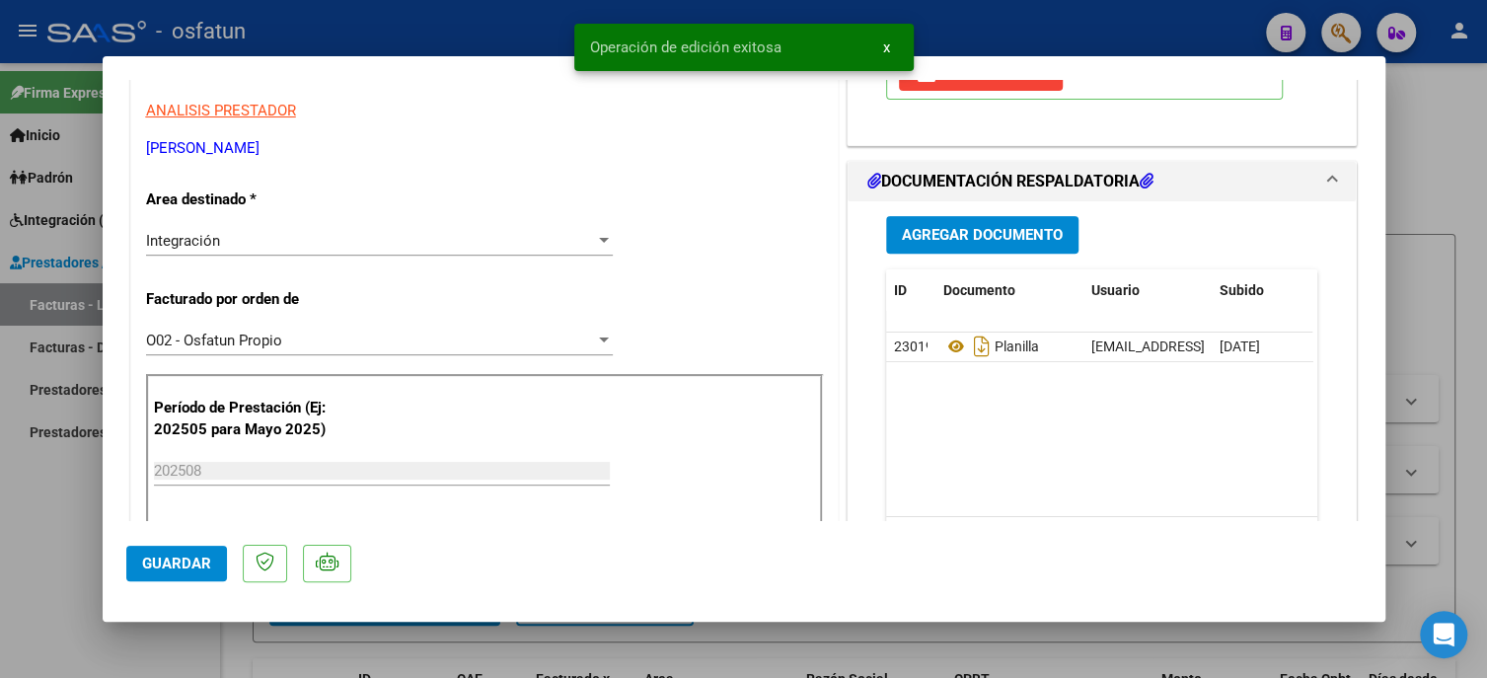
click at [58, 533] on div at bounding box center [743, 339] width 1487 height 678
type input "$ 0,00"
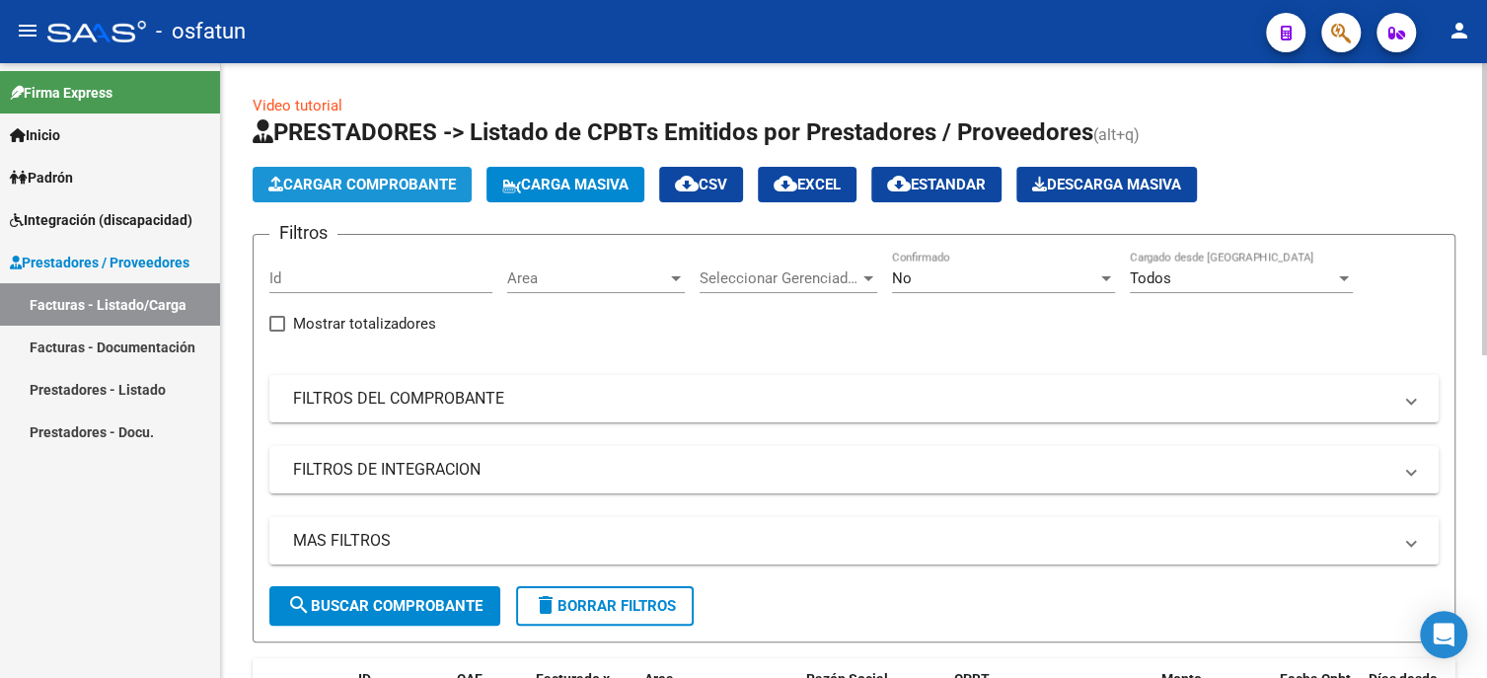
click at [407, 183] on span "Cargar Comprobante" at bounding box center [361, 185] width 187 height 18
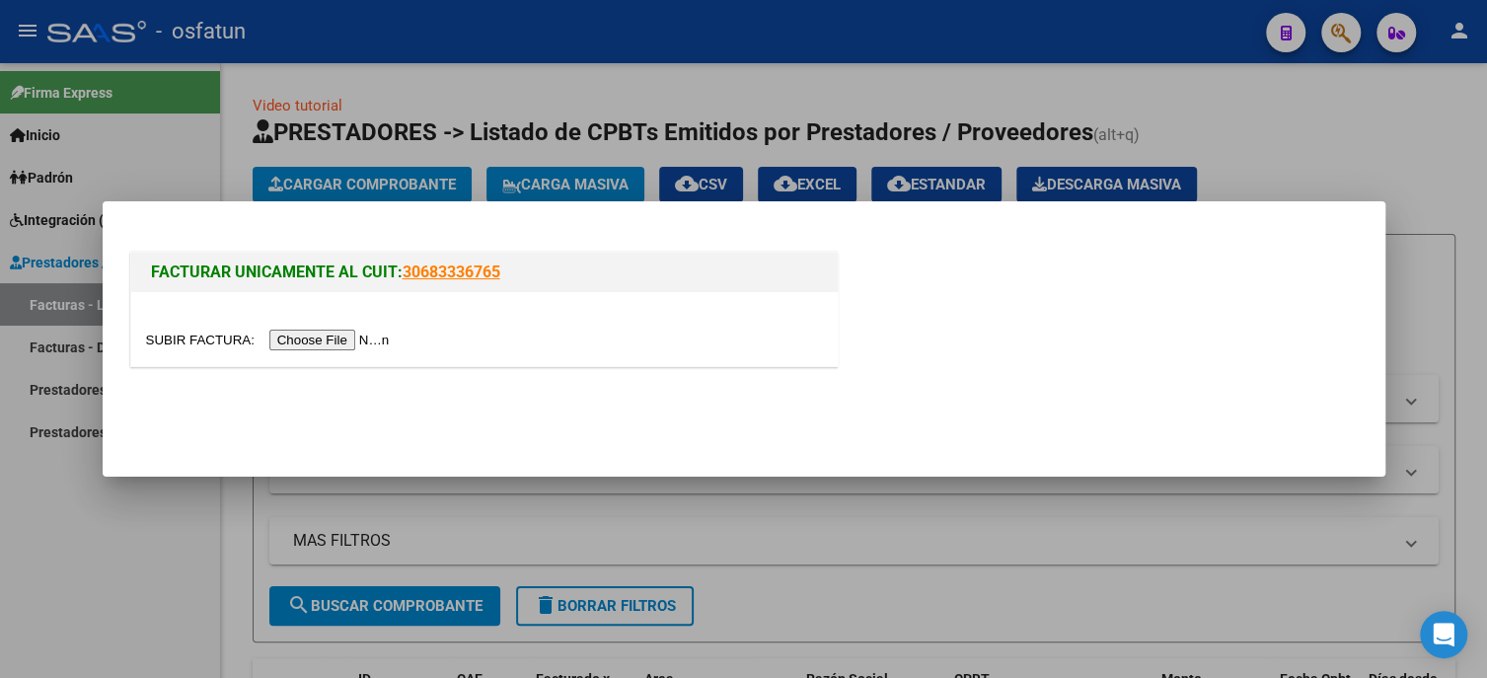
click at [372, 333] on input "file" at bounding box center [271, 340] width 250 height 21
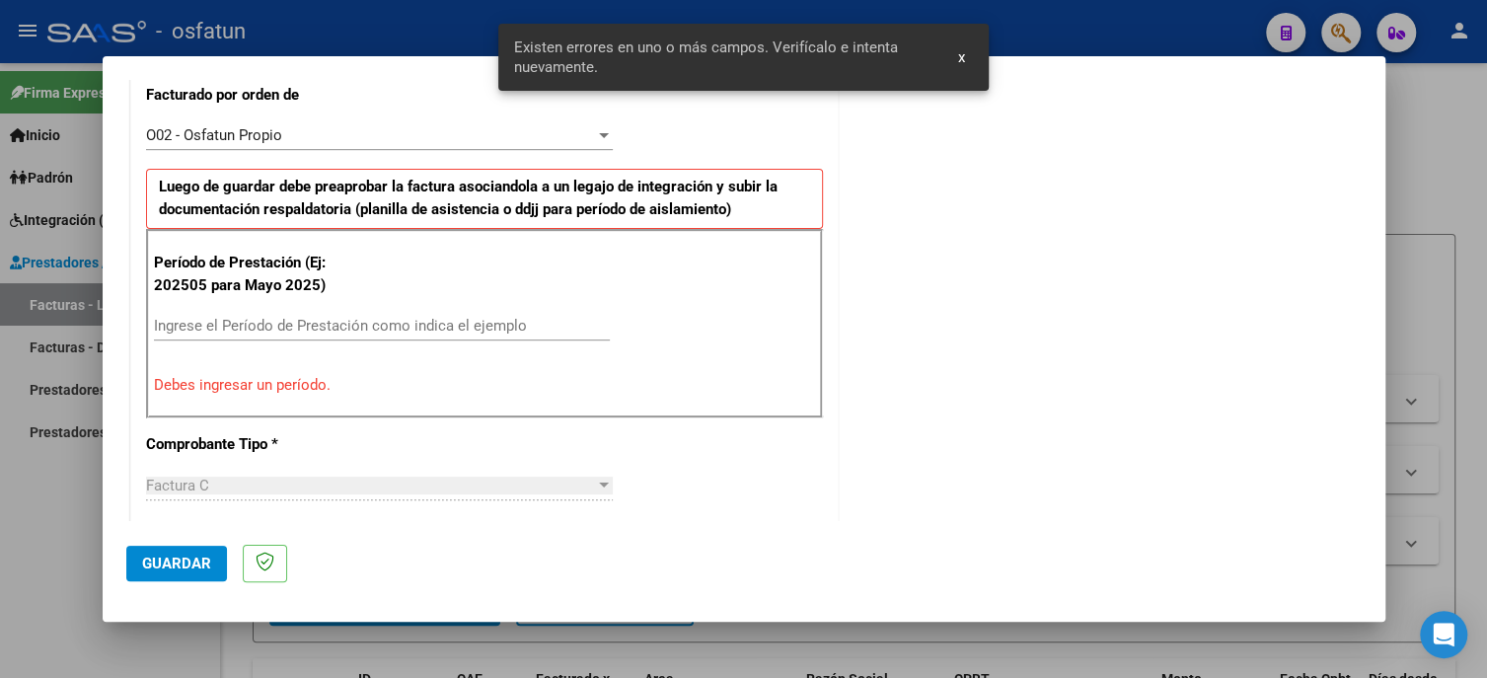
scroll to position [564, 0]
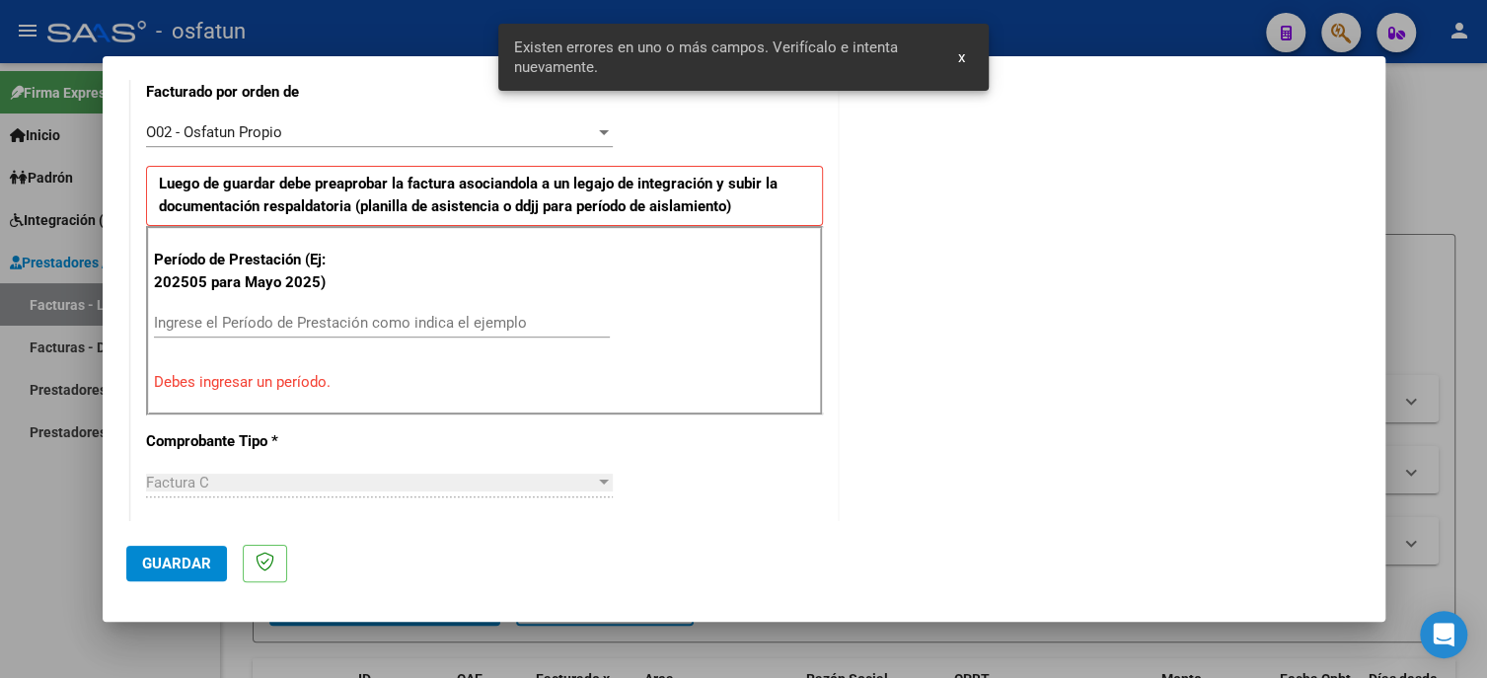
click at [239, 318] on input "Ingrese el Período de Prestación como indica el ejemplo" at bounding box center [382, 323] width 456 height 18
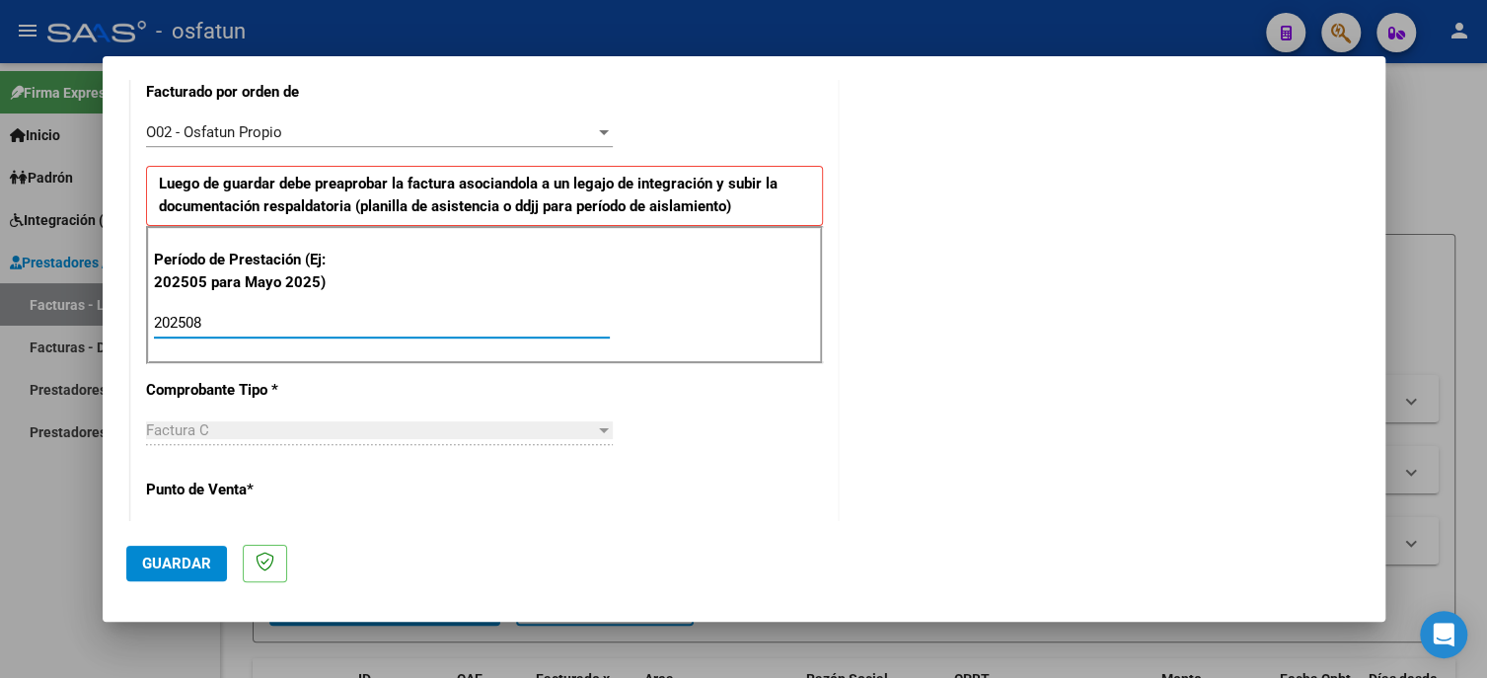
type input "202508"
click at [164, 565] on span "Guardar" at bounding box center [176, 563] width 69 height 18
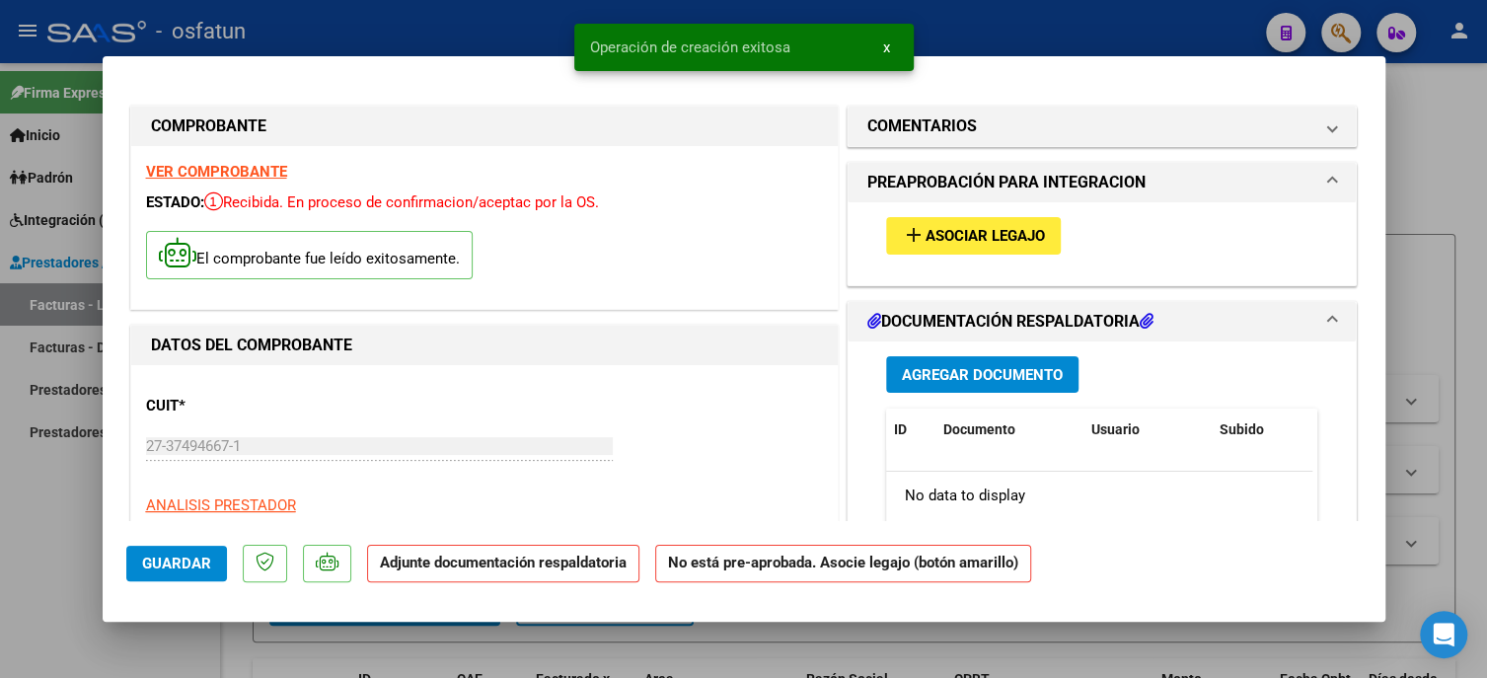
click at [1010, 239] on span "Asociar Legajo" at bounding box center [984, 237] width 119 height 18
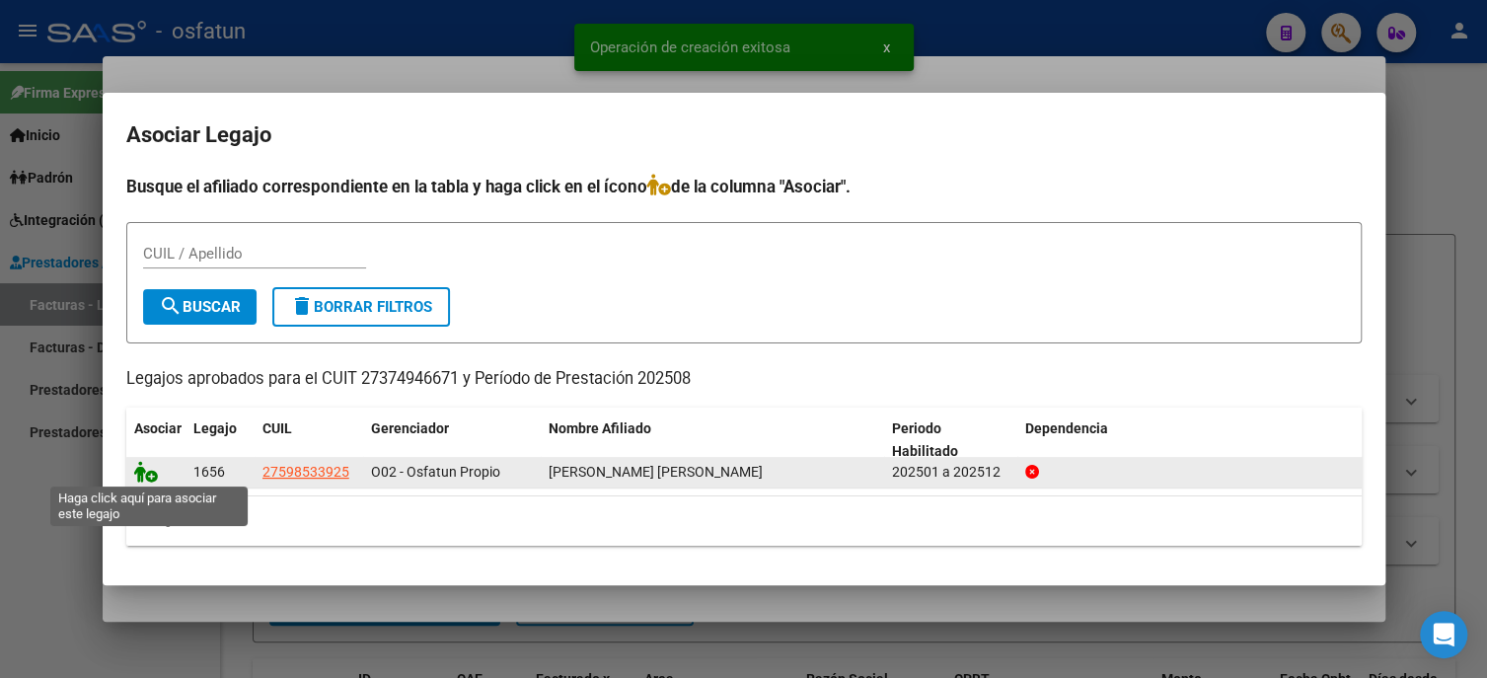
click at [154, 472] on icon at bounding box center [146, 472] width 24 height 22
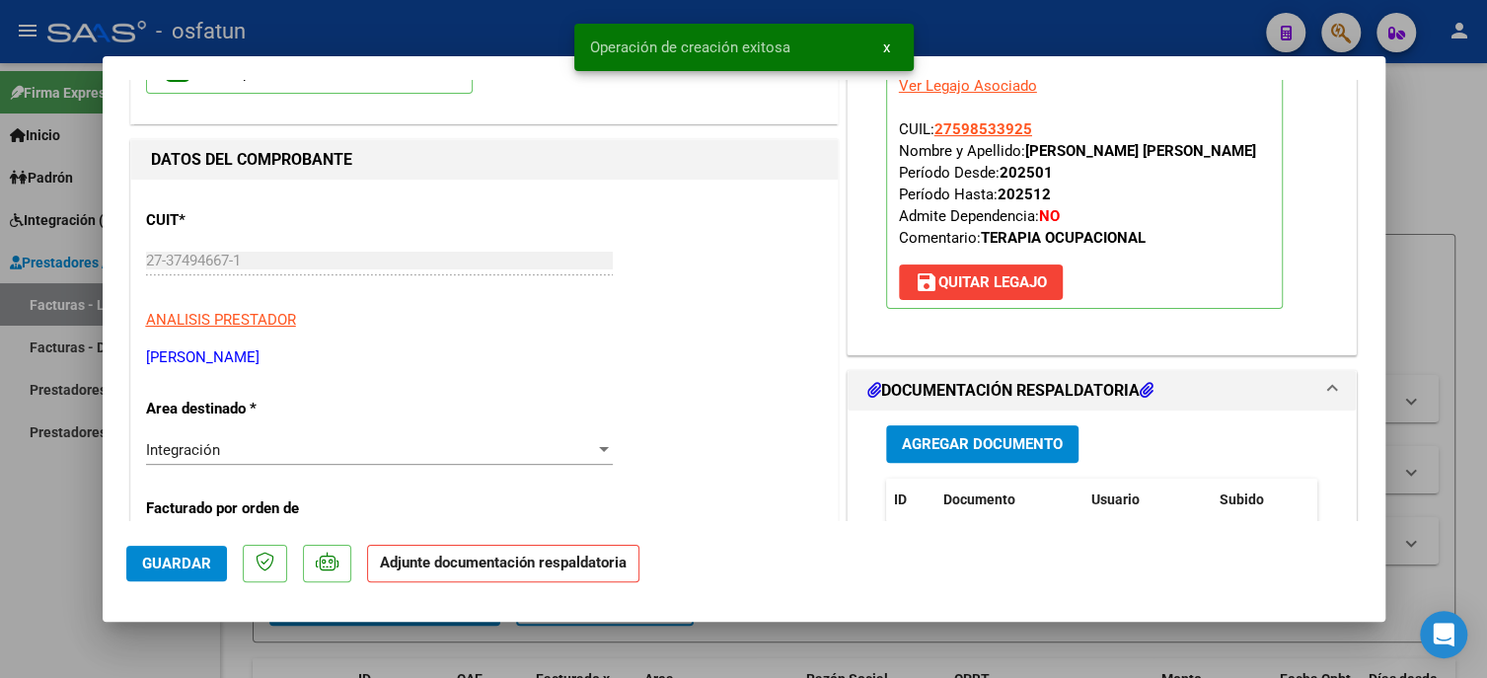
scroll to position [296, 0]
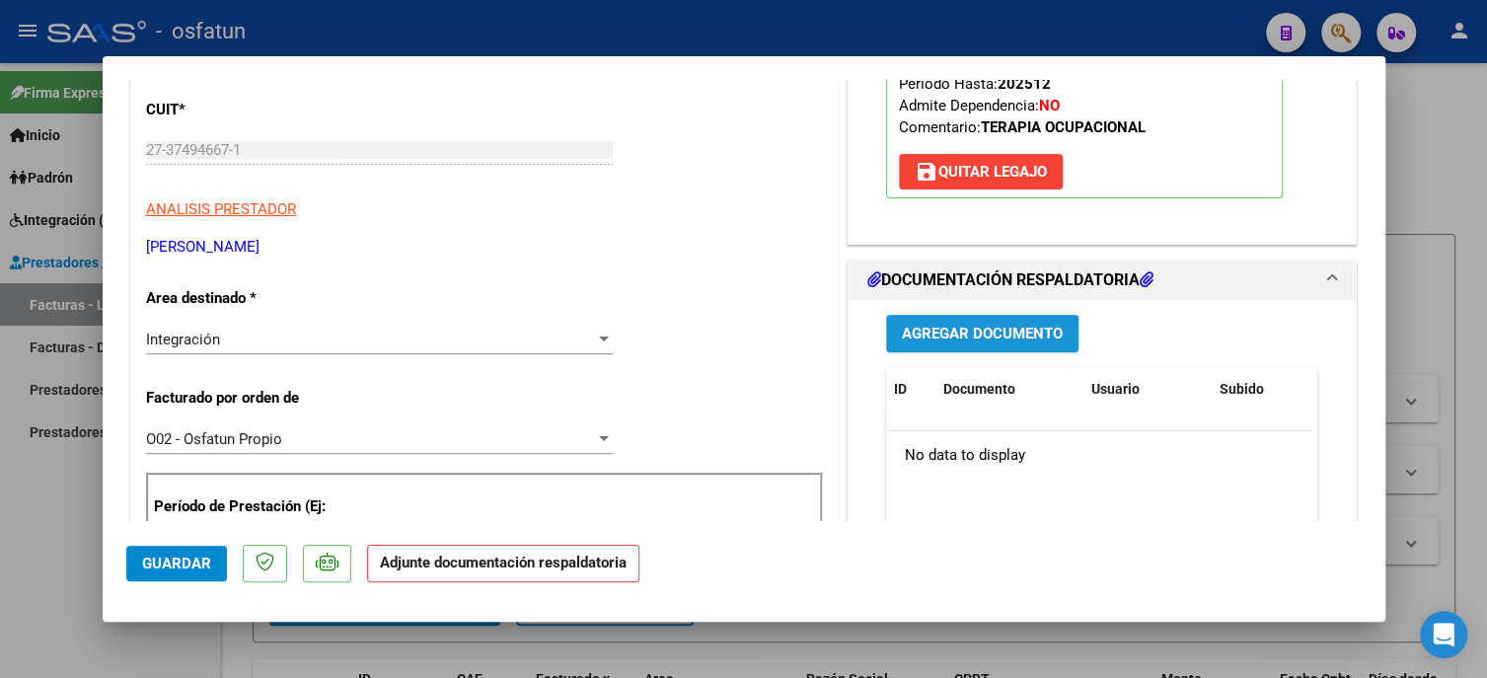
click at [921, 343] on button "Agregar Documento" at bounding box center [982, 333] width 192 height 37
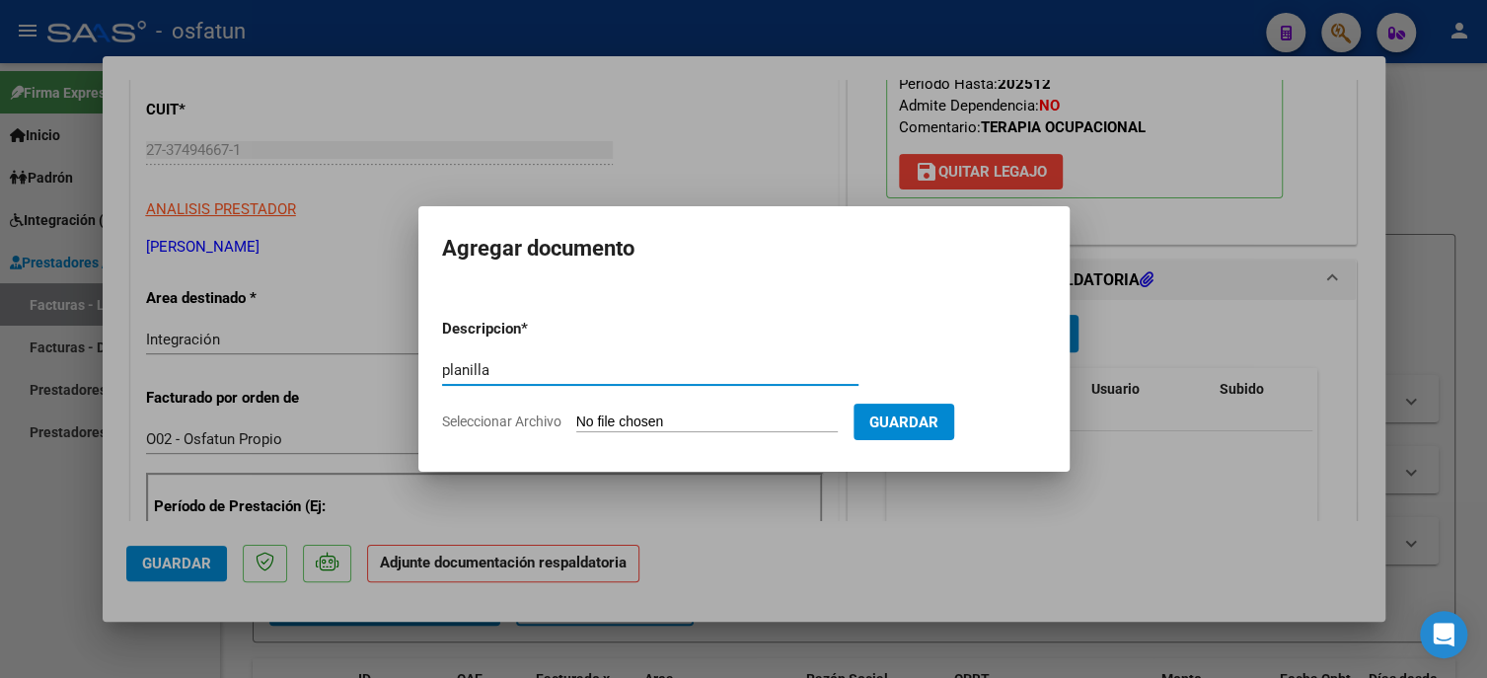
type input "planilla"
click at [655, 429] on input "Seleccionar Archivo" at bounding box center [706, 422] width 261 height 19
type input "C:\fakepath\Fotografía de página completa.pdf"
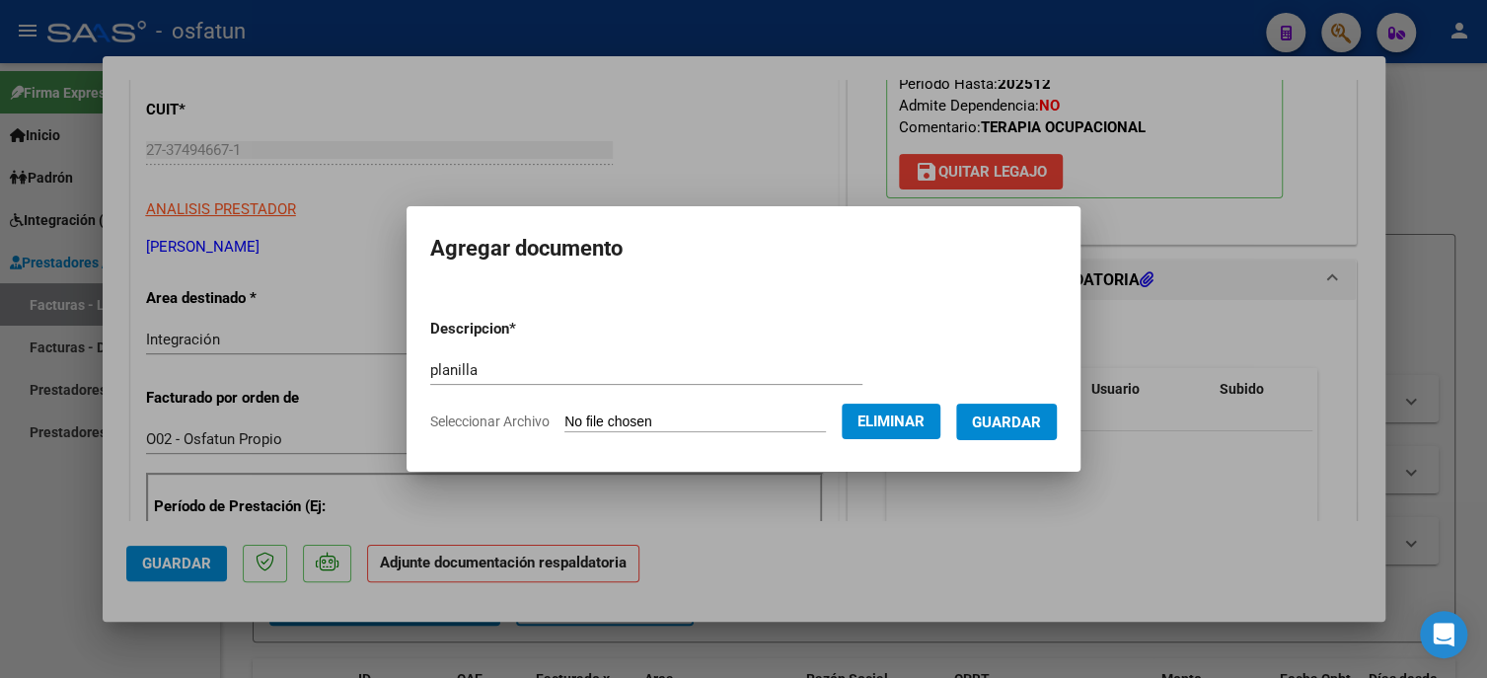
click at [1020, 429] on span "Guardar" at bounding box center [1006, 422] width 69 height 18
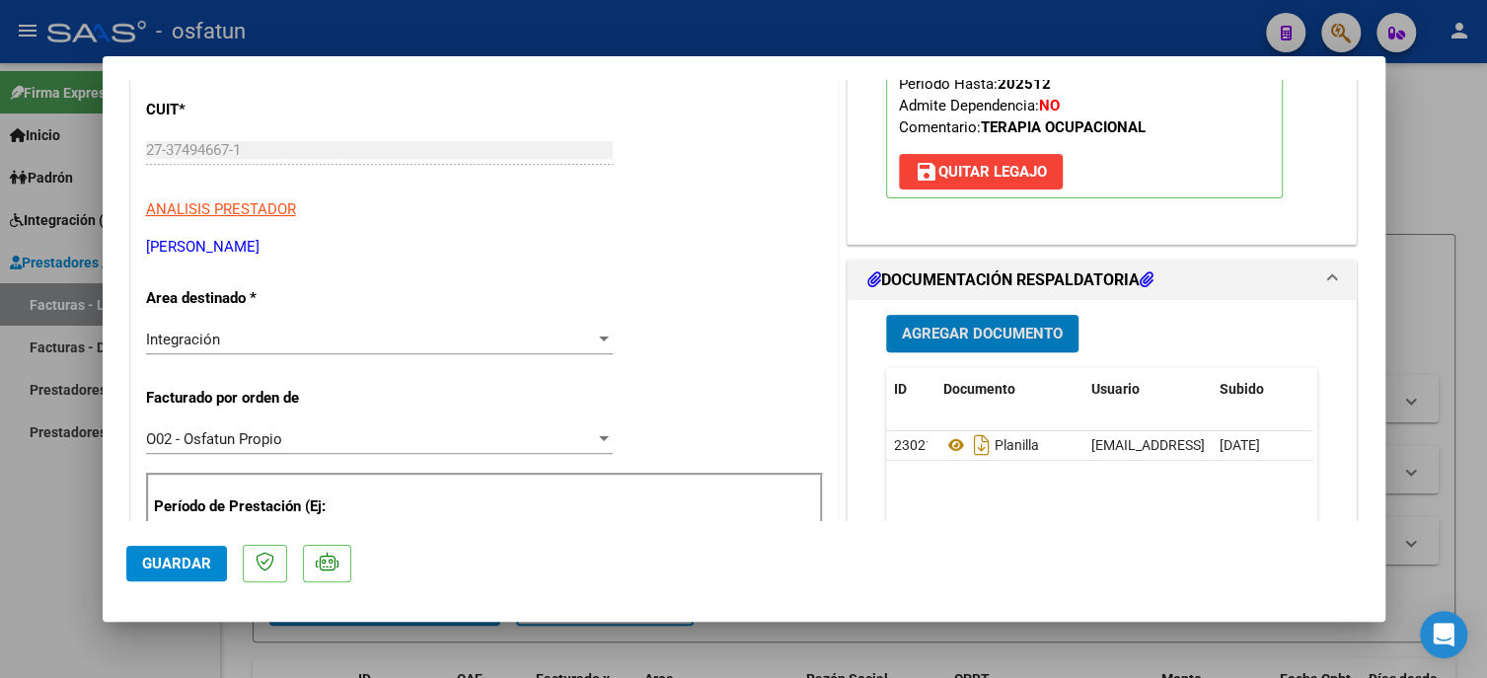
click at [954, 333] on span "Agregar Documento" at bounding box center [982, 335] width 161 height 18
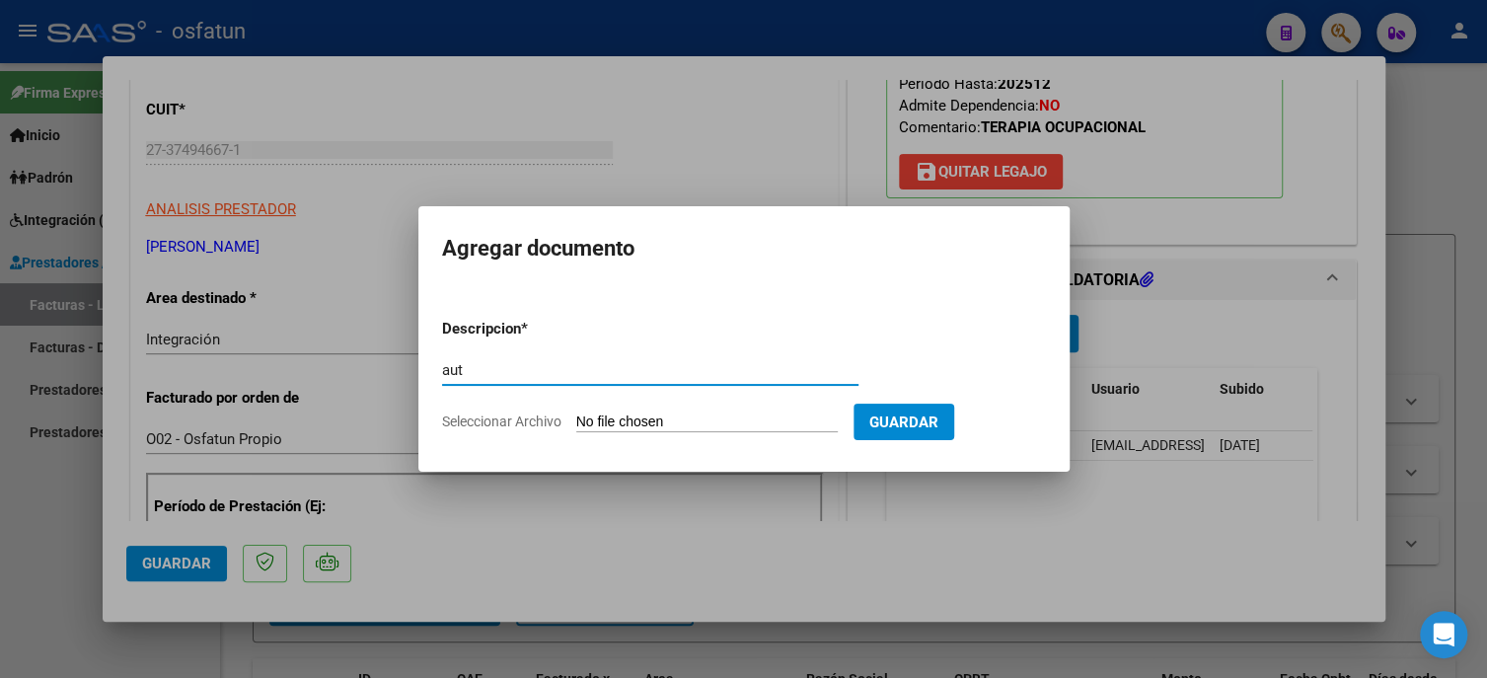
type input "aut"
click at [663, 412] on app-file-uploader "Seleccionar Archivo" at bounding box center [647, 421] width 411 height 18
click at [678, 428] on input "Seleccionar Archivo" at bounding box center [706, 422] width 261 height 19
type input "C:\fakepath\Autorización Enero - Dicimebre 2025.pdf"
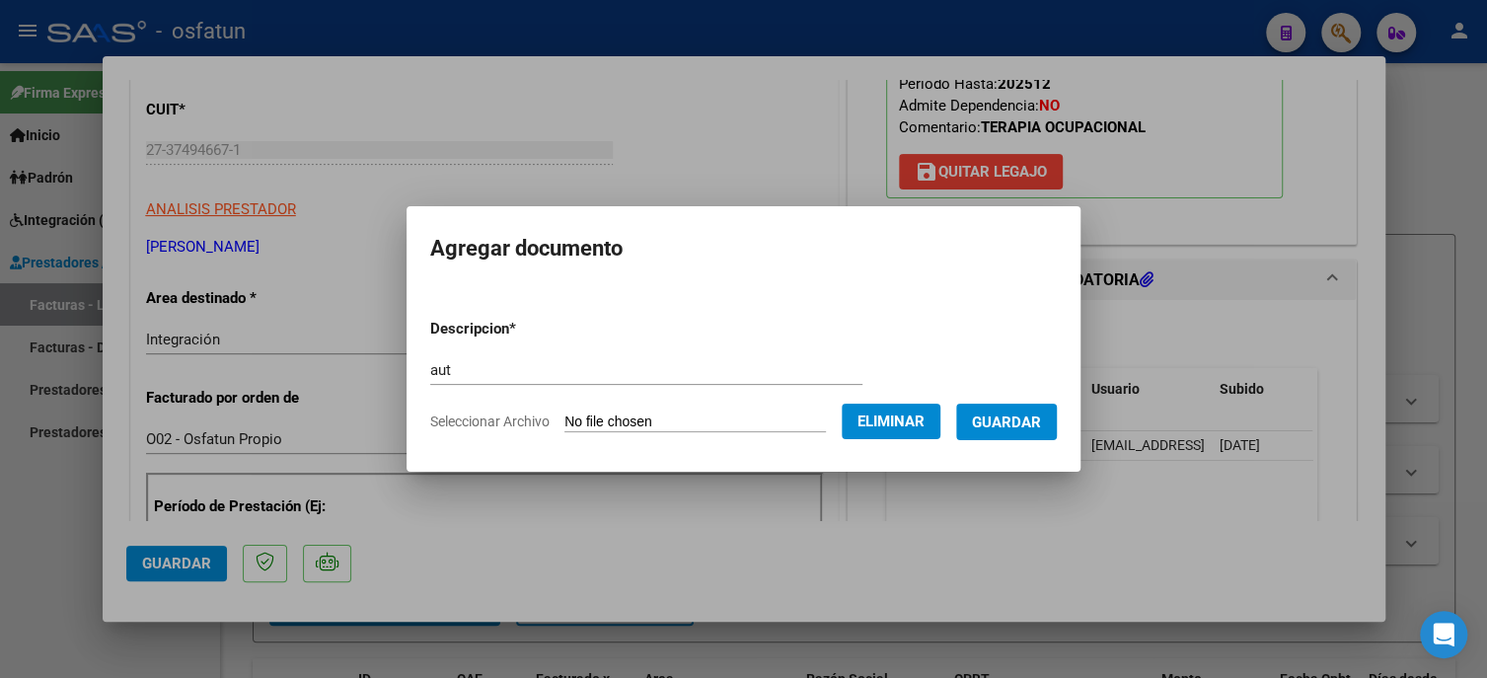
click at [1033, 414] on span "Guardar" at bounding box center [1006, 422] width 69 height 18
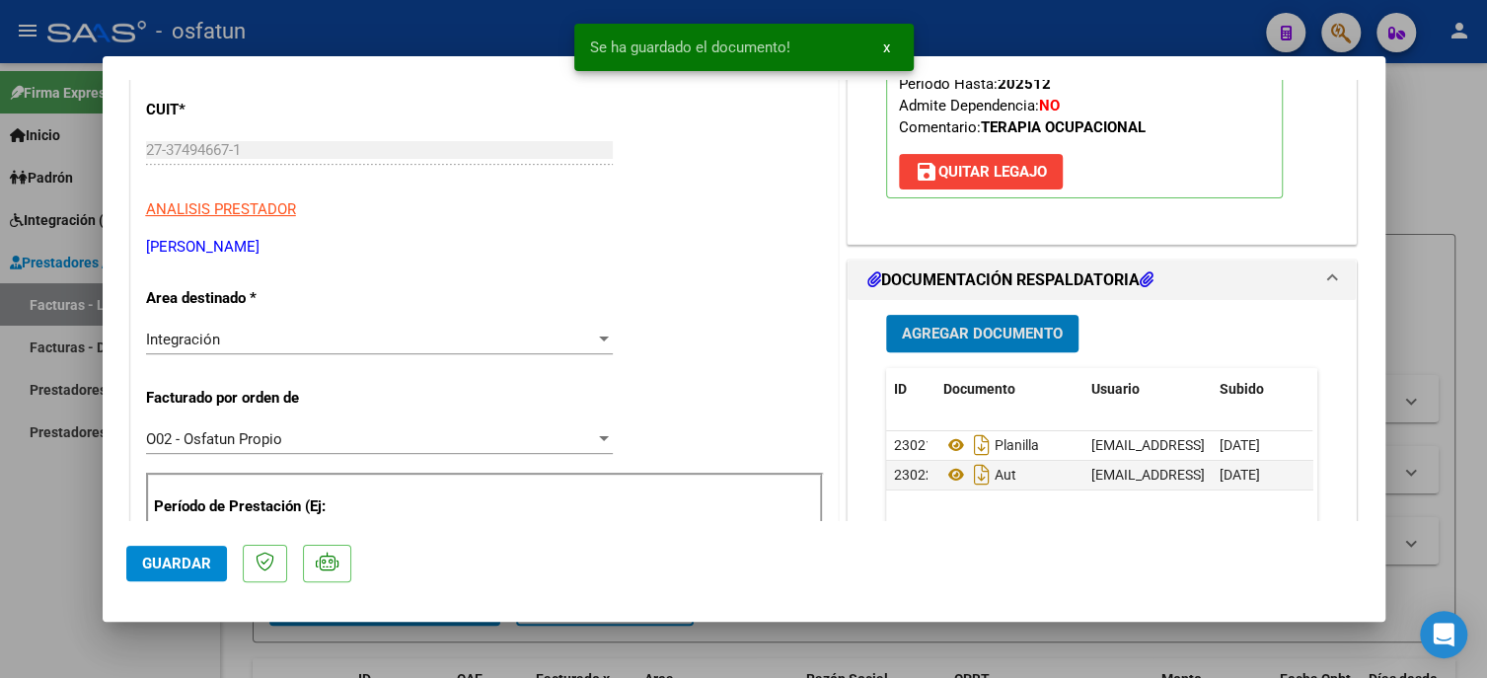
click at [144, 563] on span "Guardar" at bounding box center [176, 563] width 69 height 18
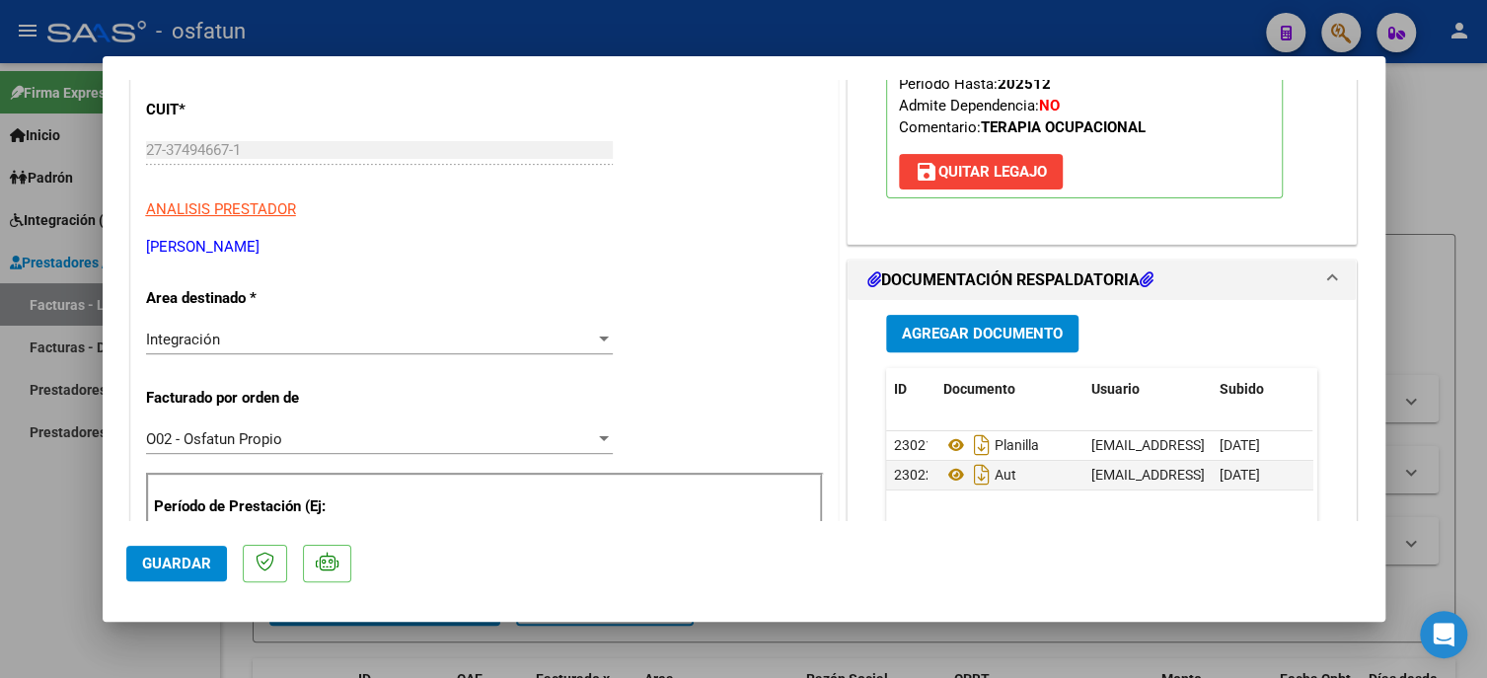
click at [191, 552] on button "Guardar" at bounding box center [176, 564] width 101 height 36
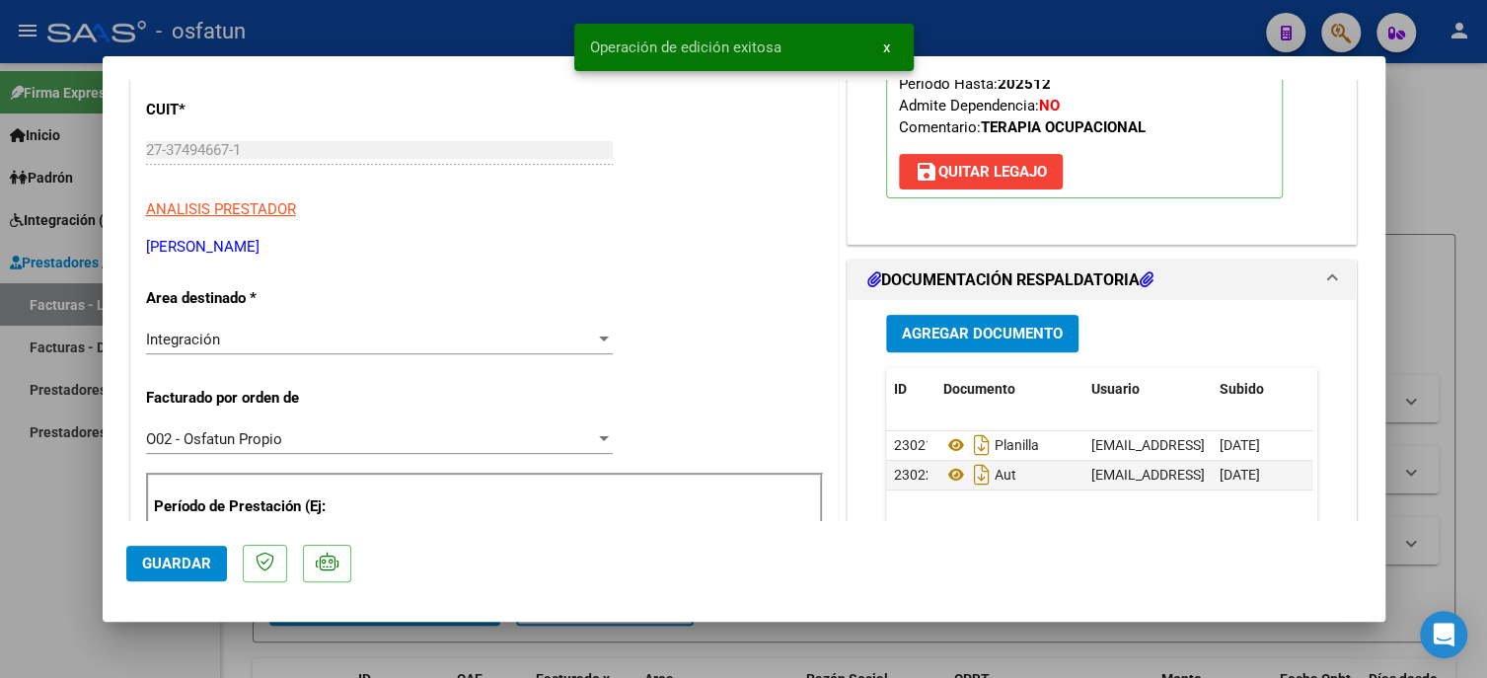
click at [42, 545] on div at bounding box center [743, 339] width 1487 height 678
type input "$ 0,00"
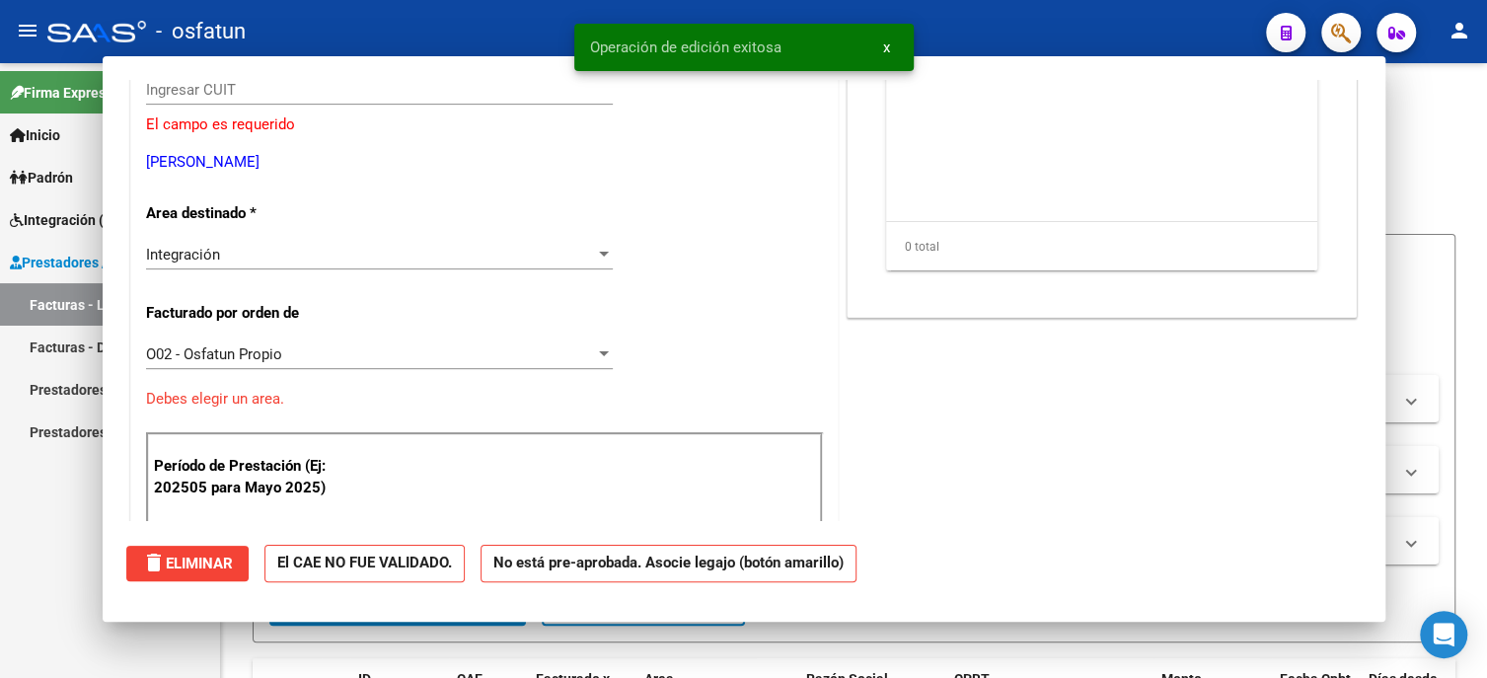
scroll to position [237, 0]
